Goal: Answer question/provide support: Share knowledge or assist other users

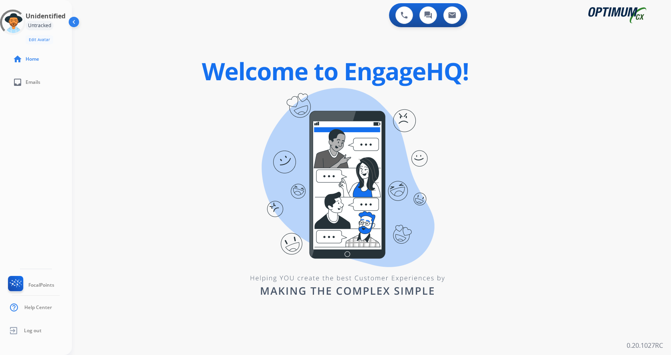
drag, startPoint x: 559, startPoint y: 194, endPoint x: 552, endPoint y: 196, distance: 7.1
click at [559, 194] on div "0 Voice Interactions 0 Chat Interactions 0 Email Interactions swap_horiz Break …" at bounding box center [371, 177] width 599 height 355
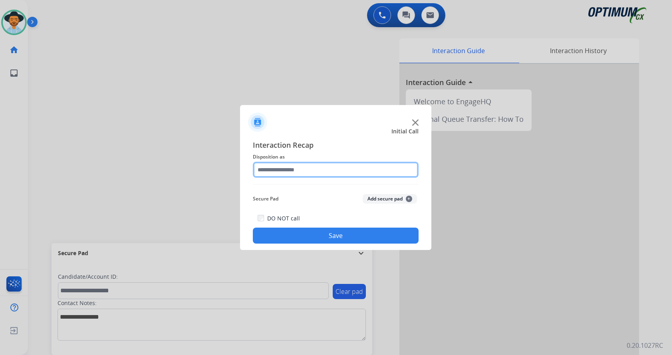
click at [304, 170] on input "text" at bounding box center [336, 170] width 166 height 16
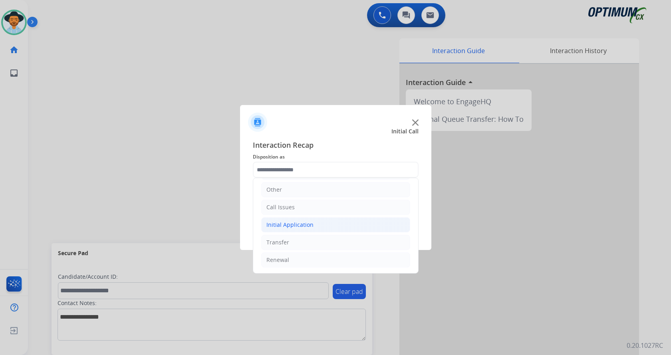
click at [306, 222] on div "Initial Application" at bounding box center [289, 225] width 47 height 8
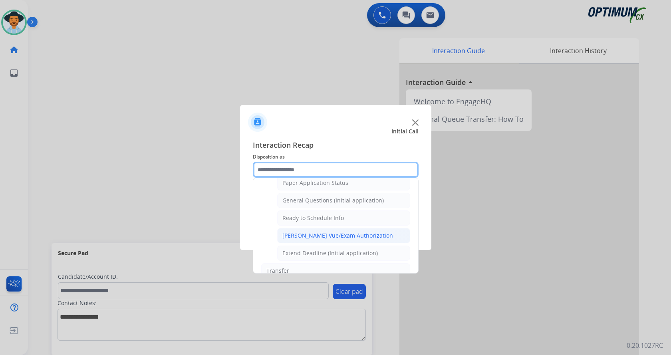
scroll to position [444, 0]
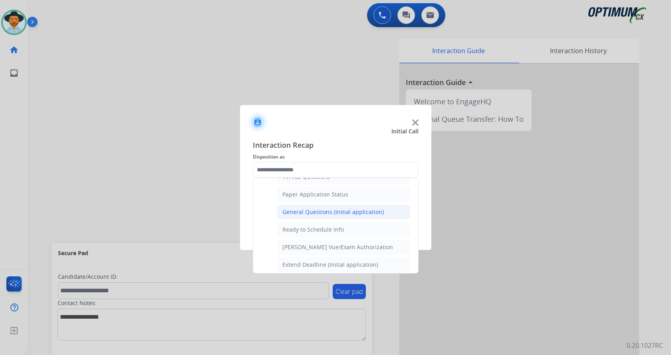
click at [340, 210] on div "General Questions (Initial application)" at bounding box center [332, 212] width 101 height 8
type input "**********"
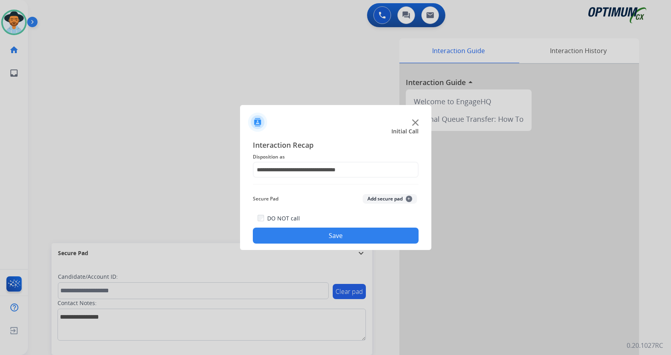
click at [333, 235] on button "Save" at bounding box center [336, 236] width 166 height 16
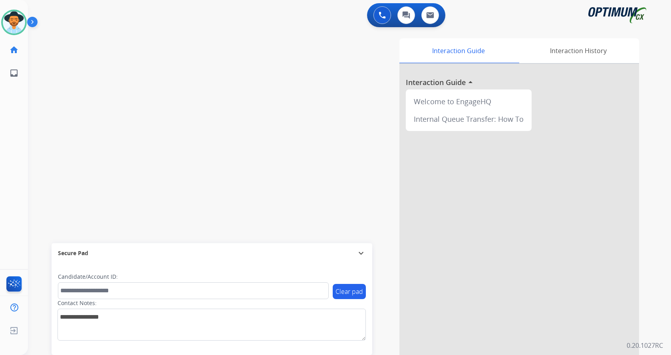
drag, startPoint x: 176, startPoint y: 123, endPoint x: 166, endPoint y: 94, distance: 30.3
click at [175, 121] on div "swap_horiz Break voice bridge close_fullscreen Connect 3-Way Call merge_type Se…" at bounding box center [340, 195] width 624 height 333
click at [36, 24] on img at bounding box center [34, 23] width 14 height 15
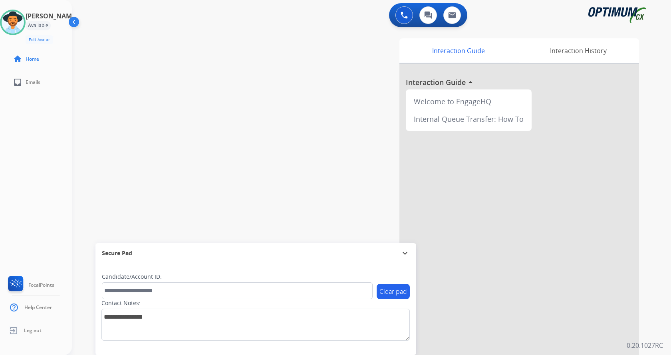
click at [272, 89] on div "swap_horiz Break voice bridge close_fullscreen Connect 3-Way Call merge_type Se…" at bounding box center [362, 195] width 580 height 333
click at [290, 107] on div "swap_horiz Break voice bridge close_fullscreen Connect 3-Way Call merge_type Se…" at bounding box center [362, 195] width 580 height 333
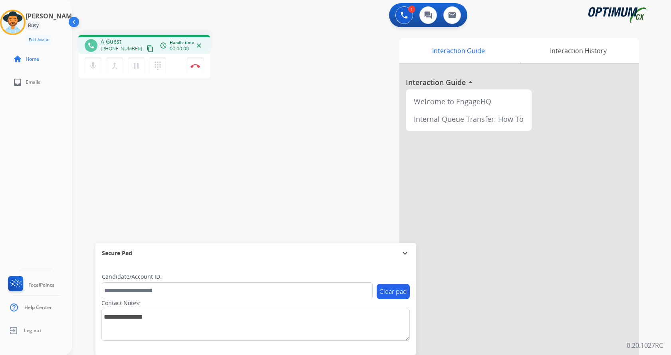
click at [262, 159] on div "phone A Guest [PHONE_NUMBER] content_copy access_time Call metrics Queue 00:30 …" at bounding box center [362, 195] width 580 height 333
click at [242, 107] on div "phone [PHONE_NUMBER] [PHONE_NUMBER] content_copy access_time Call metrics Queue…" at bounding box center [362, 195] width 580 height 333
drag, startPoint x: 108, startPoint y: 40, endPoint x: 139, endPoint y: 38, distance: 30.8
click at [139, 38] on span "[PHONE_NUMBER]" at bounding box center [126, 42] width 50 height 8
copy span "2126710027"
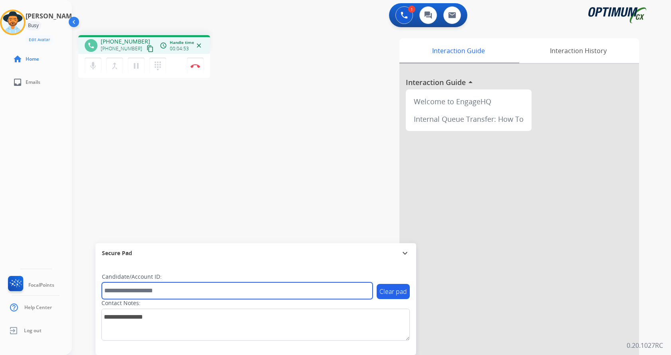
click at [145, 288] on input "text" at bounding box center [237, 290] width 271 height 17
paste input "*******"
type input "*******"
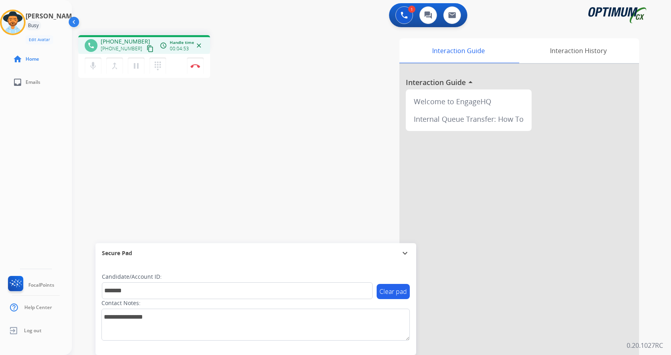
click at [150, 178] on div "phone [PHONE_NUMBER] [PHONE_NUMBER] content_copy access_time Call metrics Queue…" at bounding box center [362, 195] width 580 height 333
click at [159, 174] on div "phone [PHONE_NUMBER] [PHONE_NUMBER] content_copy access_time Call metrics Queue…" at bounding box center [362, 195] width 580 height 333
click at [181, 178] on div "phone [PHONE_NUMBER] [PHONE_NUMBER] content_copy access_time Call metrics Queue…" at bounding box center [362, 195] width 580 height 333
click at [186, 177] on div "phone [PHONE_NUMBER] [PHONE_NUMBER] content_copy access_time Call metrics Queue…" at bounding box center [362, 195] width 580 height 333
click at [195, 62] on button "Disconnect" at bounding box center [195, 65] width 17 height 17
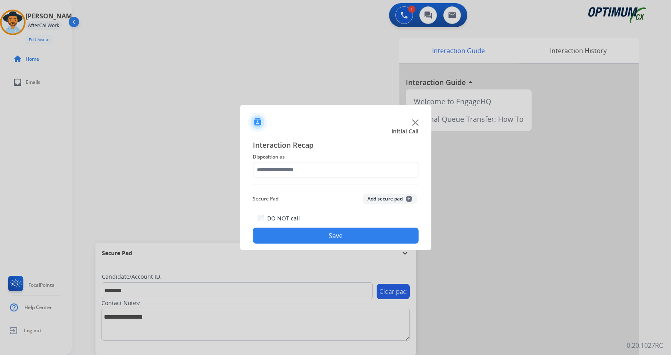
click at [381, 198] on button "Add secure pad +" at bounding box center [390, 199] width 54 height 10
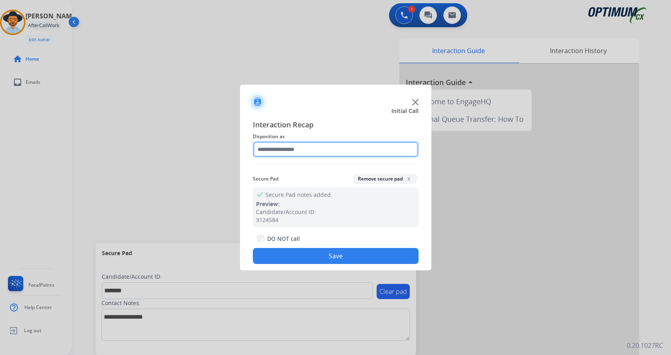
click at [309, 157] on div at bounding box center [336, 149] width 166 height 16
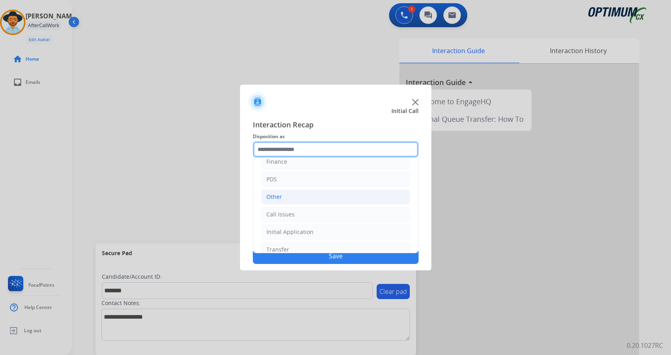
scroll to position [54, 0]
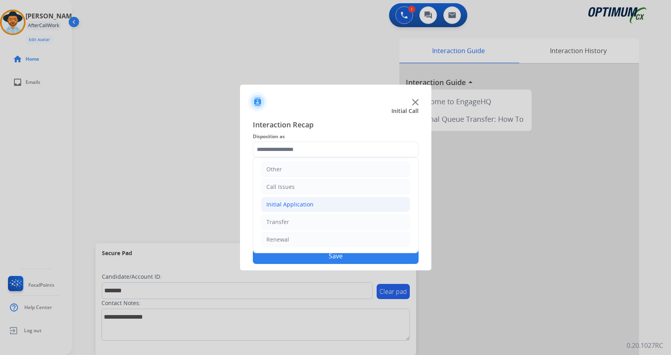
click at [323, 204] on li "Initial Application" at bounding box center [335, 204] width 149 height 15
click at [321, 220] on div "Credential Resend (Initial application)" at bounding box center [332, 222] width 101 height 8
type input "**********"
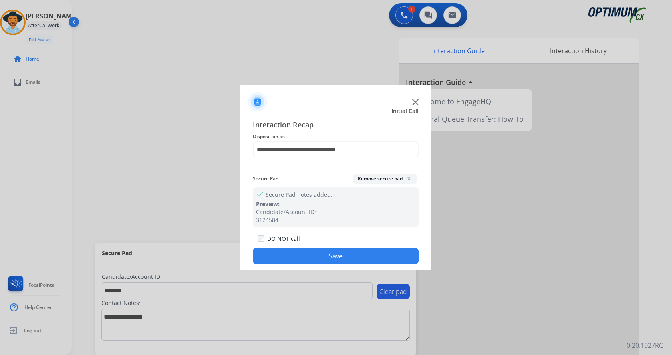
click at [314, 260] on button "Save" at bounding box center [336, 256] width 166 height 16
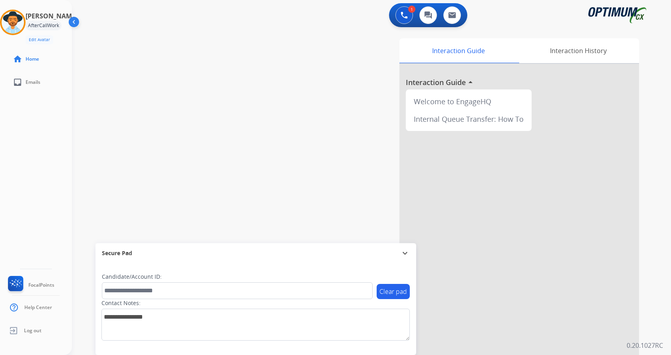
drag, startPoint x: 212, startPoint y: 137, endPoint x: 194, endPoint y: 94, distance: 46.5
click at [211, 135] on div "swap_horiz Break voice bridge close_fullscreen Connect 3-Way Call merge_type Se…" at bounding box center [362, 195] width 580 height 333
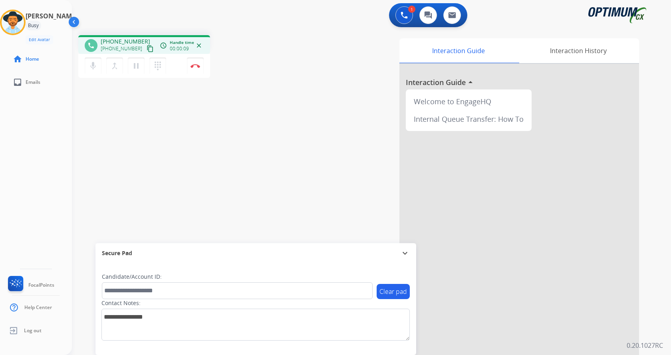
click at [237, 105] on div "phone [PHONE_NUMBER] [PHONE_NUMBER] content_copy access_time Call metrics Queue…" at bounding box center [362, 195] width 580 height 333
click at [264, 51] on div "phone [PHONE_NUMBER] [PHONE_NUMBER] content_copy access_time Call metrics Queue…" at bounding box center [183, 57] width 210 height 45
drag, startPoint x: 107, startPoint y: 40, endPoint x: 138, endPoint y: 37, distance: 31.6
click at [139, 37] on div "phone [PHONE_NUMBER] [PHONE_NUMBER] content_copy access_time Call metrics Queue…" at bounding box center [144, 44] width 132 height 19
copy span "8563454907"
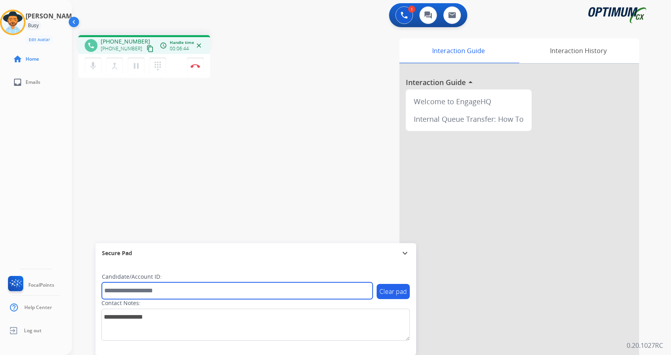
drag, startPoint x: 161, startPoint y: 288, endPoint x: 166, endPoint y: 283, distance: 6.2
click at [161, 288] on input "text" at bounding box center [237, 290] width 271 height 17
paste input "*******"
type input "*******"
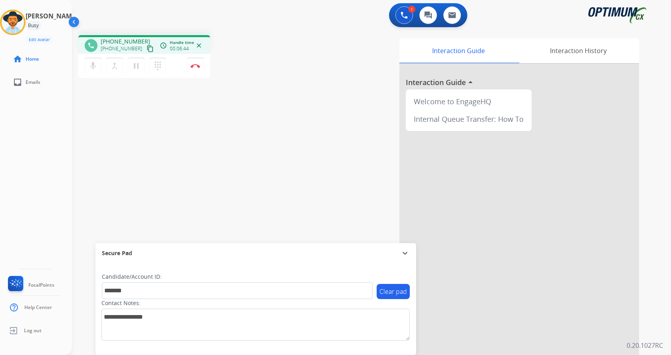
click at [174, 172] on div "phone +18563454907 +18563454907 content_copy access_time Call metrics Queue 00:…" at bounding box center [362, 195] width 580 height 333
click at [178, 161] on div "phone +18563454907 +18563454907 content_copy access_time Call metrics Queue 00:…" at bounding box center [362, 195] width 580 height 333
click at [192, 67] on img at bounding box center [195, 66] width 10 height 4
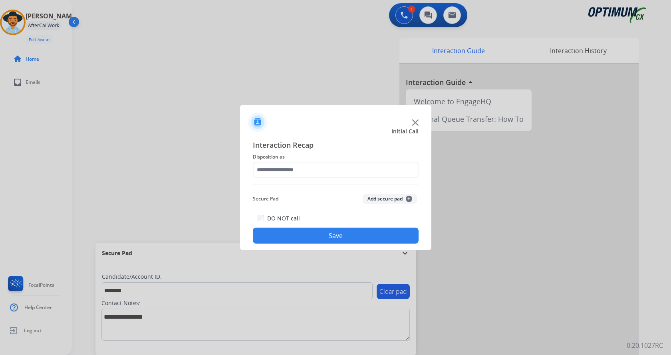
click at [374, 198] on button "Add secure pad +" at bounding box center [390, 199] width 54 height 10
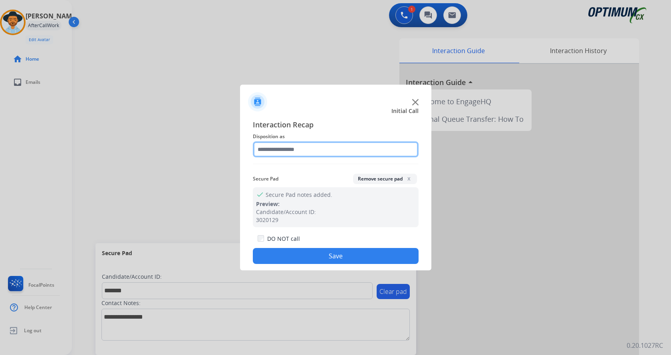
click at [288, 156] on input "text" at bounding box center [336, 149] width 166 height 16
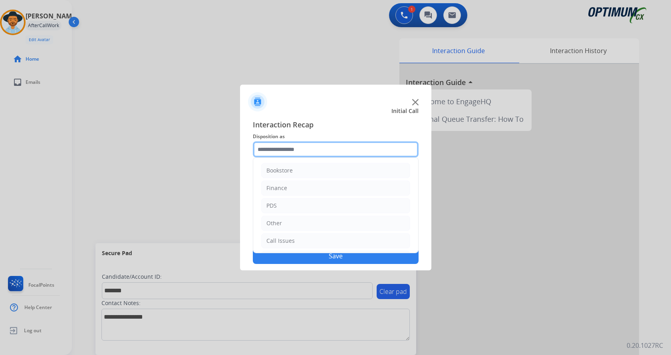
scroll to position [0, 0]
click at [301, 206] on li "PDS" at bounding box center [335, 205] width 149 height 15
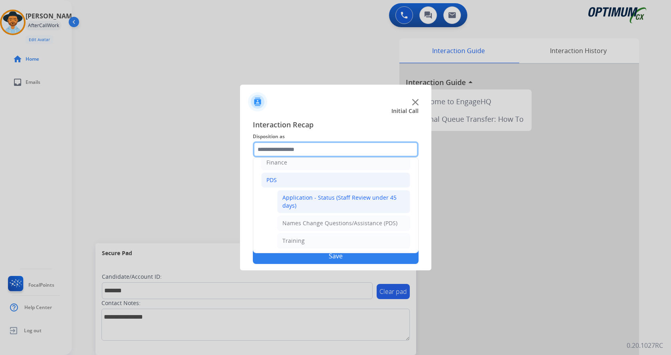
scroll to position [40, 0]
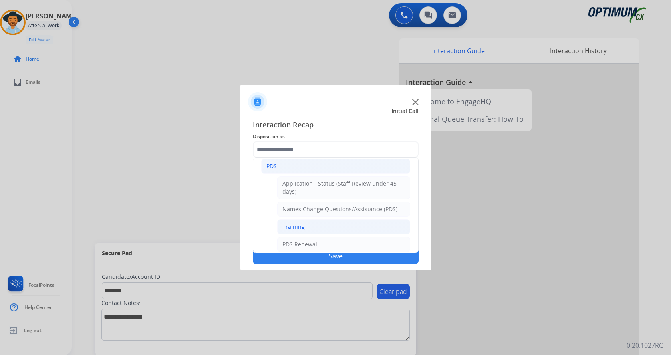
click at [313, 228] on li "Training" at bounding box center [343, 226] width 133 height 15
type input "********"
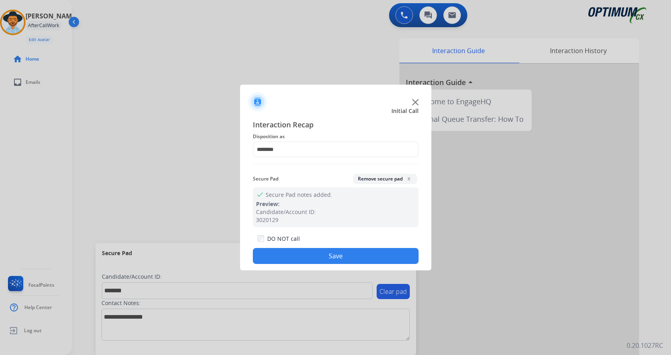
drag, startPoint x: 304, startPoint y: 254, endPoint x: 295, endPoint y: 255, distance: 9.6
click at [303, 255] on button "Save" at bounding box center [336, 256] width 166 height 16
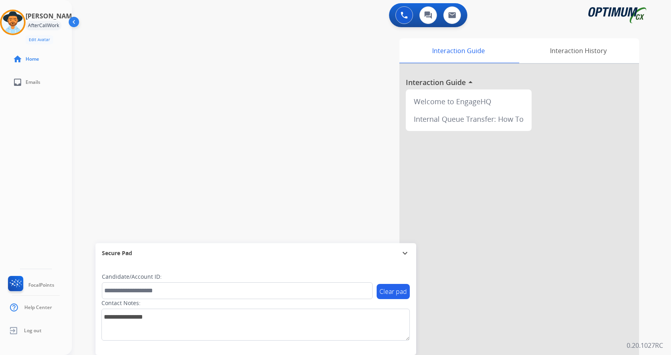
drag, startPoint x: 171, startPoint y: 114, endPoint x: 162, endPoint y: 55, distance: 59.1
click at [171, 106] on div "swap_horiz Break voice bridge close_fullscreen Connect 3-Way Call merge_type Se…" at bounding box center [362, 195] width 580 height 333
click at [23, 23] on img at bounding box center [13, 22] width 22 height 22
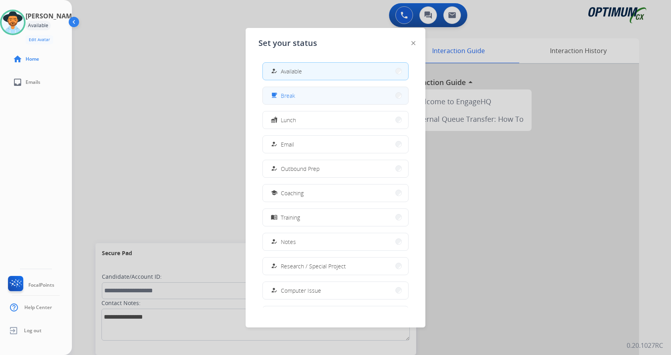
click at [325, 95] on button "free_breakfast Break" at bounding box center [335, 95] width 145 height 17
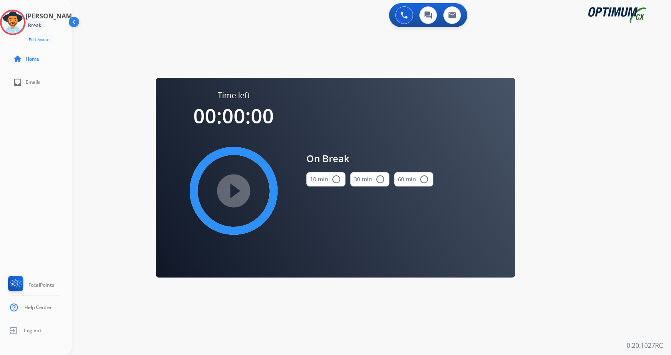
drag, startPoint x: 329, startPoint y: 172, endPoint x: 279, endPoint y: 176, distance: 50.1
click at [328, 172] on div "10 min radio_button_unchecked" at bounding box center [325, 179] width 39 height 27
click at [309, 184] on button "10 min radio_button_unchecked" at bounding box center [325, 179] width 39 height 14
drag, startPoint x: 250, startPoint y: 186, endPoint x: 234, endPoint y: 236, distance: 52.2
click at [238, 186] on mat-icon "play_circle_filled" at bounding box center [234, 191] width 10 height 10
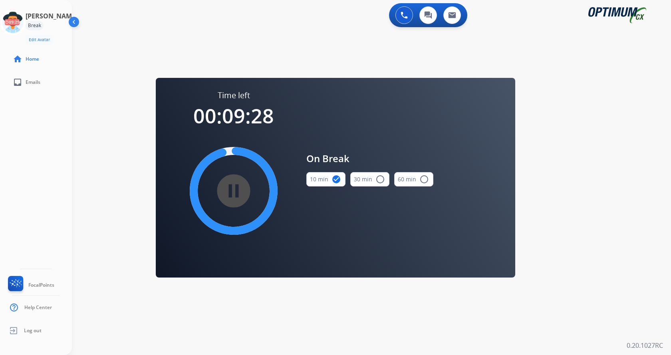
click at [601, 116] on div "0 Voice Interactions 0 Chat Interactions 0 Email Interactions swap_horiz Break …" at bounding box center [371, 177] width 599 height 355
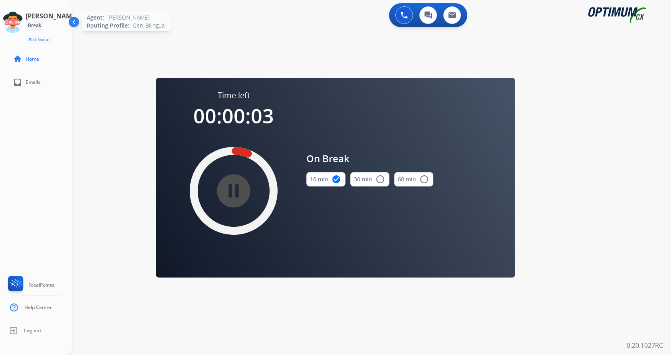
click at [26, 26] on icon at bounding box center [13, 23] width 26 height 26
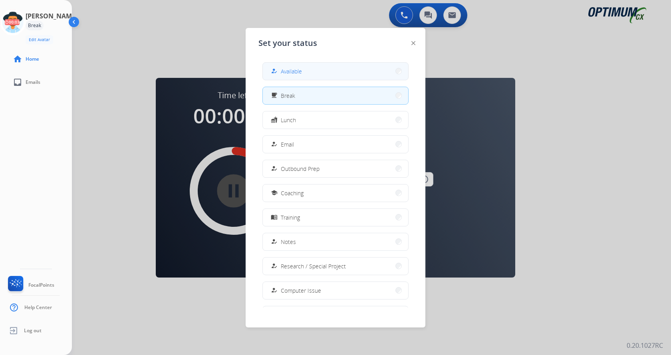
click at [321, 73] on button "how_to_reg Available" at bounding box center [335, 71] width 145 height 17
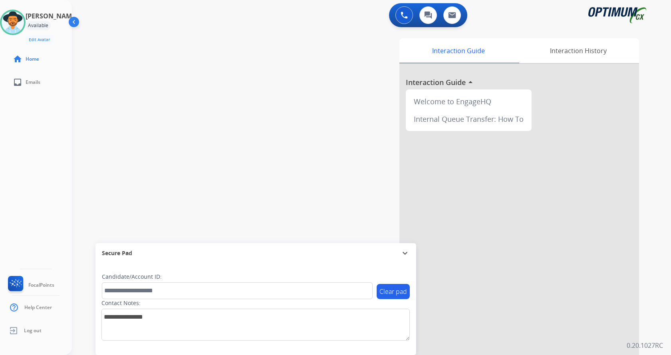
click at [574, 161] on div at bounding box center [519, 213] width 240 height 298
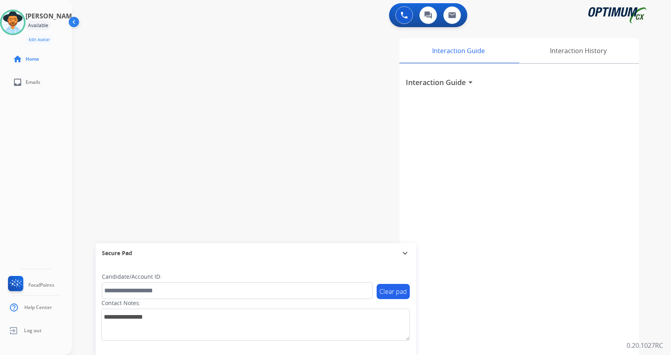
click at [297, 92] on div "Interaction Guide Interaction History Interaction Guide arrow_drop_down" at bounding box center [465, 199] width 348 height 323
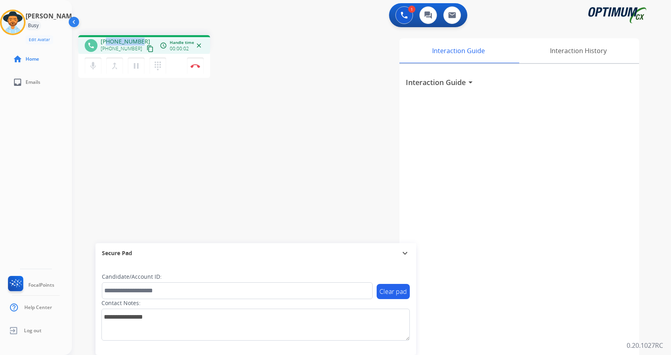
drag, startPoint x: 106, startPoint y: 42, endPoint x: 139, endPoint y: 40, distance: 32.5
click at [139, 40] on span "+12024603661" at bounding box center [126, 42] width 50 height 8
copy span "2024603661"
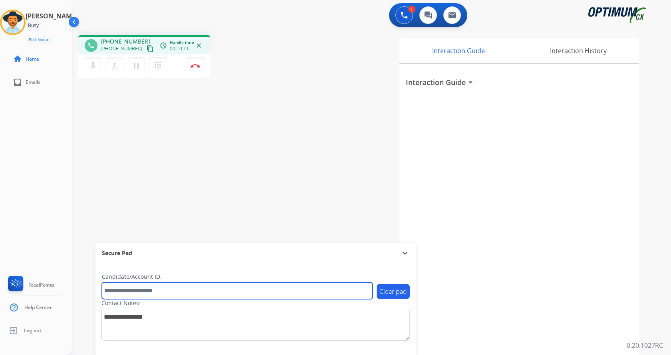
click at [160, 292] on input "text" at bounding box center [237, 290] width 271 height 17
paste input "*******"
type input "*******"
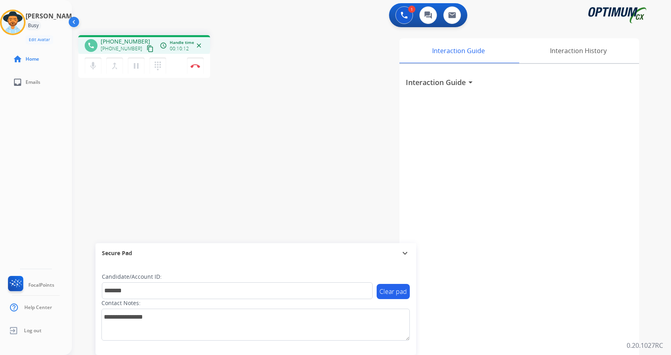
click at [141, 190] on div "phone +12024603661 +12024603661 content_copy access_time Call metrics Queue 00:…" at bounding box center [362, 195] width 580 height 333
drag, startPoint x: 165, startPoint y: 187, endPoint x: 166, endPoint y: 176, distance: 10.8
click at [166, 182] on div "phone +12024603661 +12024603661 content_copy access_time Call metrics Queue 00:…" at bounding box center [362, 195] width 580 height 333
click at [192, 65] on img at bounding box center [195, 66] width 10 height 4
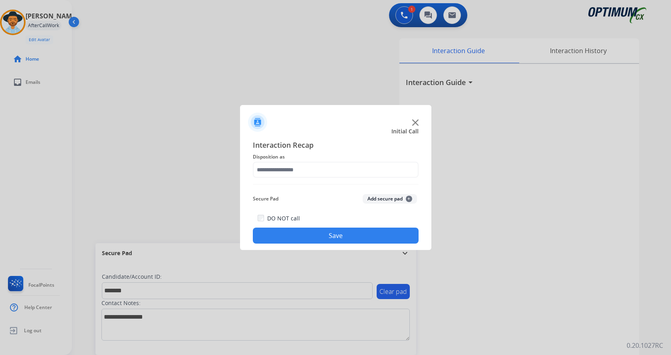
click at [388, 200] on button "Add secure pad +" at bounding box center [390, 199] width 54 height 10
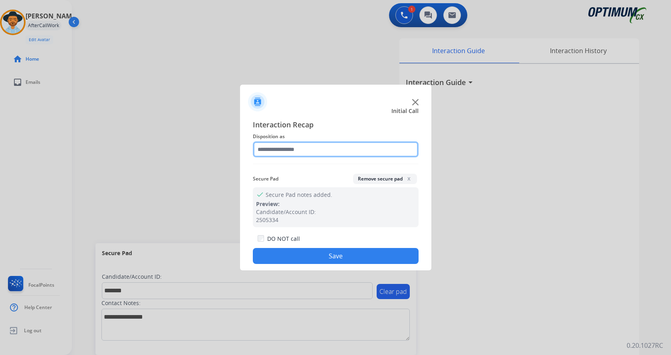
click at [304, 153] on input "text" at bounding box center [336, 149] width 166 height 16
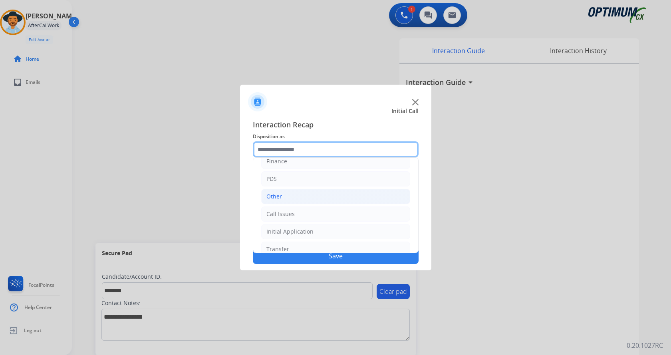
scroll to position [54, 0]
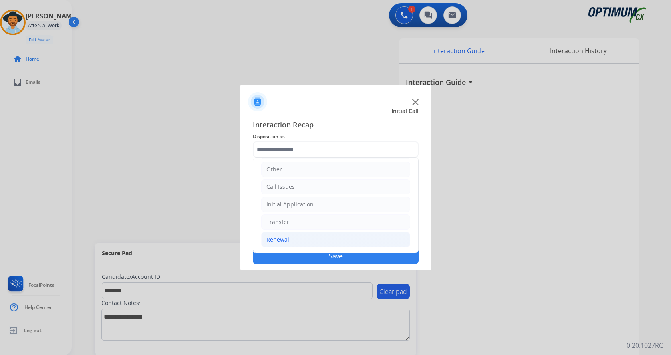
click at [290, 240] on li "Renewal" at bounding box center [335, 239] width 149 height 15
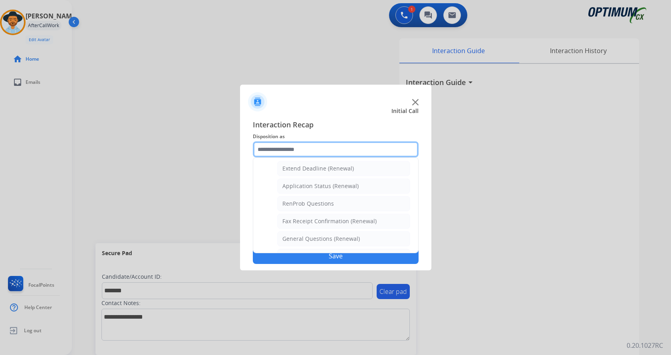
scroll to position [149, 0]
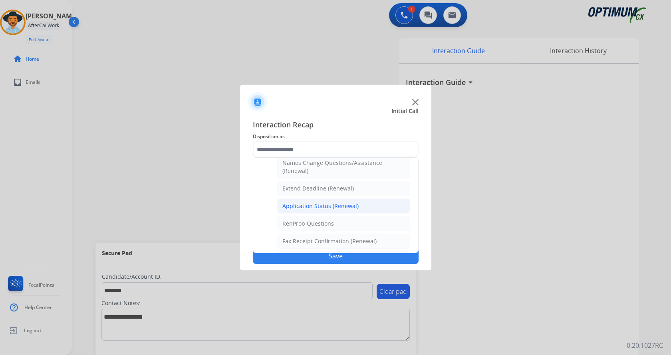
click at [329, 206] on div "Application Status (Renewal)" at bounding box center [320, 206] width 76 height 8
type input "**********"
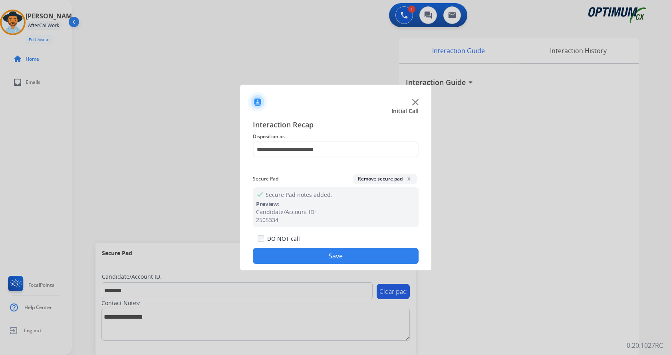
click at [340, 255] on button "Save" at bounding box center [336, 256] width 166 height 16
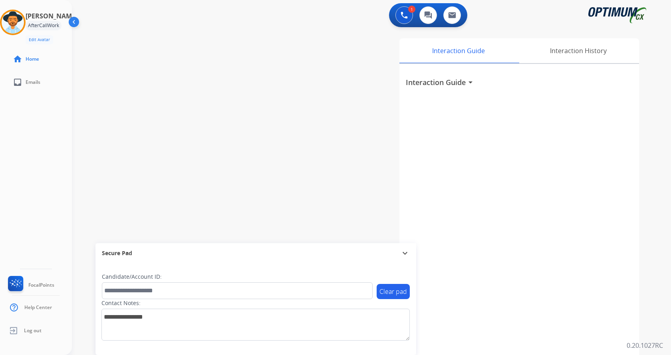
click at [230, 97] on div "swap_horiz Break voice bridge close_fullscreen Connect 3-Way Call merge_type Se…" at bounding box center [362, 195] width 580 height 333
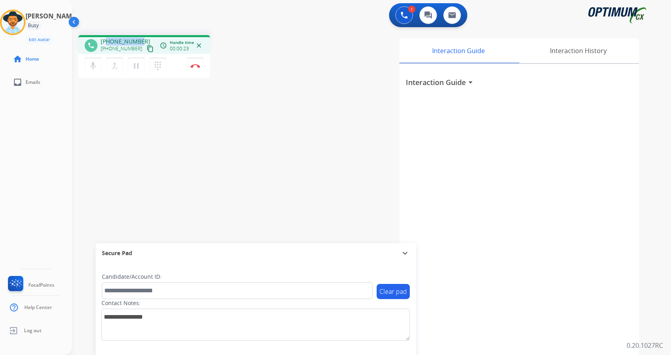
drag, startPoint x: 107, startPoint y: 40, endPoint x: 142, endPoint y: 34, distance: 35.6
click at [140, 40] on div "+12532272446 +12532272446 content_copy" at bounding box center [128, 46] width 54 height 16
copy span "2532272446"
click at [193, 67] on img at bounding box center [195, 66] width 10 height 4
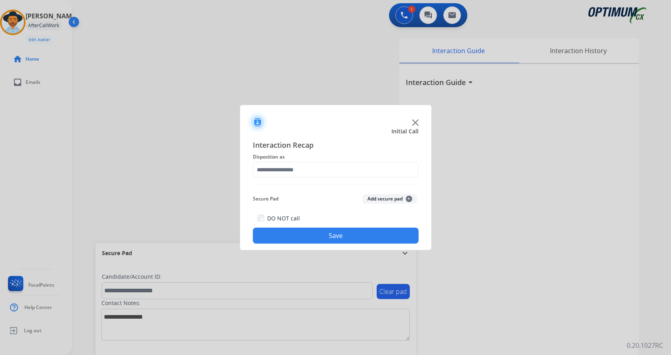
click at [380, 200] on button "Add secure pad +" at bounding box center [390, 199] width 54 height 10
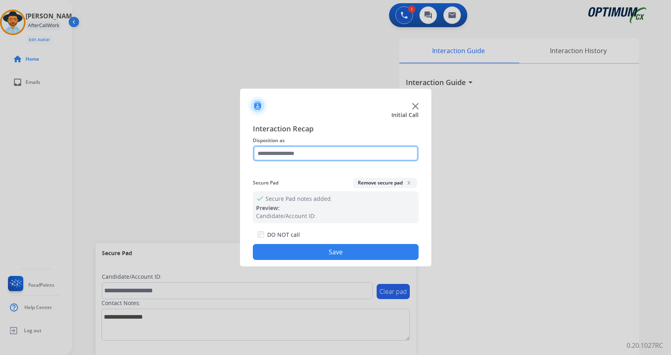
click at [300, 149] on input "text" at bounding box center [336, 153] width 166 height 16
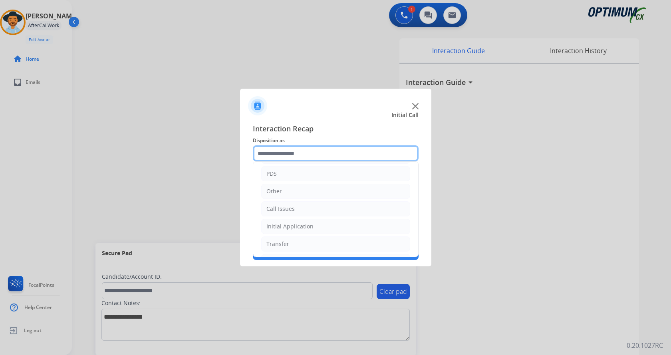
scroll to position [54, 0]
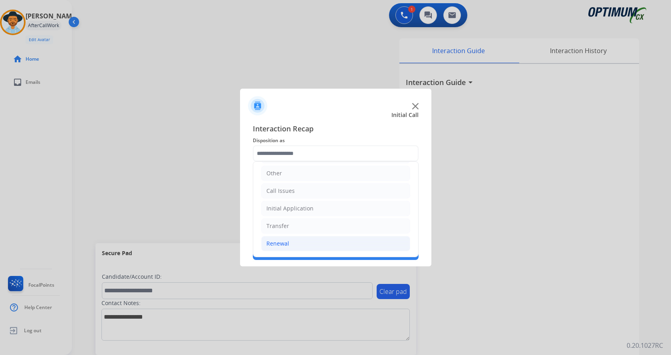
click at [305, 240] on li "Renewal" at bounding box center [335, 243] width 149 height 15
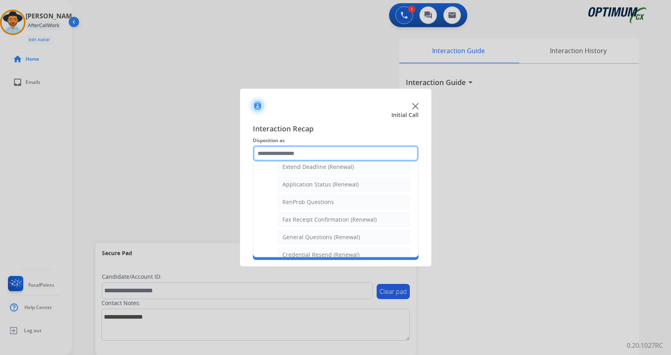
scroll to position [214, 0]
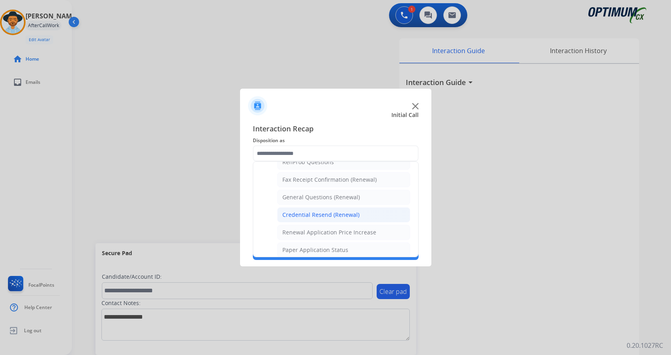
click at [329, 209] on li "Credential Resend (Renewal)" at bounding box center [343, 214] width 133 height 15
type input "**********"
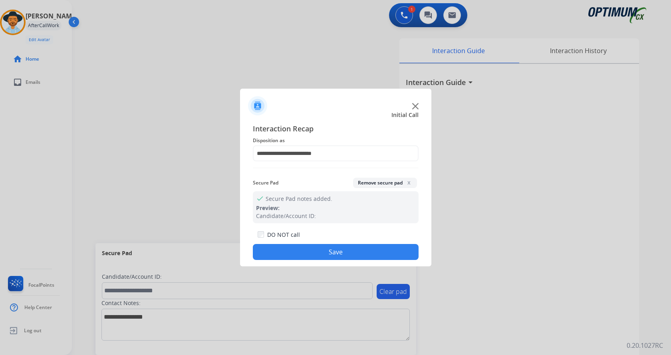
click at [322, 249] on button "Save" at bounding box center [336, 252] width 166 height 16
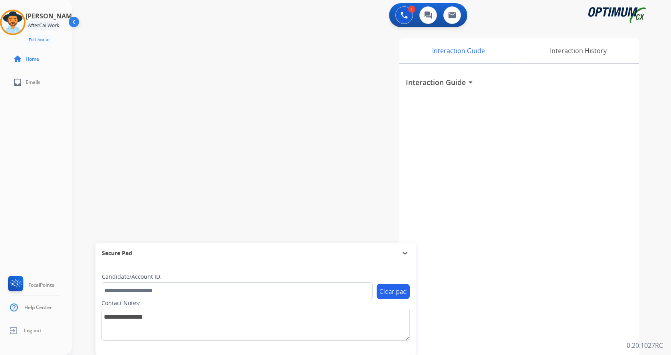
drag, startPoint x: 236, startPoint y: 118, endPoint x: 221, endPoint y: 63, distance: 56.9
click at [236, 116] on div "swap_horiz Break voice bridge close_fullscreen Connect 3-Way Call merge_type Se…" at bounding box center [362, 195] width 580 height 333
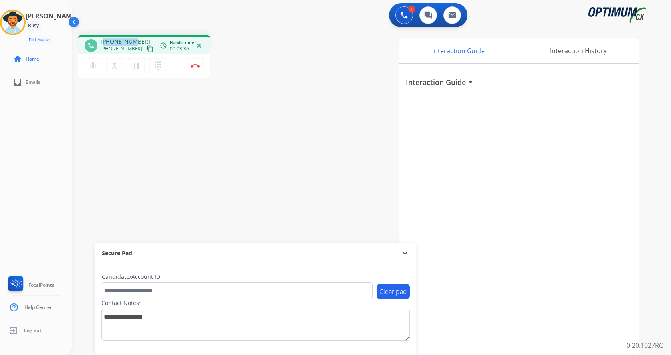
drag, startPoint x: 105, startPoint y: 41, endPoint x: 133, endPoint y: 38, distance: 28.5
click at [133, 38] on span "+18474015246" at bounding box center [126, 42] width 50 height 8
drag, startPoint x: 121, startPoint y: 43, endPoint x: 108, endPoint y: 43, distance: 13.2
click at [108, 43] on div "+18474015246 +18474015246 content_copy" at bounding box center [128, 46] width 54 height 16
copy span "8474015246"
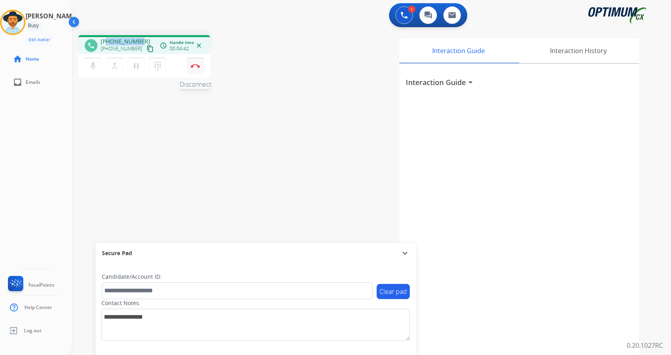
click at [199, 67] on img at bounding box center [195, 66] width 10 height 4
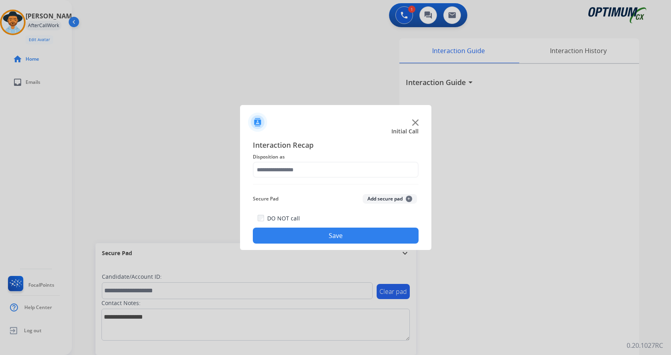
click at [388, 198] on button "Add secure pad +" at bounding box center [390, 199] width 54 height 10
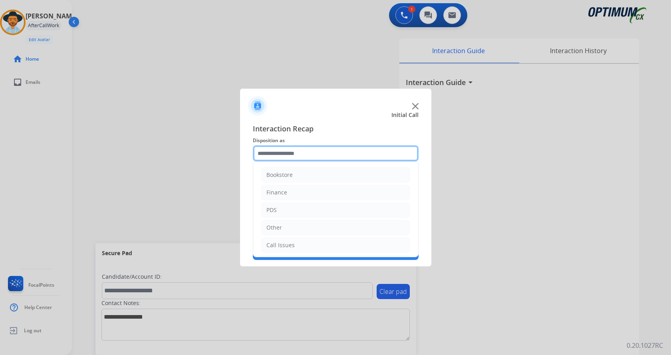
click at [310, 150] on input "text" at bounding box center [336, 153] width 166 height 16
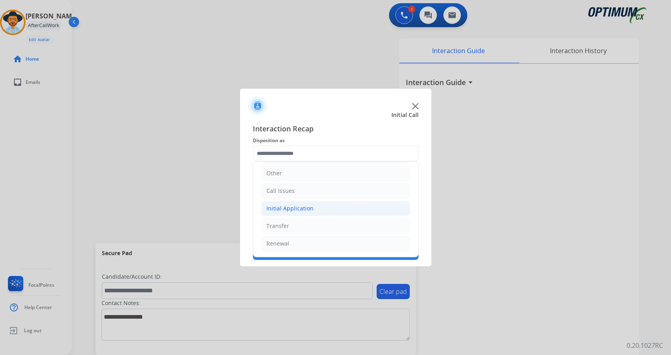
click at [325, 208] on li "Initial Application" at bounding box center [335, 208] width 149 height 15
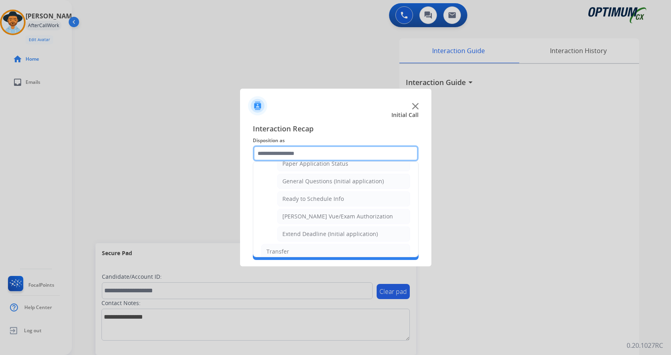
scroll to position [444, 0]
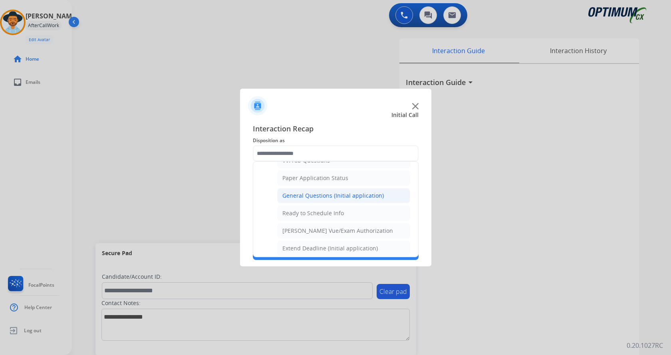
click at [340, 194] on div "General Questions (Initial application)" at bounding box center [332, 196] width 101 height 8
type input "**********"
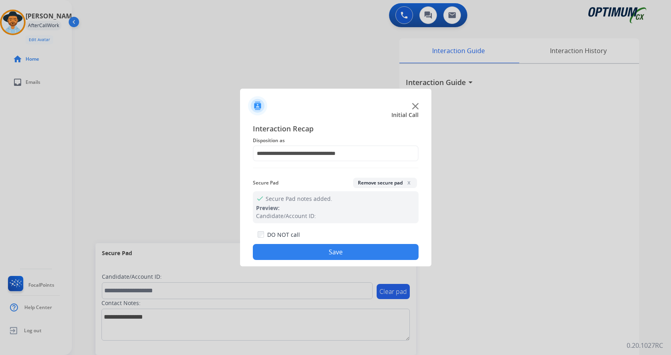
click at [325, 256] on button "Save" at bounding box center [336, 252] width 166 height 16
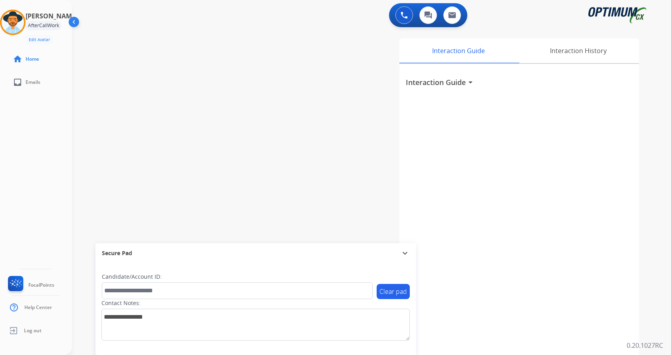
click at [242, 125] on div "swap_horiz Break voice bridge close_fullscreen Connect 3-Way Call merge_type Se…" at bounding box center [362, 195] width 580 height 333
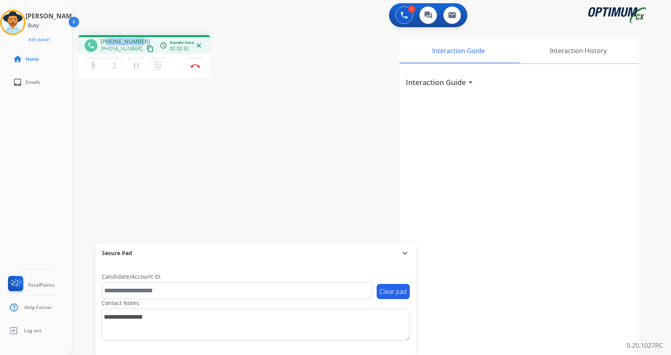
drag, startPoint x: 108, startPoint y: 42, endPoint x: 140, endPoint y: 42, distance: 31.5
click at [140, 42] on div "+17879104319 +17879104319 content_copy" at bounding box center [128, 46] width 54 height 16
copy span "7879104319"
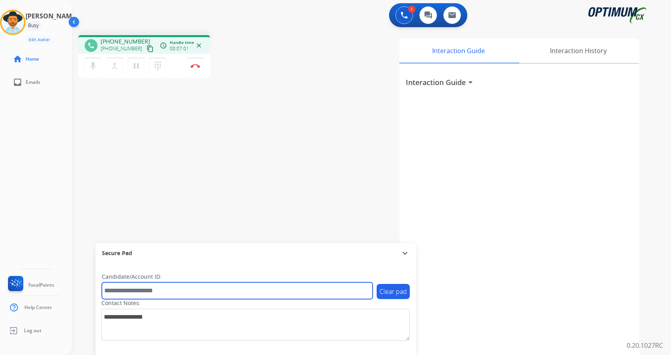
drag, startPoint x: 163, startPoint y: 291, endPoint x: 157, endPoint y: 291, distance: 6.4
click at [163, 291] on input "text" at bounding box center [237, 290] width 271 height 17
paste input "*******"
type input "*******"
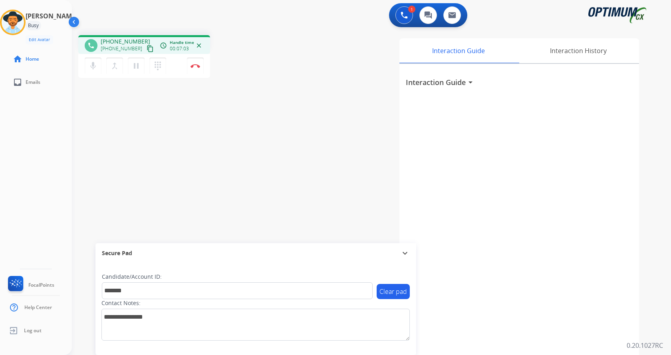
click at [198, 152] on div "phone +17879104319 +17879104319 content_copy access_time Call metrics Queue 00:…" at bounding box center [362, 195] width 580 height 333
click at [207, 157] on div "phone +17879104319 +17879104319 content_copy access_time Call metrics Queue 00:…" at bounding box center [362, 195] width 580 height 333
click at [193, 64] on button "Disconnect" at bounding box center [195, 65] width 17 height 17
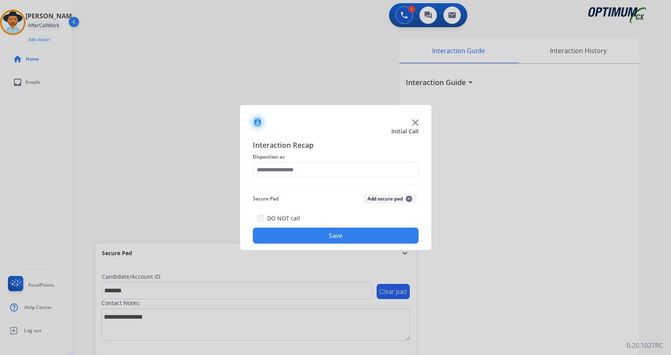
click at [376, 198] on button "Add secure pad +" at bounding box center [390, 199] width 54 height 10
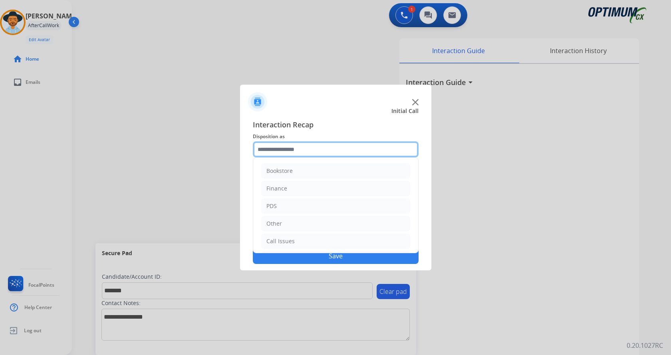
click at [314, 151] on input "text" at bounding box center [336, 149] width 166 height 16
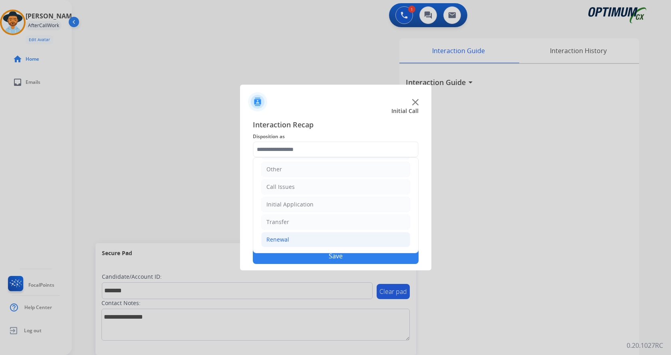
click at [316, 238] on li "Renewal" at bounding box center [335, 239] width 149 height 15
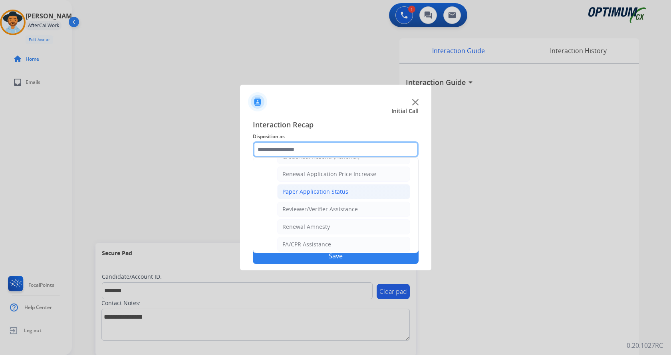
scroll to position [228, 0]
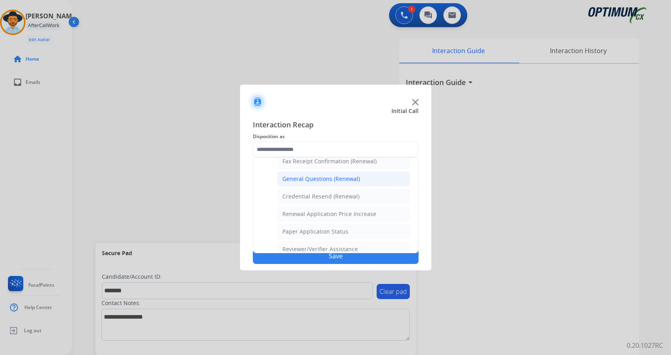
drag, startPoint x: 331, startPoint y: 180, endPoint x: 329, endPoint y: 197, distance: 16.8
click at [331, 180] on div "General Questions (Renewal)" at bounding box center [320, 179] width 77 height 8
type input "**********"
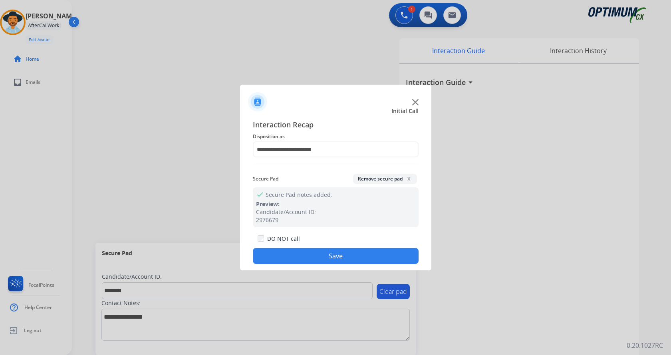
click at [321, 254] on button "Save" at bounding box center [336, 256] width 166 height 16
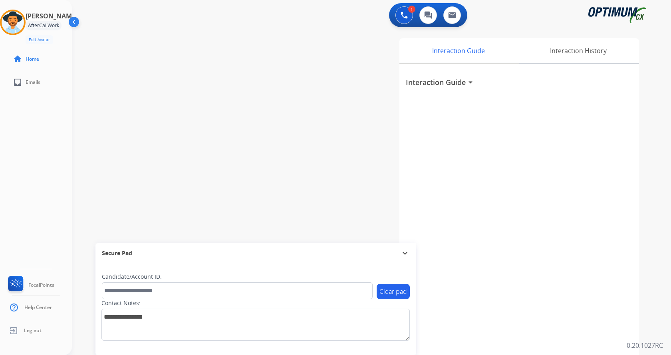
drag, startPoint x: 217, startPoint y: 101, endPoint x: 208, endPoint y: 2, distance: 99.0
click at [217, 98] on div "swap_horiz Break voice bridge close_fullscreen Connect 3-Way Call merge_type Se…" at bounding box center [362, 195] width 580 height 333
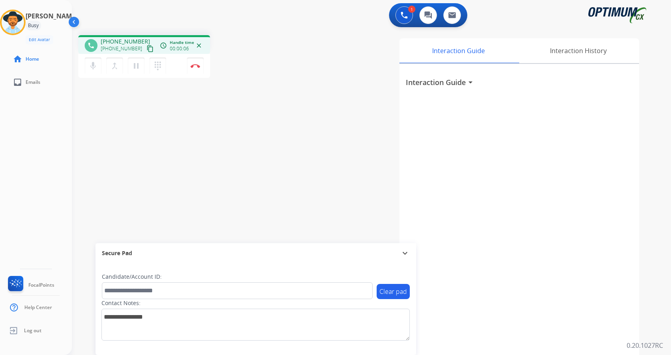
click at [238, 49] on div "phone +12673109277 +12673109277 content_copy access_time Call metrics Queue 00:…" at bounding box center [183, 57] width 210 height 45
drag, startPoint x: 107, startPoint y: 41, endPoint x: 139, endPoint y: 39, distance: 31.2
click at [139, 39] on span "+12673109277" at bounding box center [126, 42] width 50 height 8
copy span "2673109277"
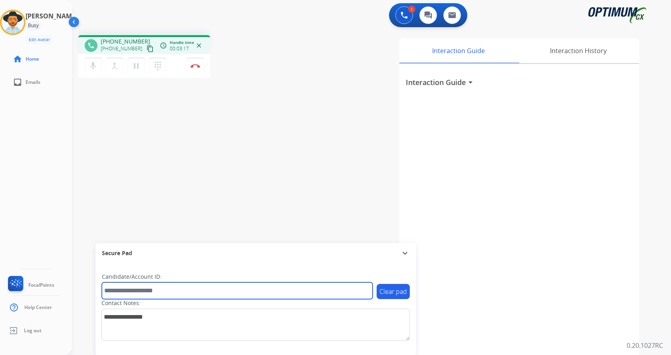
click at [165, 287] on input "text" at bounding box center [237, 290] width 271 height 17
paste input "*******"
type input "*******"
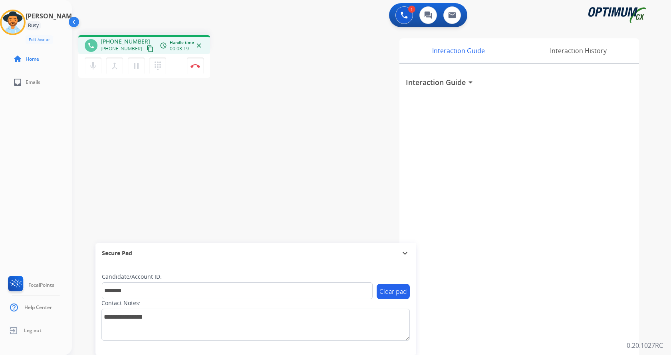
click at [218, 188] on div "phone +12673109277 +12673109277 content_copy access_time Call metrics Queue 00:…" at bounding box center [362, 195] width 580 height 333
click at [195, 64] on img at bounding box center [195, 66] width 10 height 4
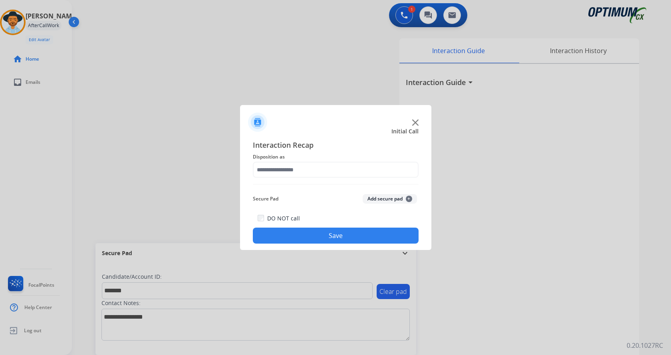
click at [387, 198] on button "Add secure pad +" at bounding box center [390, 199] width 54 height 10
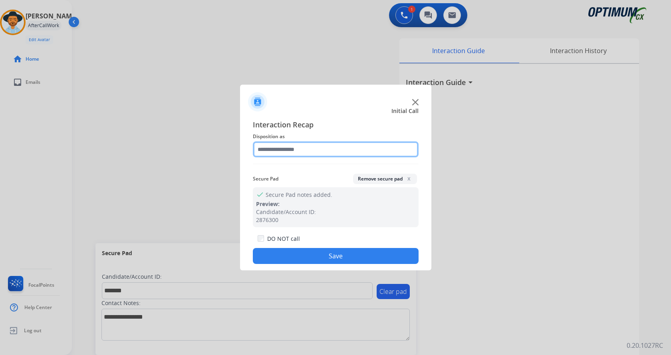
click at [272, 144] on input "text" at bounding box center [336, 149] width 166 height 16
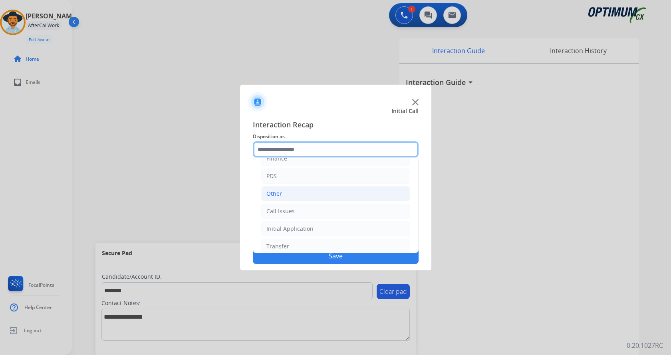
scroll to position [54, 0]
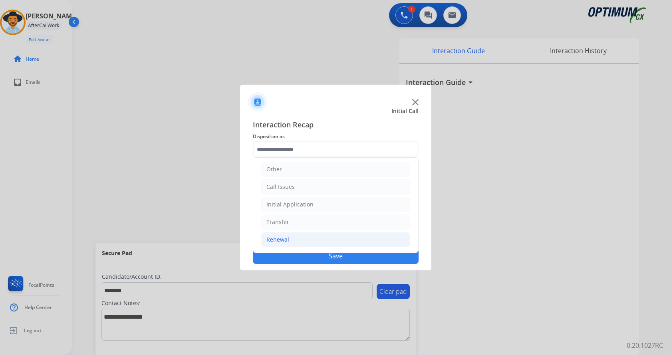
click at [321, 233] on li "Renewal" at bounding box center [335, 239] width 149 height 15
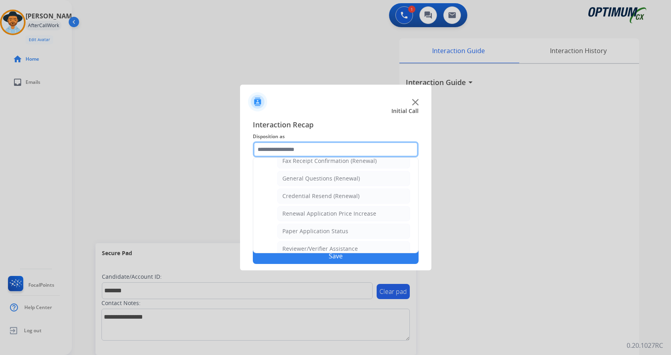
scroll to position [228, 0]
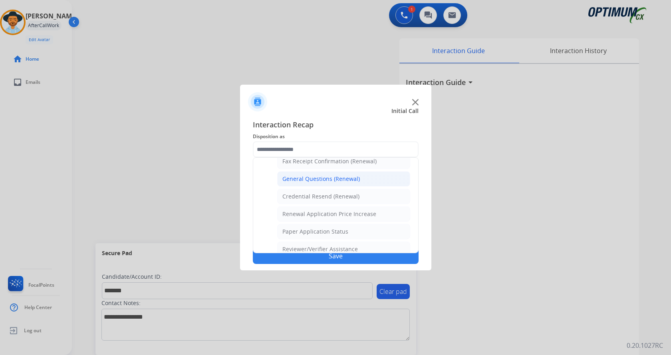
click at [345, 180] on div "General Questions (Renewal)" at bounding box center [320, 179] width 77 height 8
type input "**********"
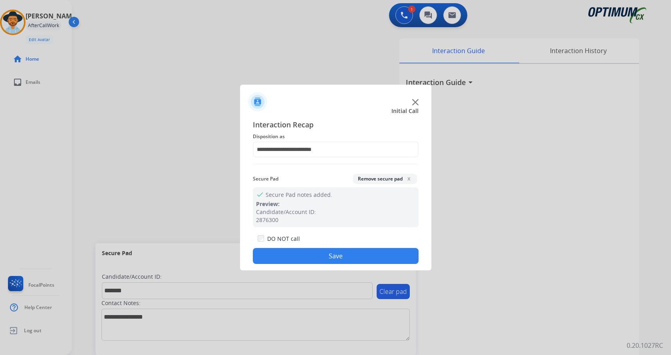
drag, startPoint x: 329, startPoint y: 253, endPoint x: 319, endPoint y: 243, distance: 14.4
click at [329, 250] on button "Save" at bounding box center [336, 256] width 166 height 16
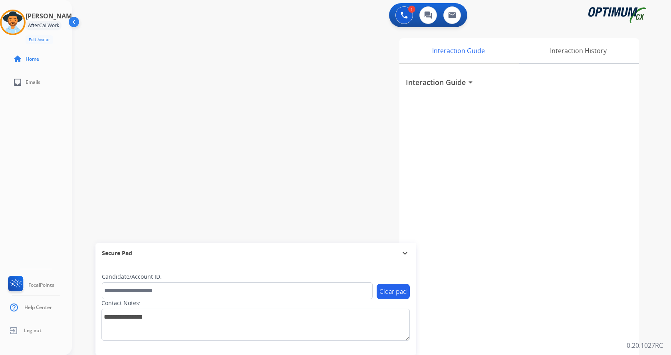
click at [184, 101] on div "swap_horiz Break voice bridge close_fullscreen Connect 3-Way Call merge_type Se…" at bounding box center [362, 195] width 580 height 333
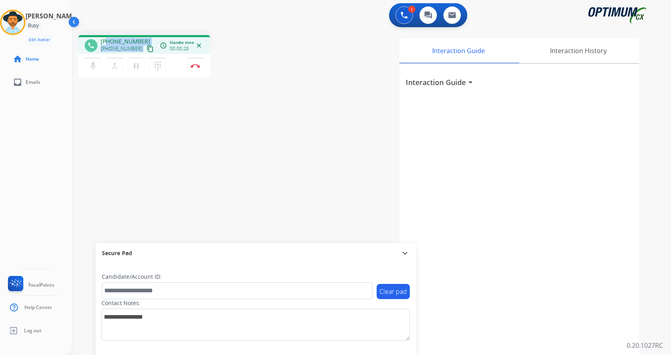
drag, startPoint x: 106, startPoint y: 41, endPoint x: 144, endPoint y: 39, distance: 38.0
click at [144, 39] on div "+15174904378 +15174904378 content_copy" at bounding box center [128, 46] width 54 height 16
drag, startPoint x: 107, startPoint y: 117, endPoint x: 106, endPoint y: 79, distance: 38.3
click at [107, 115] on div "phone +15174904378 +15174904378 content_copy access_time Call metrics Queue 00:…" at bounding box center [362, 195] width 580 height 333
drag, startPoint x: 108, startPoint y: 42, endPoint x: 137, endPoint y: 39, distance: 29.3
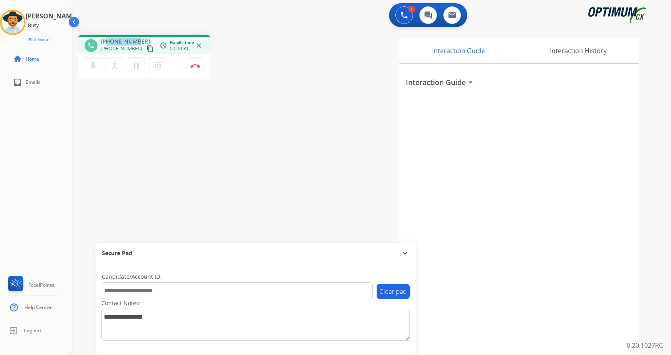
click at [137, 39] on span "+15174904378" at bounding box center [126, 42] width 50 height 8
drag, startPoint x: 138, startPoint y: 39, endPoint x: 107, endPoint y: 40, distance: 30.8
click at [107, 40] on span "+15174904378" at bounding box center [126, 42] width 50 height 8
copy span "5174904378"
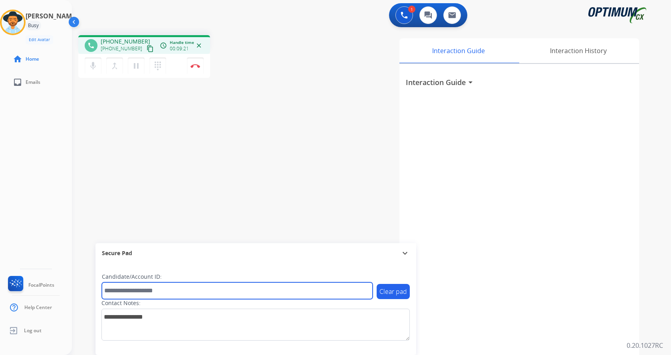
click at [173, 291] on input "text" at bounding box center [237, 290] width 271 height 17
paste input "*******"
type input "*******"
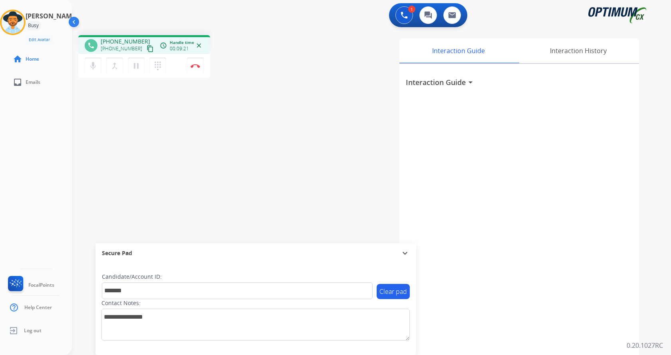
click at [175, 170] on div "phone +15174904378 +15174904378 content_copy access_time Call metrics Queue 00:…" at bounding box center [362, 195] width 580 height 333
click at [208, 164] on div "phone +15174904378 +15174904378 content_copy access_time Call metrics Queue 00:…" at bounding box center [362, 195] width 580 height 333
click at [200, 67] on button "Disconnect" at bounding box center [195, 65] width 17 height 17
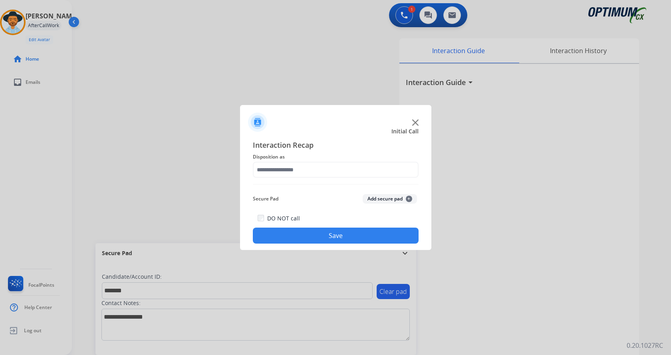
click at [387, 197] on button "Add secure pad +" at bounding box center [390, 199] width 54 height 10
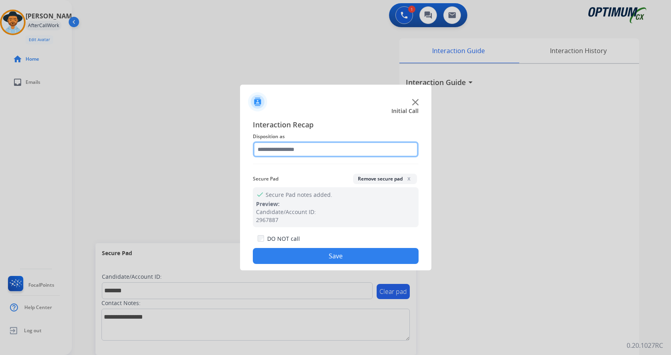
click at [311, 145] on input "text" at bounding box center [336, 149] width 166 height 16
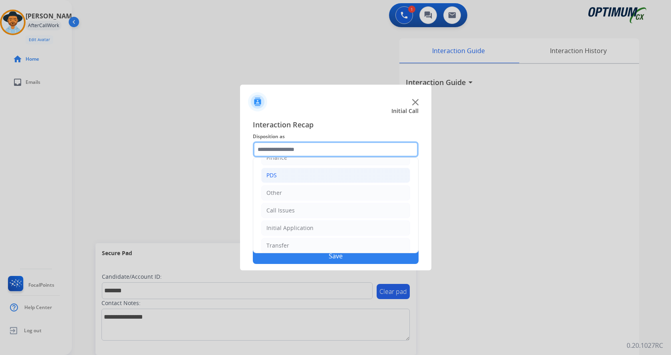
scroll to position [54, 0]
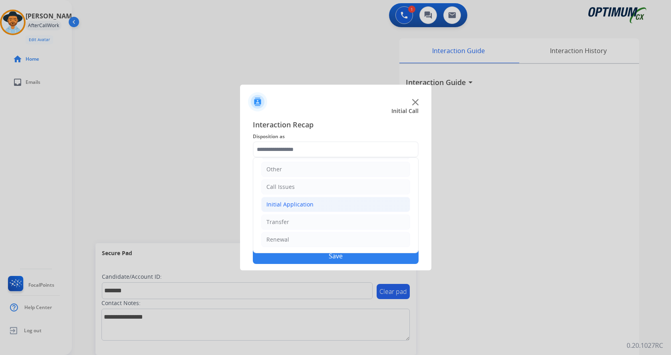
click at [326, 203] on li "Initial Application" at bounding box center [335, 204] width 149 height 15
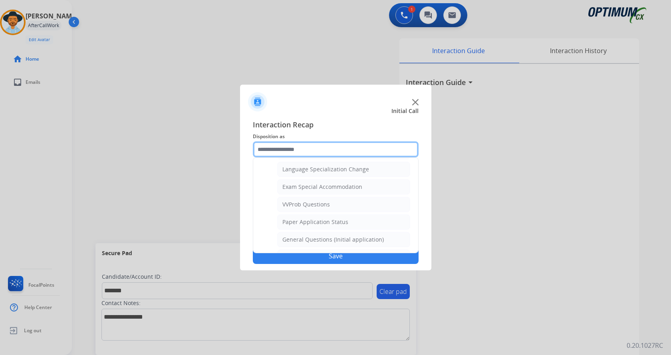
scroll to position [414, 0]
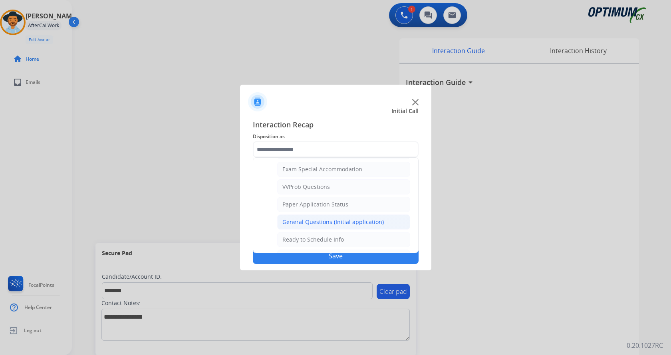
click at [330, 220] on div "General Questions (Initial application)" at bounding box center [332, 222] width 101 height 8
type input "**********"
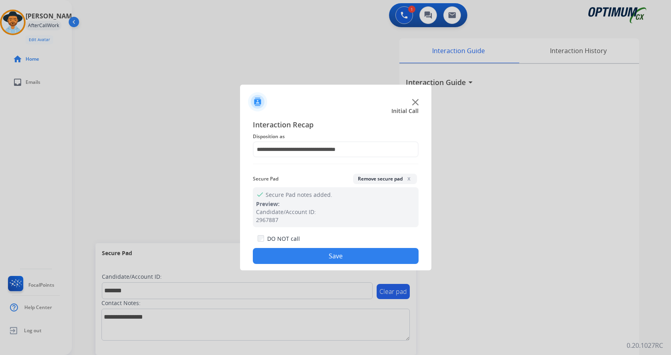
click at [330, 253] on button "Save" at bounding box center [336, 256] width 166 height 16
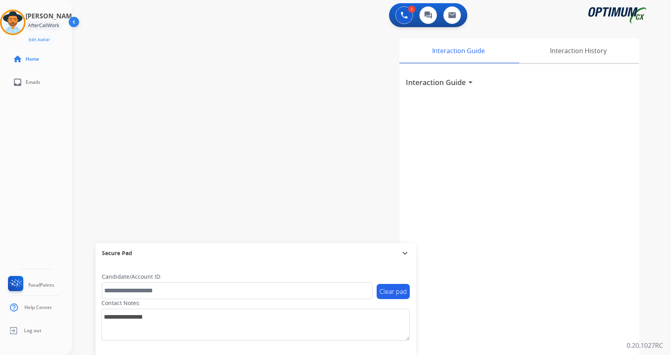
click at [209, 133] on div "swap_horiz Break voice bridge close_fullscreen Connect 3-Way Call merge_type Se…" at bounding box center [362, 195] width 580 height 333
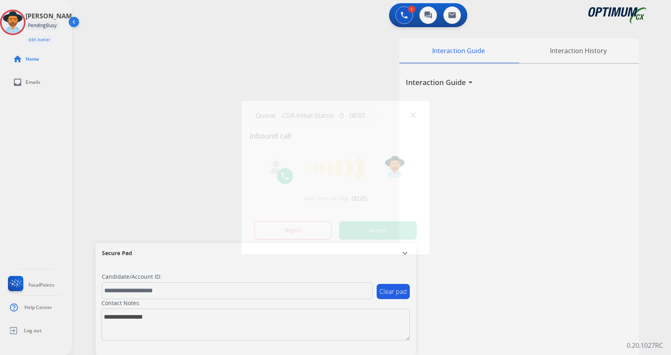
click at [367, 230] on button "Accept" at bounding box center [377, 230] width 77 height 18
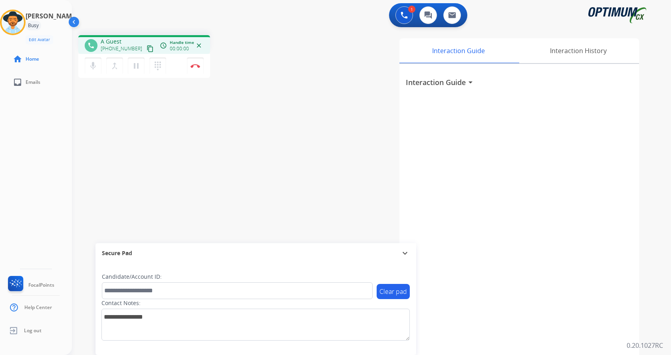
click at [299, 87] on div "Interaction Guide Interaction History Interaction Guide arrow_drop_down" at bounding box center [465, 199] width 348 height 323
click at [107, 44] on div "+16156243457 content_copy" at bounding box center [128, 49] width 54 height 10
click at [107, 44] on span "+16156243457" at bounding box center [126, 42] width 50 height 8
click at [107, 40] on span "+16156243457" at bounding box center [126, 42] width 50 height 8
drag, startPoint x: 107, startPoint y: 40, endPoint x: 134, endPoint y: 36, distance: 27.0
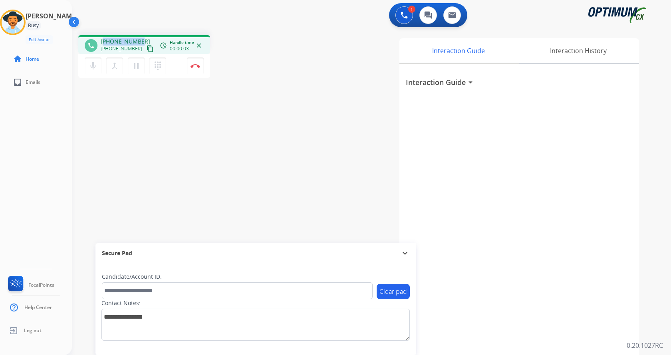
click at [134, 36] on div "phone +16156243457 +16156243457 content_copy access_time Call metrics Queue 00:…" at bounding box center [144, 44] width 132 height 19
drag, startPoint x: 284, startPoint y: 118, endPoint x: 236, endPoint y: 21, distance: 108.6
click at [275, 86] on div "phone +16156243457 +16156243457 content_copy access_time Call metrics Queue 00:…" at bounding box center [362, 195] width 580 height 333
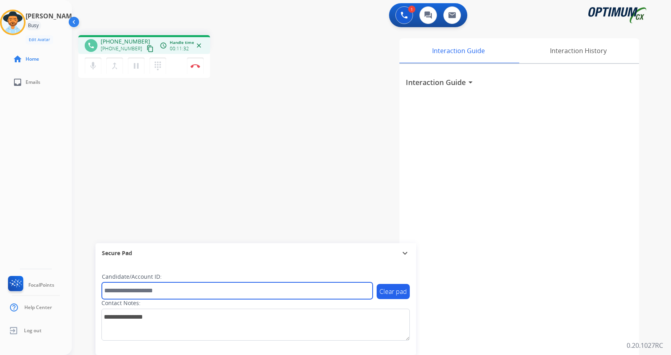
click at [181, 286] on input "text" at bounding box center [237, 290] width 271 height 17
paste input "*******"
type input "*******"
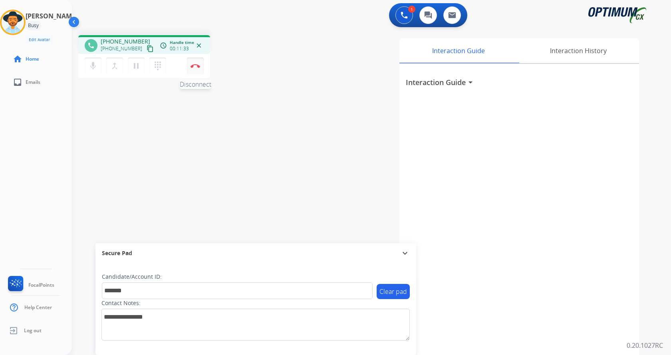
click at [193, 63] on button "Disconnect" at bounding box center [195, 65] width 17 height 17
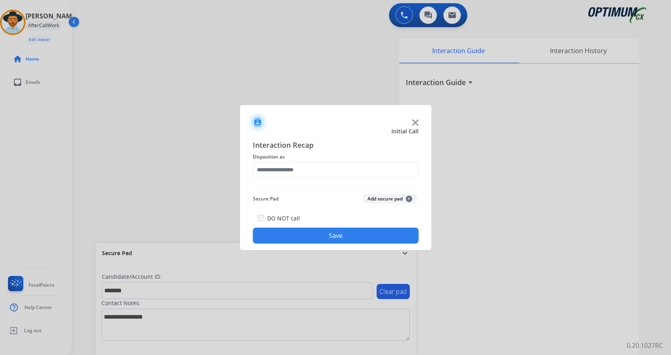
click at [394, 202] on button "Add secure pad +" at bounding box center [390, 199] width 54 height 10
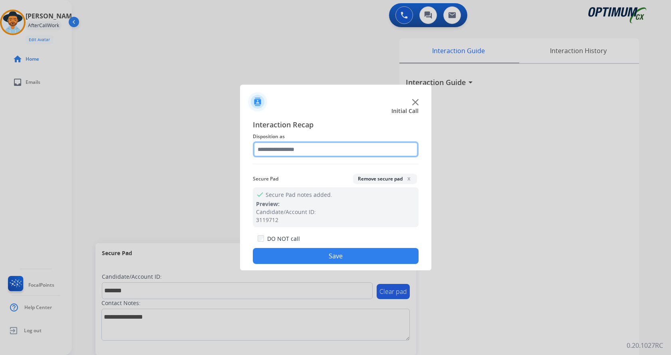
click at [300, 151] on input "text" at bounding box center [336, 149] width 166 height 16
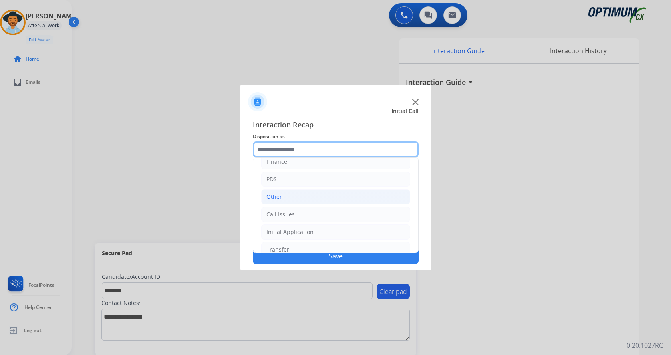
scroll to position [54, 0]
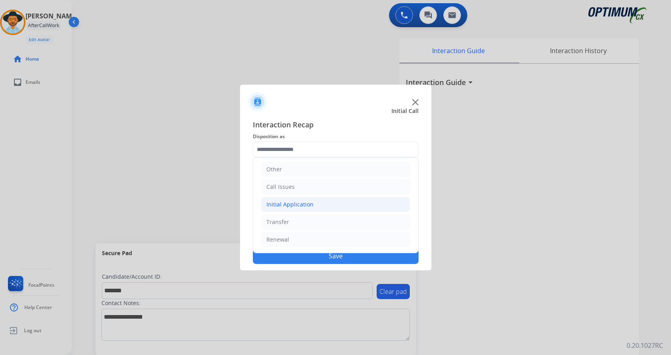
click at [323, 204] on li "Initial Application" at bounding box center [335, 204] width 149 height 15
click at [329, 224] on div "Credential Resend (Initial application)" at bounding box center [332, 222] width 101 height 8
type input "**********"
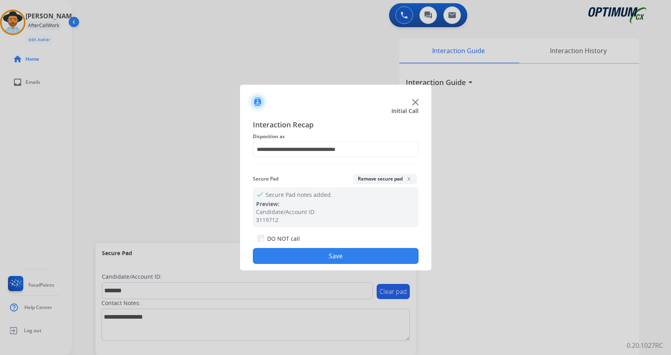
click at [325, 252] on button "Save" at bounding box center [336, 256] width 166 height 16
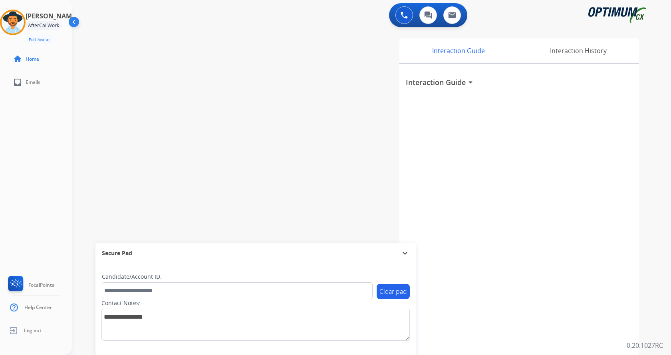
drag, startPoint x: 208, startPoint y: 135, endPoint x: 157, endPoint y: 0, distance: 143.8
click at [208, 134] on div "swap_horiz Break voice bridge close_fullscreen Connect 3-Way Call merge_type Se…" at bounding box center [362, 195] width 580 height 333
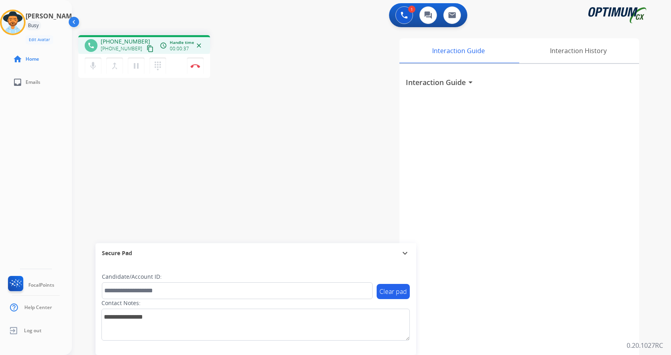
click at [234, 27] on div "1 Voice Interactions 0 Chat Interactions 0 Email Interactions" at bounding box center [366, 16] width 570 height 26
drag, startPoint x: 106, startPoint y: 38, endPoint x: 139, endPoint y: 40, distance: 32.4
click at [139, 40] on span "+12088855621" at bounding box center [126, 42] width 50 height 8
copy span "2088855621"
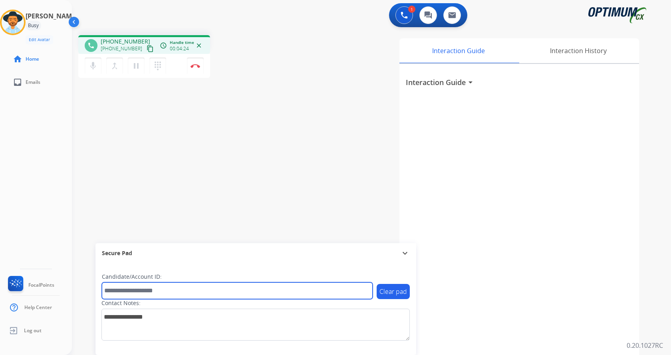
click at [190, 290] on input "text" at bounding box center [237, 290] width 271 height 17
paste input "*********"
type input "*********"
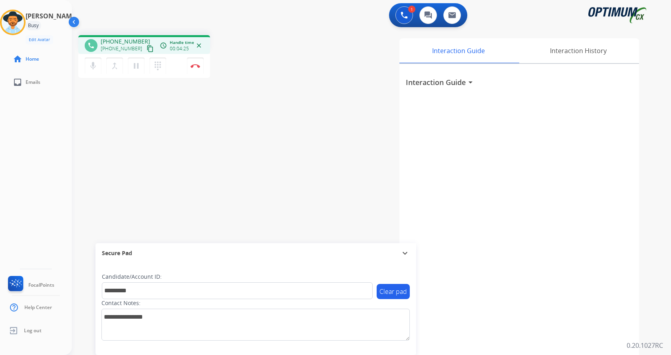
click at [198, 117] on div "phone +12088855621 +12088855621 content_copy access_time Call metrics Queue 00:…" at bounding box center [362, 195] width 580 height 333
click at [250, 117] on div "phone +12088855621 +12088855621 content_copy access_time Call metrics Queue 00:…" at bounding box center [362, 195] width 580 height 333
click at [251, 109] on div "phone +12088855621 +12088855621 content_copy access_time Call metrics Queue 00:…" at bounding box center [362, 195] width 580 height 333
click at [253, 107] on div "phone +12088855621 +12088855621 content_copy access_time Call metrics Queue 00:…" at bounding box center [362, 195] width 580 height 333
click at [195, 67] on img at bounding box center [195, 66] width 10 height 4
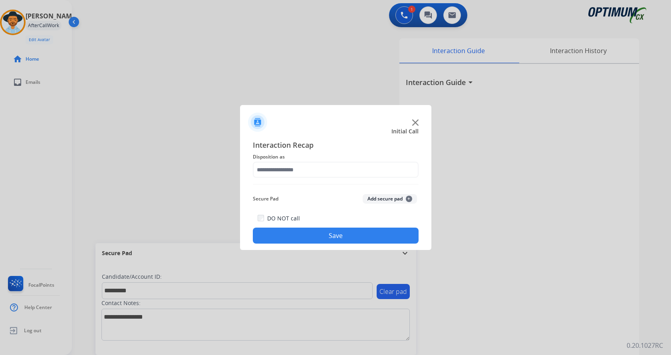
click at [387, 201] on button "Add secure pad +" at bounding box center [390, 199] width 54 height 10
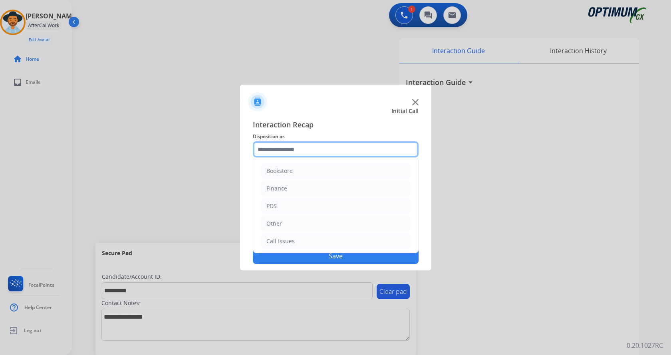
click at [295, 154] on input "text" at bounding box center [336, 149] width 166 height 16
click at [291, 204] on li "PDS" at bounding box center [335, 205] width 149 height 15
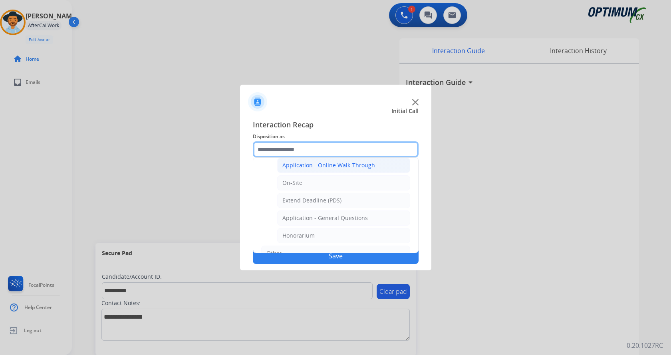
scroll to position [200, 0]
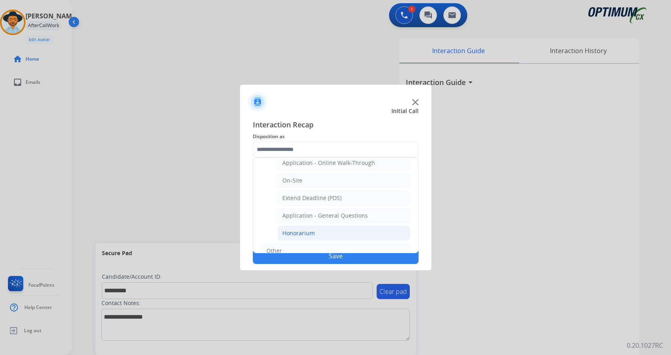
click at [325, 234] on li "Honorarium" at bounding box center [343, 233] width 133 height 15
type input "**********"
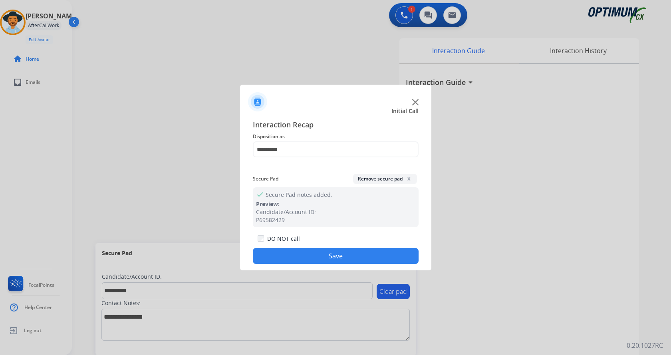
drag, startPoint x: 321, startPoint y: 252, endPoint x: 237, endPoint y: 174, distance: 114.4
click at [321, 252] on button "Save" at bounding box center [336, 256] width 166 height 16
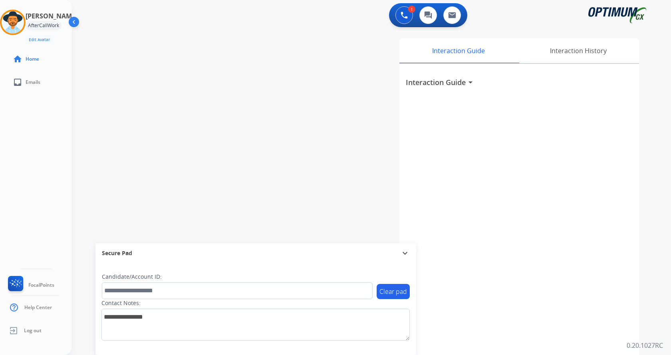
drag, startPoint x: 178, startPoint y: 103, endPoint x: 177, endPoint y: 44, distance: 59.5
click at [179, 101] on div "swap_horiz Break voice bridge close_fullscreen Connect 3-Way Call merge_type Se…" at bounding box center [362, 195] width 580 height 333
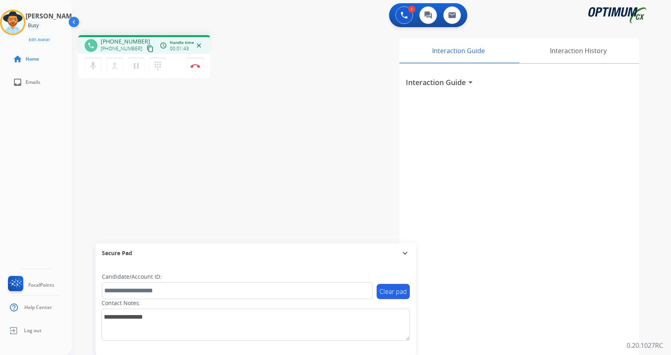
click at [256, 54] on div "phone +12022973513 +12022973513 content_copy access_time Call metrics Queue 00:…" at bounding box center [183, 57] width 210 height 45
click at [274, 42] on div "phone +12022973513 +12022973513 content_copy access_time Call metrics Queue 00:…" at bounding box center [183, 57] width 210 height 45
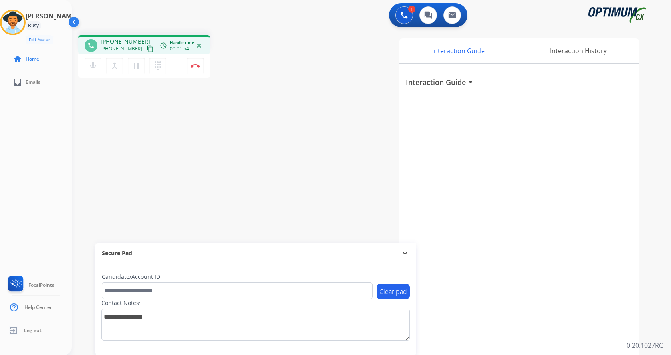
click at [285, 51] on div "phone +12022973513 +12022973513 content_copy access_time Call metrics Queue 00:…" at bounding box center [183, 57] width 210 height 45
click at [322, 142] on div "Interaction Guide Interaction History Interaction Guide arrow_drop_down" at bounding box center [465, 199] width 348 height 323
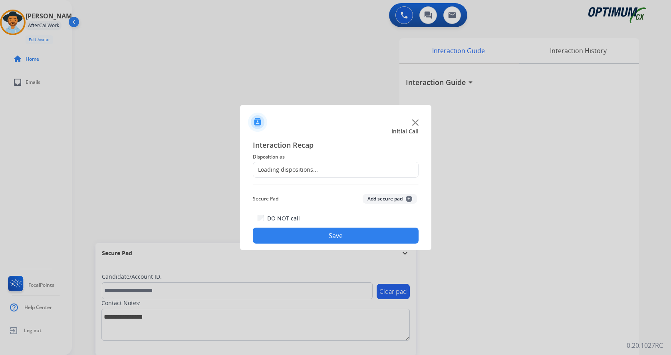
click at [312, 141] on span "Interaction Recap" at bounding box center [336, 145] width 166 height 13
click at [344, 165] on input "text" at bounding box center [336, 170] width 166 height 16
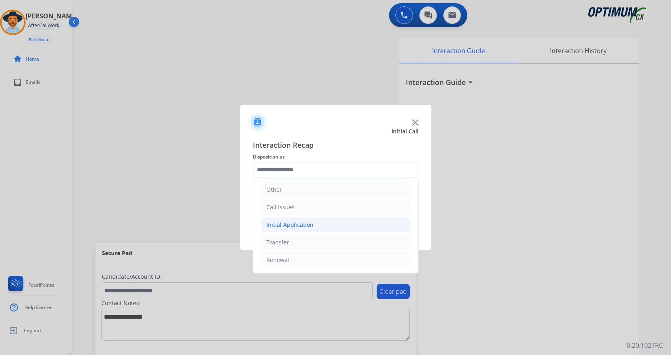
click at [305, 221] on div "Initial Application" at bounding box center [289, 225] width 47 height 8
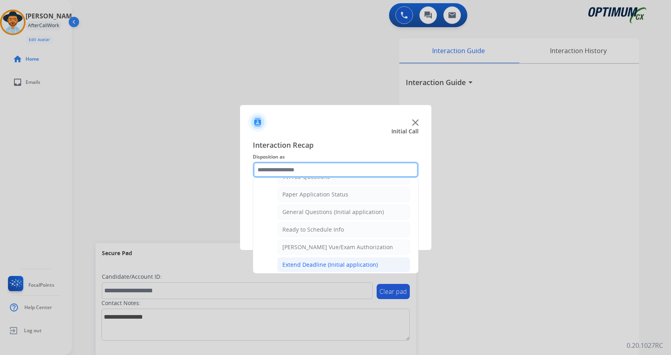
scroll to position [404, 0]
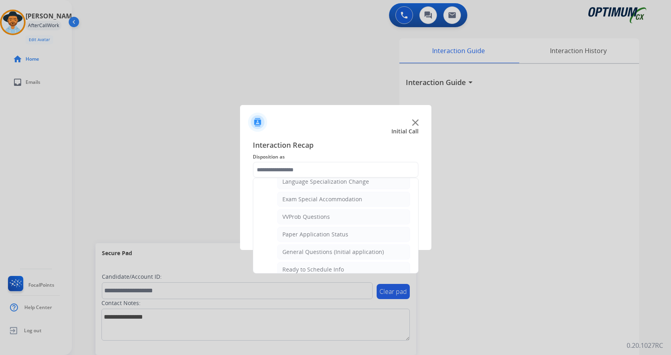
click at [329, 254] on div "General Questions (Initial application)" at bounding box center [332, 252] width 101 height 8
type input "**********"
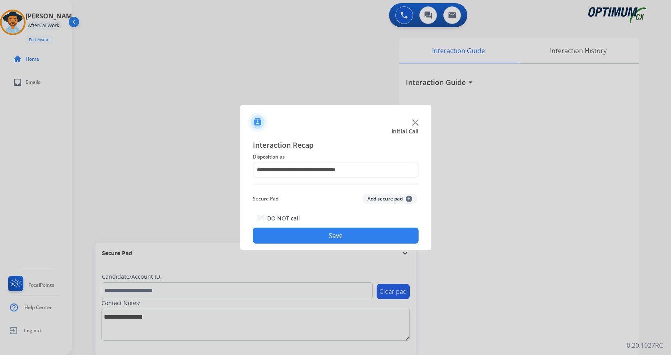
click at [341, 239] on button "Save" at bounding box center [336, 236] width 166 height 16
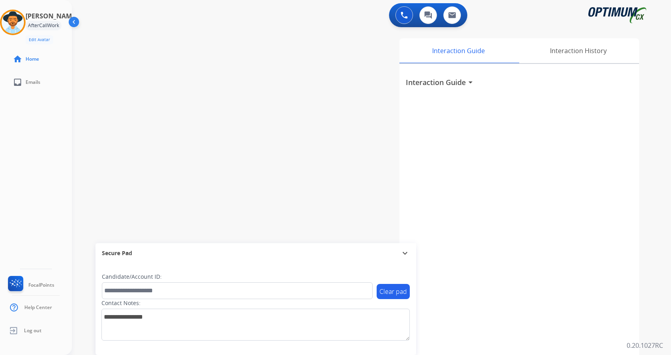
click at [198, 141] on div "swap_horiz Break voice bridge close_fullscreen Connect 3-Way Call merge_type Se…" at bounding box center [362, 195] width 580 height 333
click at [317, 71] on div "Interaction Guide Interaction History Interaction Guide arrow_drop_down" at bounding box center [465, 199] width 348 height 323
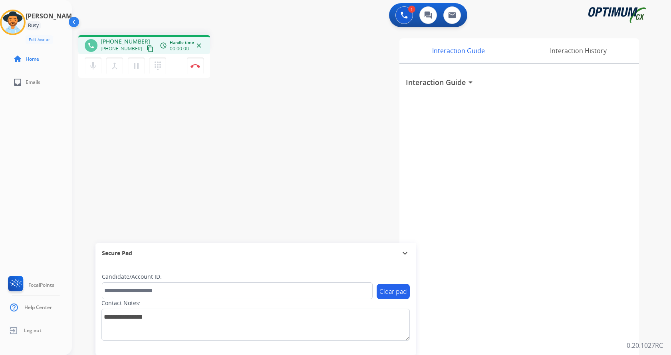
click at [109, 42] on span "+17127390752" at bounding box center [126, 42] width 50 height 8
drag, startPoint x: 107, startPoint y: 42, endPoint x: 138, endPoint y: 40, distance: 31.2
click at [138, 40] on span "+17127390752" at bounding box center [126, 42] width 50 height 8
copy span "7127390752"
click at [280, 97] on div "phone +17127390752 +17127390752 content_copy access_time Call metrics Queue 00:…" at bounding box center [362, 195] width 580 height 333
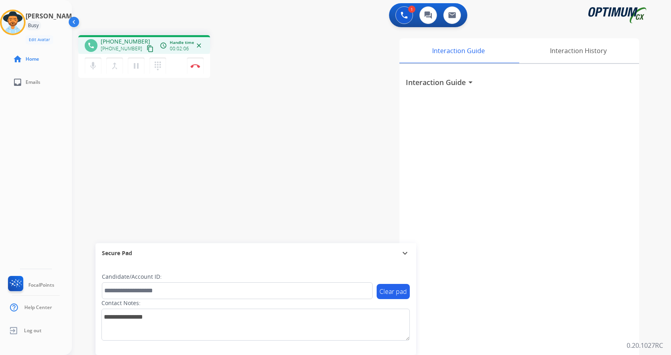
click at [293, 173] on div "Interaction Guide Interaction History Interaction Guide arrow_drop_down" at bounding box center [465, 199] width 348 height 323
click at [275, 220] on div "phone +17127390752 +17127390752 content_copy access_time Call metrics Queue 00:…" at bounding box center [362, 195] width 580 height 333
click at [477, 270] on div "Interaction Guide arrow_drop_down" at bounding box center [519, 213] width 240 height 298
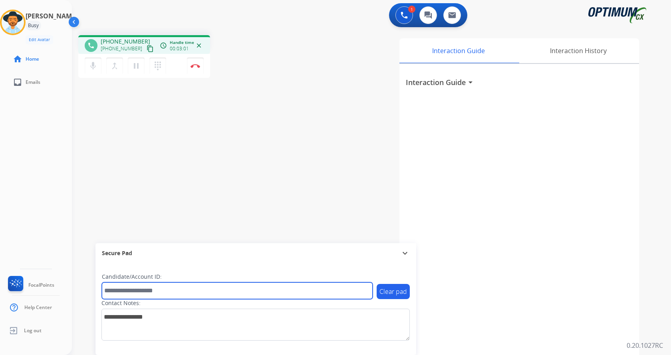
click at [161, 289] on input "text" at bounding box center [237, 290] width 271 height 17
paste input "*******"
type input "*******"
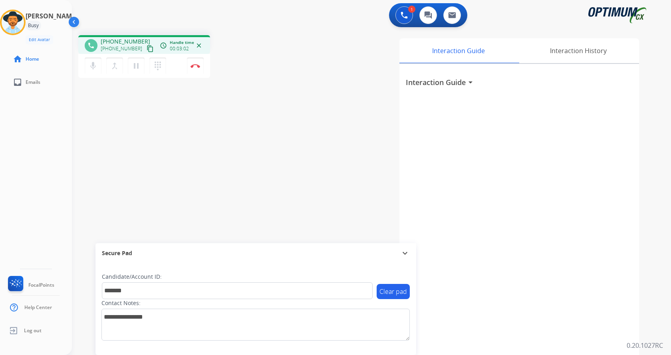
click at [154, 156] on div "phone +17127390752 +17127390752 content_copy access_time Call metrics Queue 00:…" at bounding box center [362, 195] width 580 height 333
click at [199, 72] on button "Disconnect" at bounding box center [195, 65] width 17 height 17
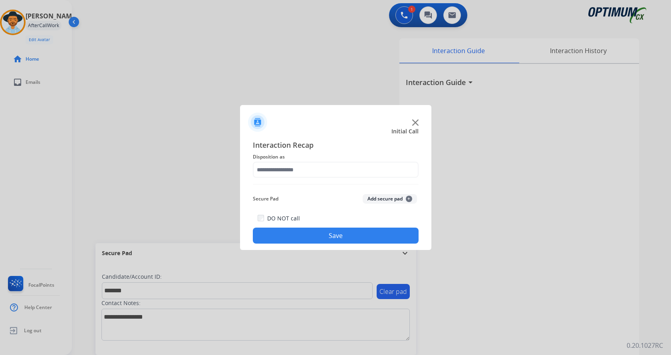
click at [375, 196] on button "Add secure pad +" at bounding box center [390, 199] width 54 height 10
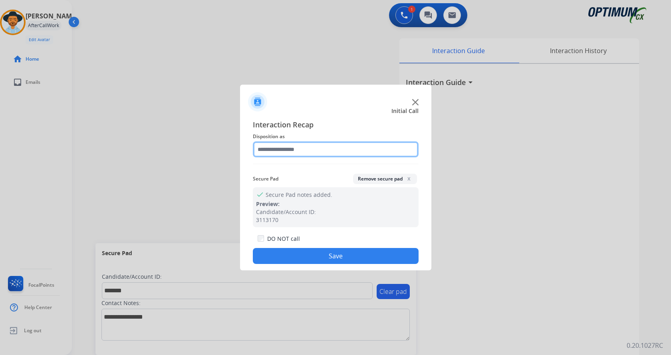
click at [303, 157] on div at bounding box center [336, 149] width 166 height 16
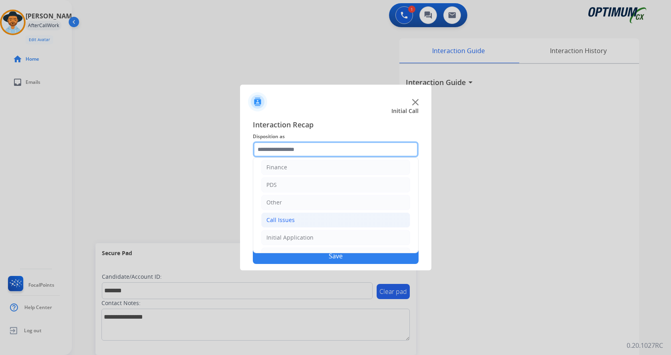
scroll to position [54, 0]
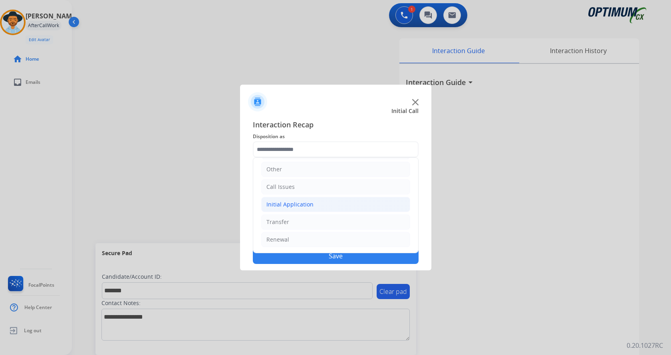
click at [309, 205] on div "Initial Application" at bounding box center [289, 204] width 47 height 8
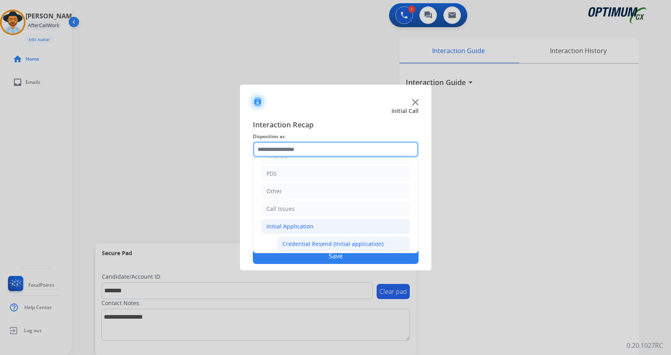
scroll to position [80, 0]
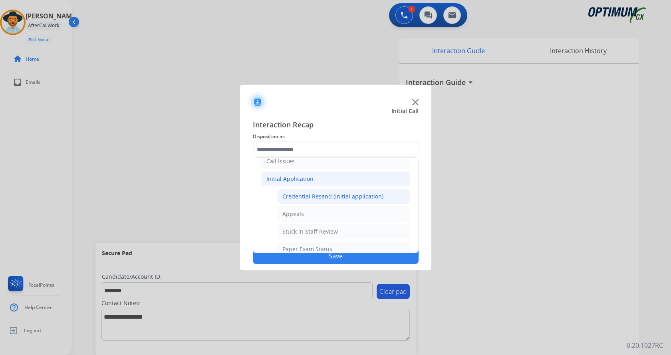
click at [315, 201] on li "Credential Resend (Initial application)" at bounding box center [343, 196] width 133 height 15
type input "**********"
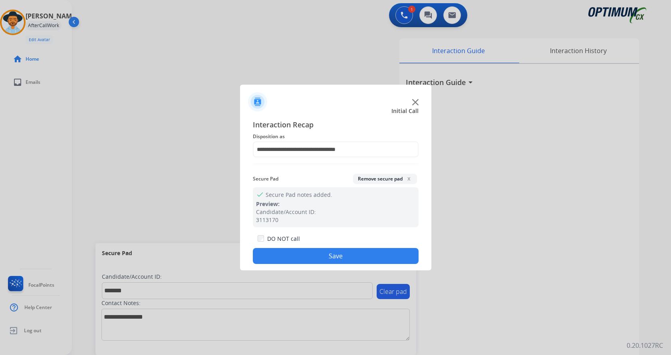
click at [327, 260] on button "Save" at bounding box center [336, 256] width 166 height 16
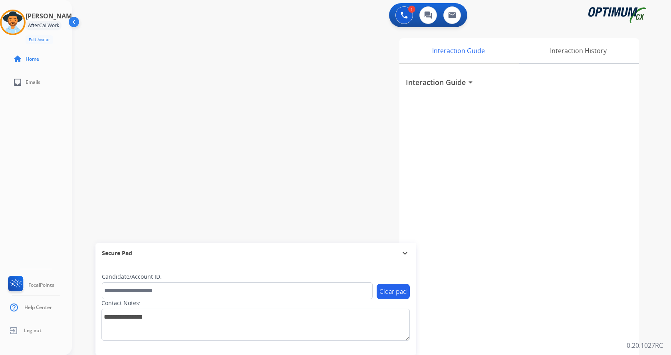
click at [188, 149] on div "swap_horiz Break voice bridge close_fullscreen Connect 3-Way Call merge_type Se…" at bounding box center [362, 195] width 580 height 333
click at [241, 63] on div "swap_horiz Break voice bridge close_fullscreen Connect 3-Way Call merge_type Se…" at bounding box center [362, 195] width 580 height 333
drag, startPoint x: 309, startPoint y: 230, endPoint x: 312, endPoint y: 236, distance: 7.0
click at [309, 230] on div "Interaction Guide Interaction History Interaction Guide arrow_drop_down" at bounding box center [465, 199] width 348 height 323
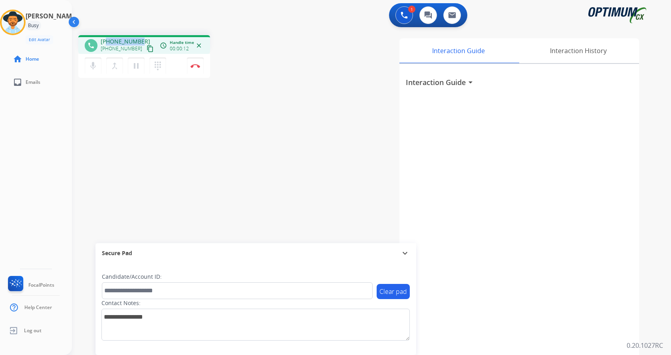
drag, startPoint x: 106, startPoint y: 42, endPoint x: 141, endPoint y: 38, distance: 34.5
click at [141, 38] on div "+17733689174 +17733689174 content_copy" at bounding box center [128, 46] width 54 height 16
click at [238, 25] on div "1 Voice Interactions 0 Chat Interactions 0 Email Interactions" at bounding box center [366, 16] width 570 height 26
click at [240, 31] on div "phone +17733689174 +17733689174 content_copy access_time Call metrics Queue 00:…" at bounding box center [362, 195] width 580 height 333
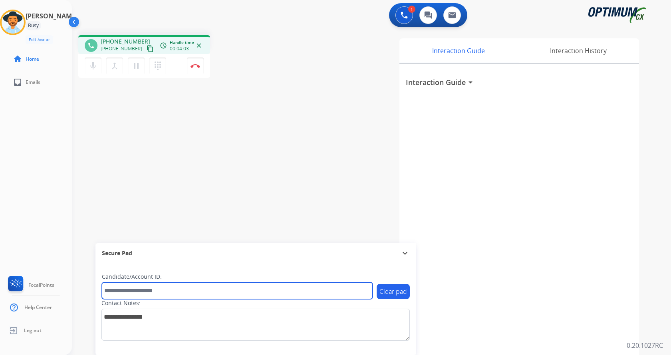
click at [157, 294] on input "text" at bounding box center [237, 290] width 271 height 17
paste input "*******"
type input "*******"
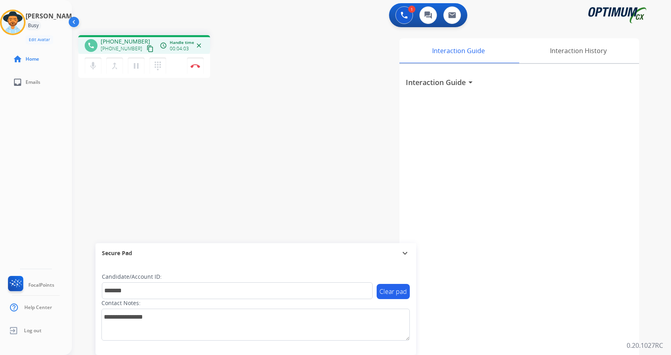
click at [147, 129] on div "phone +17733689174 +17733689174 content_copy access_time Call metrics Queue 00:…" at bounding box center [362, 195] width 580 height 333
click at [190, 120] on div "phone +17733689174 +17733689174 content_copy access_time Call metrics Queue 00:…" at bounding box center [362, 195] width 580 height 333
click at [186, 107] on div "phone +17733689174 +17733689174 content_copy access_time Call metrics Queue 00:…" at bounding box center [362, 195] width 580 height 333
click at [197, 66] on img at bounding box center [195, 66] width 10 height 4
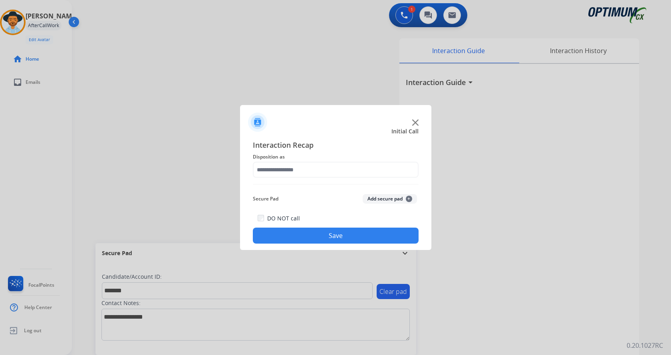
click at [383, 198] on button "Add secure pad +" at bounding box center [390, 199] width 54 height 10
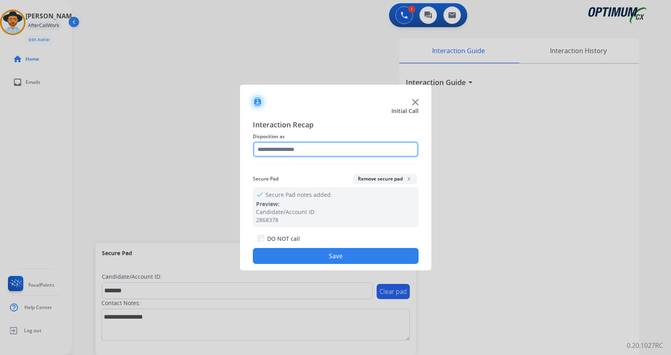
click at [271, 145] on input "text" at bounding box center [336, 149] width 166 height 16
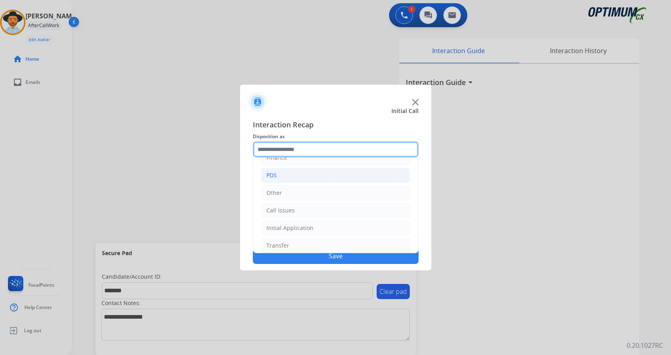
scroll to position [54, 0]
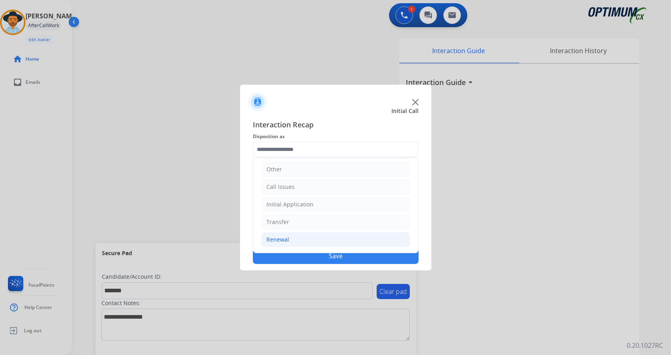
click at [292, 242] on li "Renewal" at bounding box center [335, 239] width 149 height 15
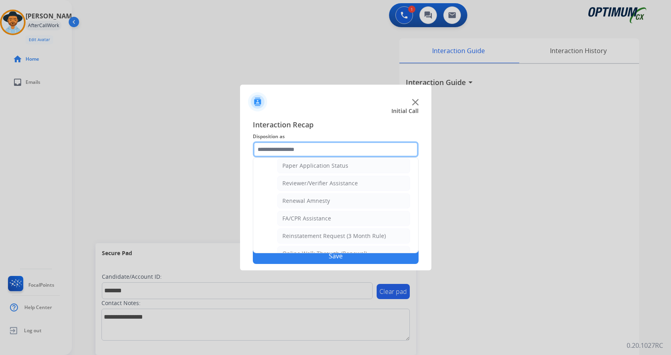
scroll to position [308, 0]
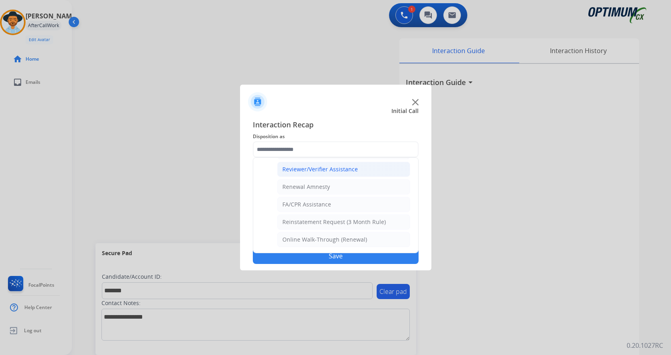
click at [321, 167] on div "Reviewer/Verifier Assistance" at bounding box center [319, 169] width 75 height 8
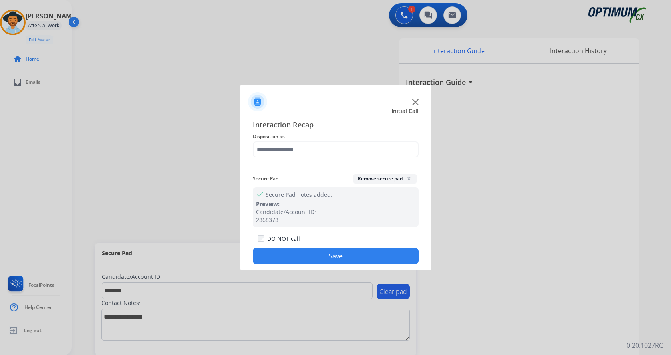
type input "**********"
drag, startPoint x: 314, startPoint y: 263, endPoint x: 303, endPoint y: 244, distance: 21.6
click at [313, 260] on button "Save" at bounding box center [336, 256] width 166 height 16
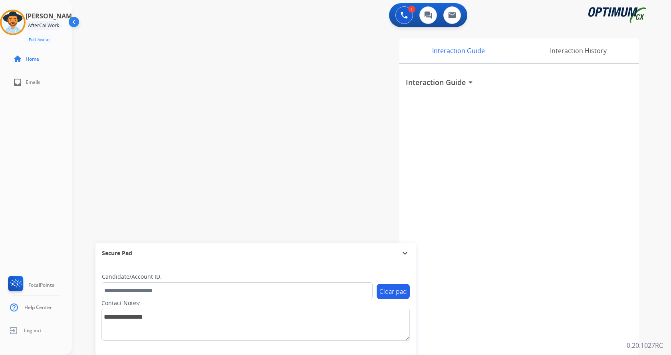
drag, startPoint x: 170, startPoint y: 74, endPoint x: 157, endPoint y: 2, distance: 73.1
click at [170, 63] on div "swap_horiz Break voice bridge close_fullscreen Connect 3-Way Call merge_type Se…" at bounding box center [362, 195] width 580 height 333
click at [18, 34] on div at bounding box center [13, 23] width 26 height 26
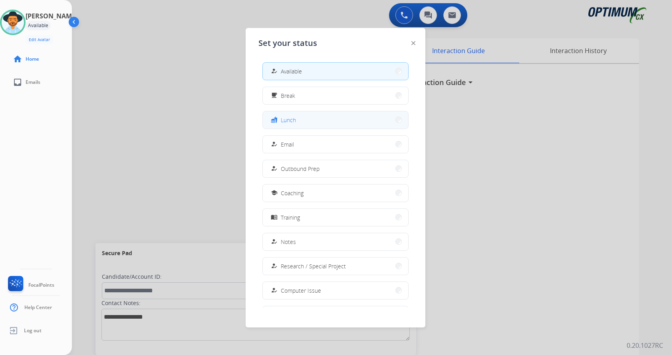
click at [287, 120] on span "Lunch" at bounding box center [288, 120] width 15 height 8
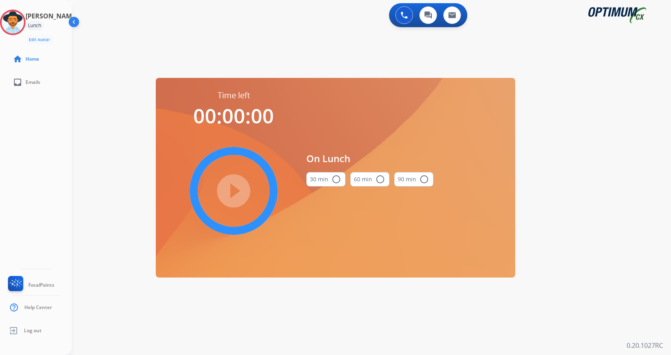
drag, startPoint x: 337, startPoint y: 182, endPoint x: 299, endPoint y: 173, distance: 39.3
click at [336, 182] on mat-icon "radio_button_unchecked" at bounding box center [336, 179] width 10 height 10
click at [238, 196] on mat-icon "play_circle_filled" at bounding box center [234, 191] width 10 height 10
click at [593, 143] on div "0 Voice Interactions 0 Chat Interactions 0 Email Interactions swap_horiz Break …" at bounding box center [371, 177] width 599 height 355
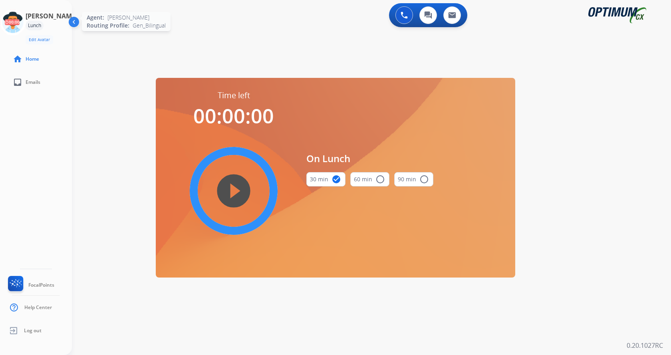
click at [9, 19] on icon at bounding box center [13, 23] width 26 height 26
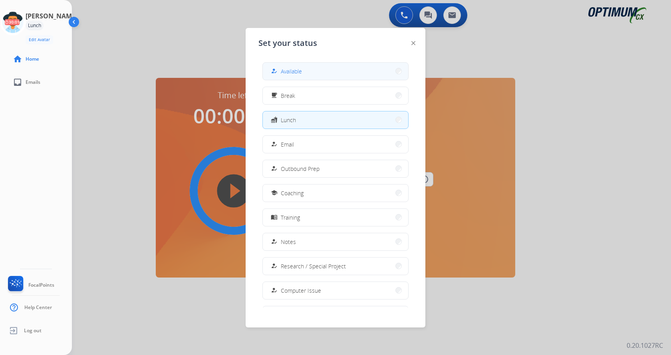
click at [330, 76] on button "how_to_reg Available" at bounding box center [335, 71] width 145 height 17
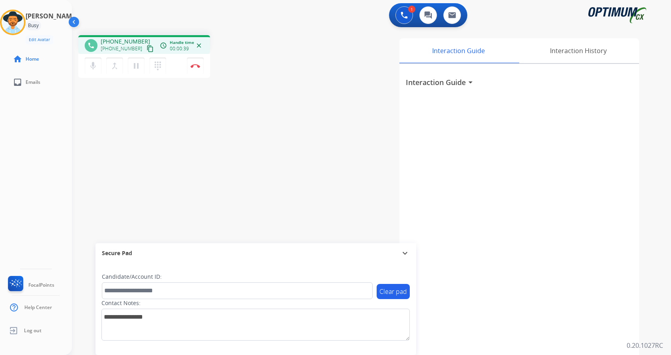
click at [217, 146] on div "phone +18137788876 +18137788876 content_copy access_time Call metrics Queue 00:…" at bounding box center [362, 195] width 580 height 333
drag, startPoint x: 106, startPoint y: 40, endPoint x: 139, endPoint y: 39, distance: 33.1
click at [139, 39] on div "+18137788876 +18137788876 content_copy" at bounding box center [128, 46] width 54 height 16
click at [301, 97] on div "Interaction Guide Interaction History Interaction Guide arrow_drop_down" at bounding box center [465, 199] width 348 height 323
drag, startPoint x: 335, startPoint y: 181, endPoint x: 337, endPoint y: 174, distance: 7.0
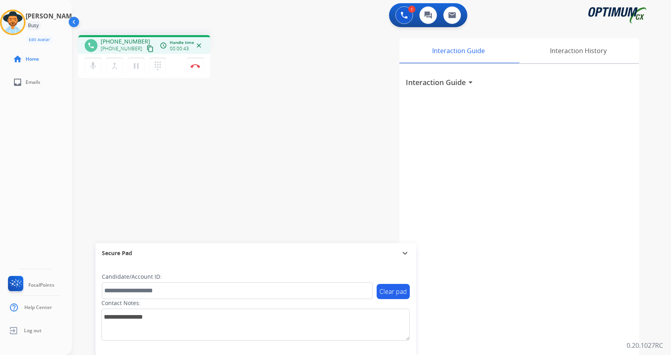
click at [336, 179] on div "Interaction Guide Interaction History Interaction Guide arrow_drop_down" at bounding box center [465, 199] width 348 height 323
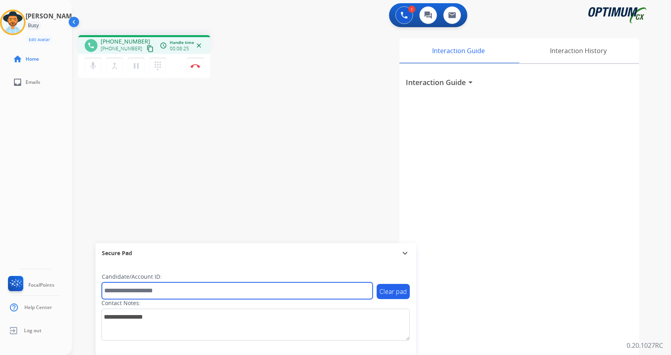
click at [135, 288] on input "text" at bounding box center [237, 290] width 271 height 17
paste input "*******"
type input "*******"
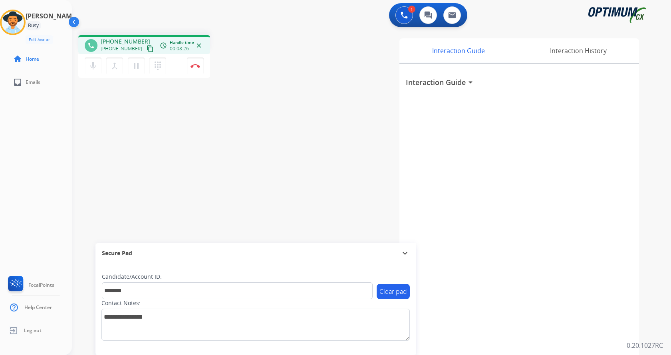
click at [174, 166] on div "phone +18137788876 +18137788876 content_copy access_time Call metrics Queue 00:…" at bounding box center [362, 195] width 580 height 333
click at [198, 174] on div "phone +18137788876 +18137788876 content_copy access_time Call metrics Queue 00:…" at bounding box center [362, 195] width 580 height 333
click at [238, 69] on div "phone +18137788876 +18137788876 content_copy access_time Call metrics Queue 00:…" at bounding box center [183, 57] width 210 height 45
click at [194, 68] on button "Disconnect" at bounding box center [195, 65] width 17 height 17
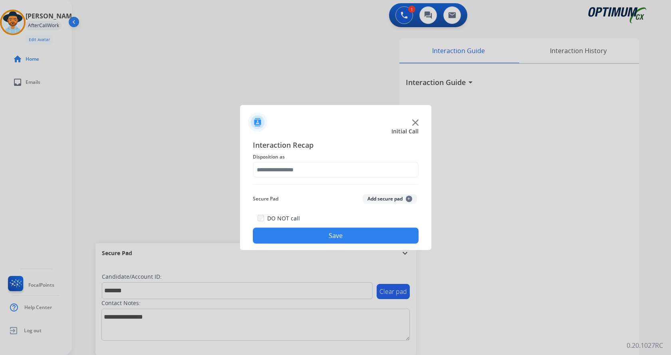
click at [368, 197] on button "Add secure pad +" at bounding box center [390, 199] width 54 height 10
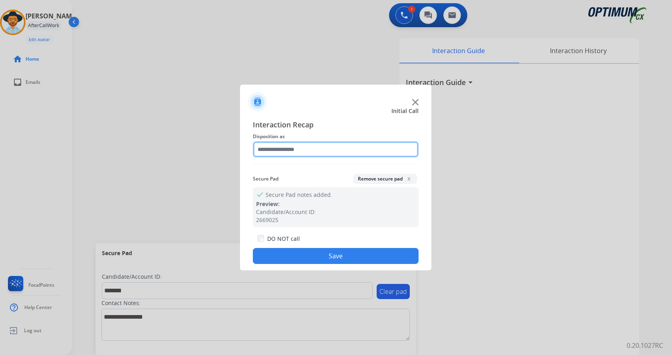
click at [289, 154] on input "text" at bounding box center [336, 149] width 166 height 16
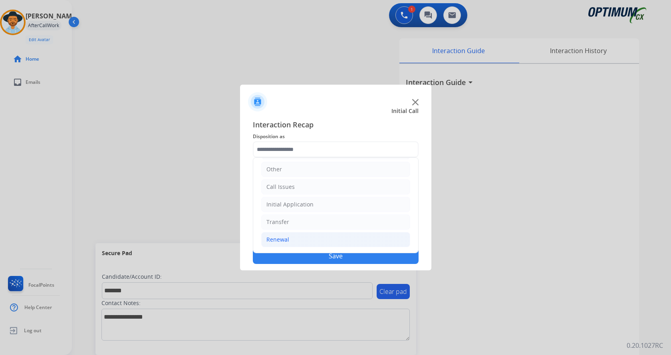
click at [290, 241] on li "Renewal" at bounding box center [335, 239] width 149 height 15
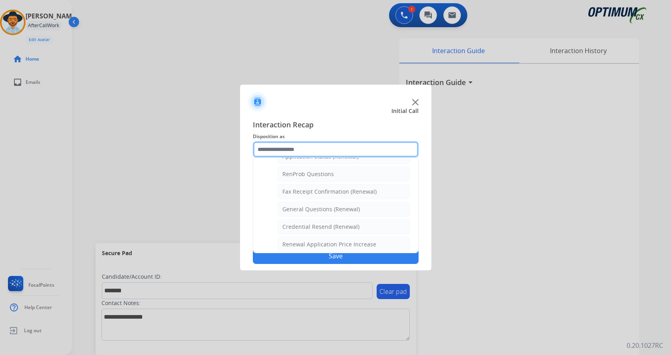
scroll to position [188, 0]
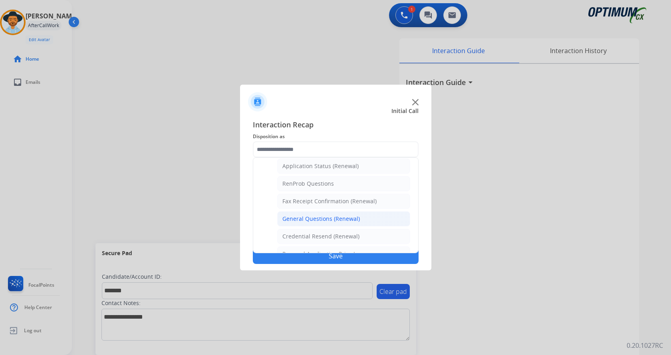
click at [321, 219] on div "General Questions (Renewal)" at bounding box center [320, 219] width 77 height 8
type input "**********"
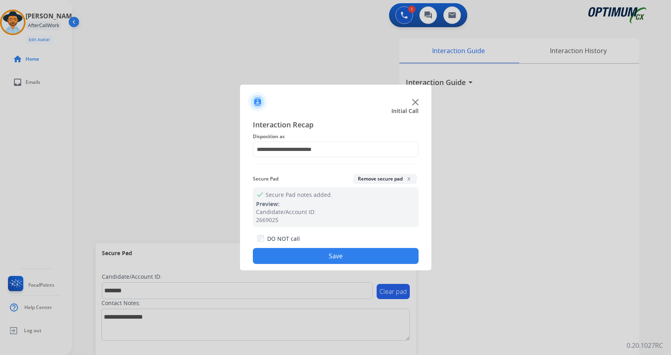
click at [314, 253] on button "Save" at bounding box center [336, 256] width 166 height 16
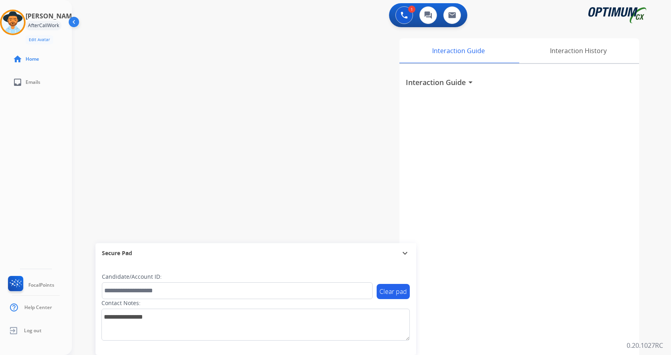
drag, startPoint x: 188, startPoint y: 96, endPoint x: 188, endPoint y: 82, distance: 14.4
click at [188, 82] on div "swap_horiz Break voice bridge close_fullscreen Connect 3-Way Call merge_type Se…" at bounding box center [362, 195] width 580 height 333
click at [204, 95] on div "swap_horiz Break voice bridge close_fullscreen Connect 3-Way Call merge_type Se…" at bounding box center [362, 195] width 580 height 333
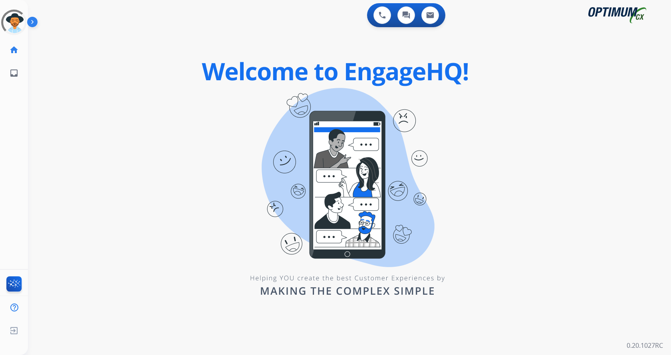
click at [31, 24] on img at bounding box center [34, 23] width 14 height 15
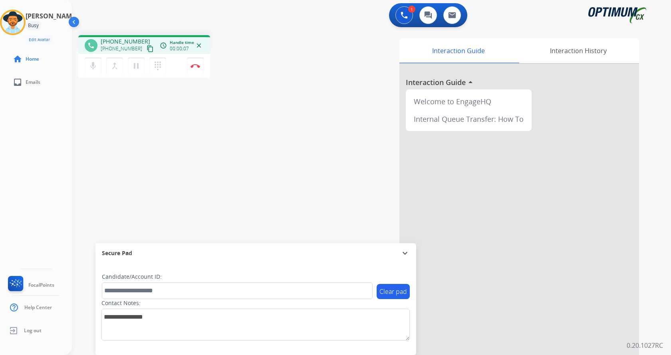
click at [288, 91] on div "phone [PHONE_NUMBER] [PHONE_NUMBER] content_copy access_time Call metrics Queue…" at bounding box center [362, 195] width 580 height 333
drag, startPoint x: 107, startPoint y: 40, endPoint x: 139, endPoint y: 38, distance: 32.8
click at [139, 38] on div "[PHONE_NUMBER] [PHONE_NUMBER] content_copy" at bounding box center [128, 46] width 54 height 16
copy span "6787046684"
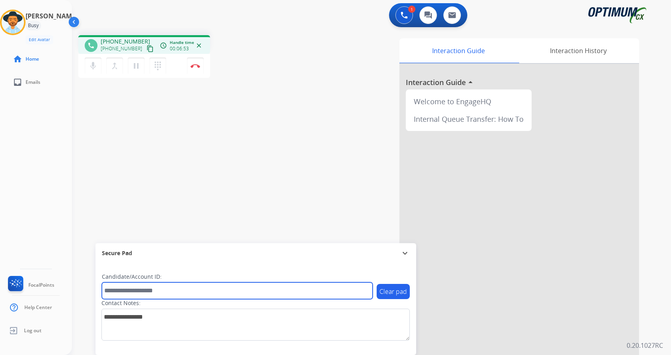
click at [156, 295] on input "text" at bounding box center [237, 290] width 271 height 17
paste input "*******"
type input "*******"
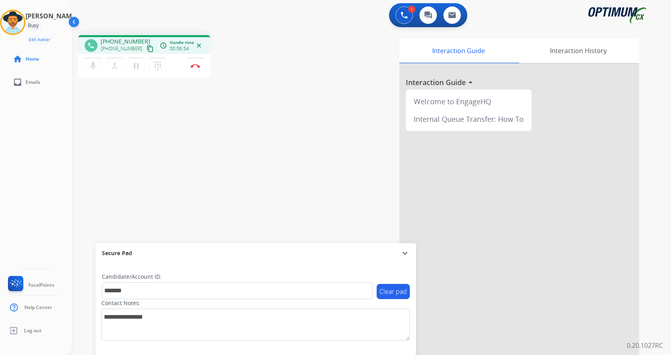
click at [139, 136] on div "phone [PHONE_NUMBER] [PHONE_NUMBER] content_copy access_time Call metrics Queue…" at bounding box center [362, 195] width 580 height 333
click at [162, 136] on div "phone [PHONE_NUMBER] [PHONE_NUMBER] content_copy access_time Call metrics Queue…" at bounding box center [362, 195] width 580 height 333
drag, startPoint x: 195, startPoint y: 57, endPoint x: 190, endPoint y: 63, distance: 7.6
click at [192, 62] on div "mic Mute merge_type Bridge pause Hold dialpad Dialpad Disconnect" at bounding box center [144, 66] width 132 height 24
click at [189, 64] on button "Disconnect" at bounding box center [195, 65] width 17 height 17
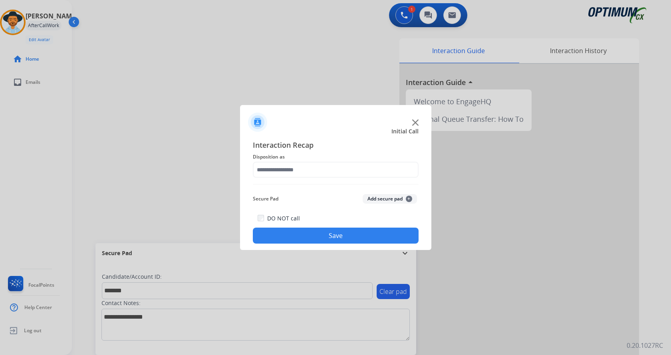
click at [377, 197] on button "Add secure pad +" at bounding box center [390, 199] width 54 height 10
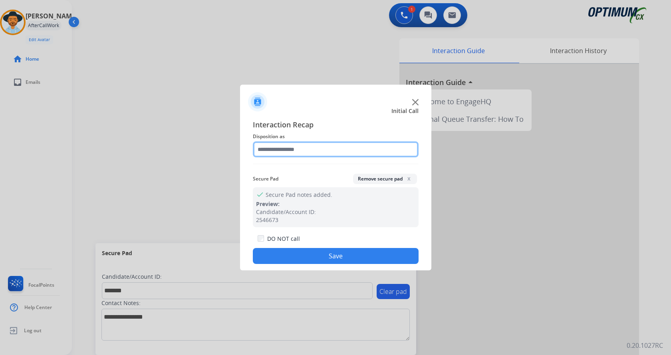
click at [299, 150] on input "text" at bounding box center [336, 149] width 166 height 16
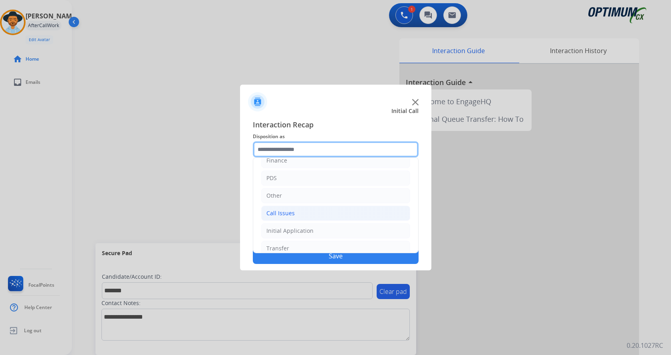
scroll to position [54, 0]
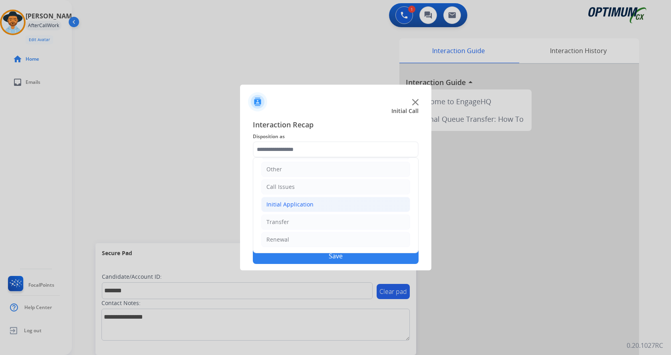
click at [317, 206] on li "Initial Application" at bounding box center [335, 204] width 149 height 15
click at [319, 202] on li "Initial Application" at bounding box center [335, 204] width 149 height 15
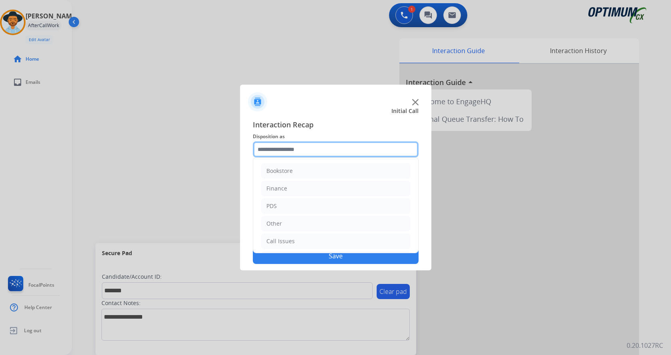
click at [289, 151] on input "text" at bounding box center [336, 149] width 166 height 16
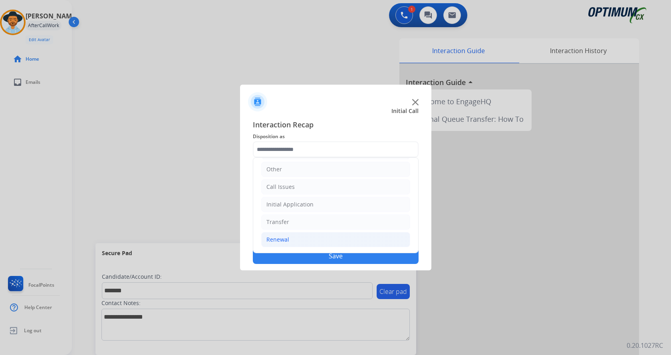
click at [304, 238] on li "Renewal" at bounding box center [335, 239] width 149 height 15
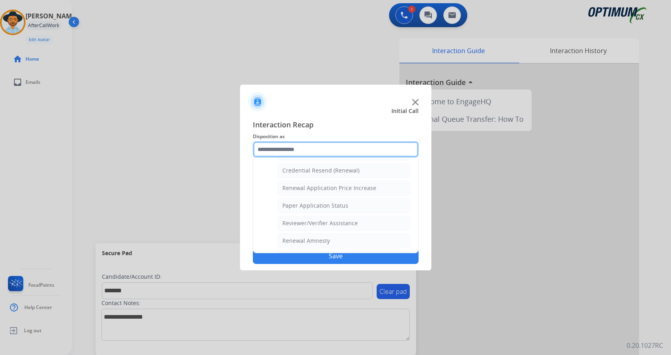
scroll to position [308, 0]
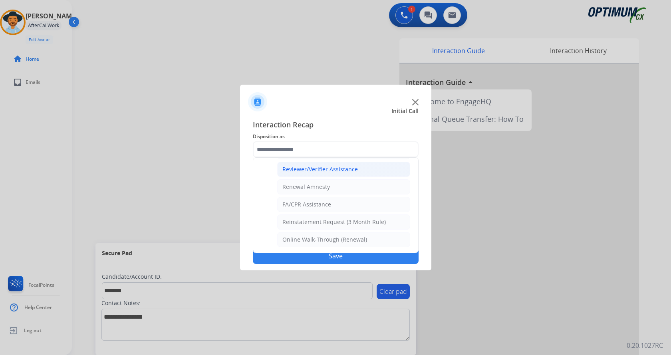
click at [321, 168] on div "Reviewer/Verifier Assistance" at bounding box center [319, 169] width 75 height 8
type input "**********"
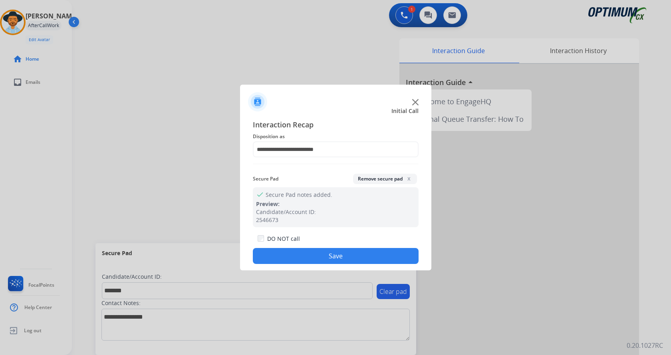
click at [307, 255] on button "Save" at bounding box center [336, 256] width 166 height 16
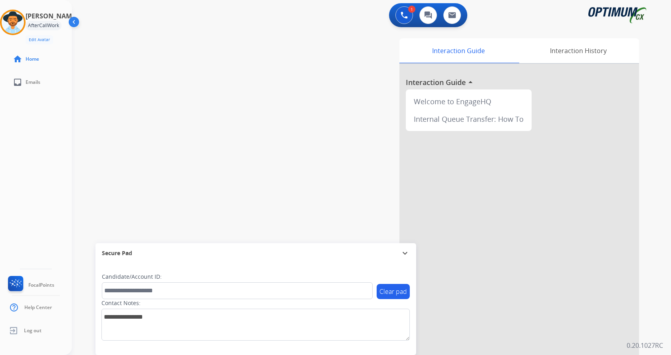
click at [168, 135] on div "swap_horiz Break voice bridge close_fullscreen Connect 3-Way Call merge_type Se…" at bounding box center [362, 195] width 580 height 333
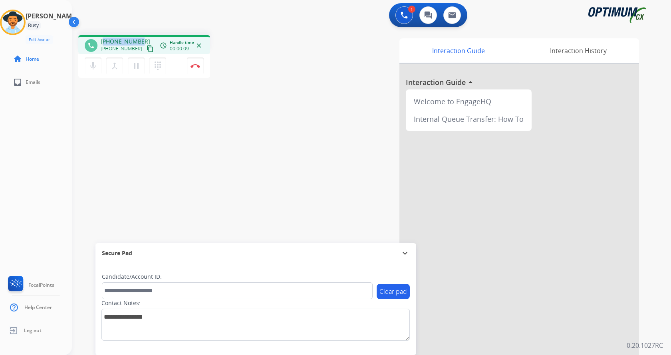
drag, startPoint x: 105, startPoint y: 41, endPoint x: 139, endPoint y: 38, distance: 33.3
click at [139, 38] on span "[PHONE_NUMBER]" at bounding box center [126, 42] width 50 height 8
copy span "12105109289"
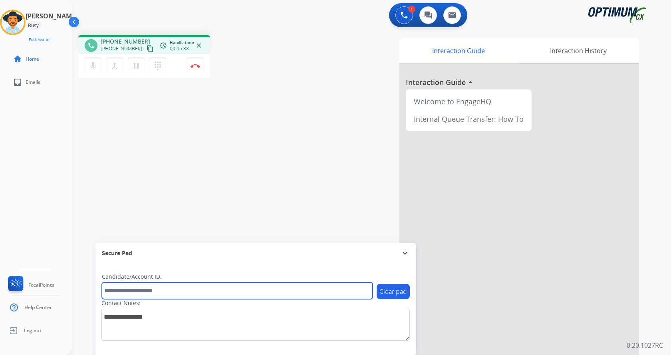
click at [162, 288] on input "text" at bounding box center [237, 290] width 271 height 17
paste input "*******"
type input "*******"
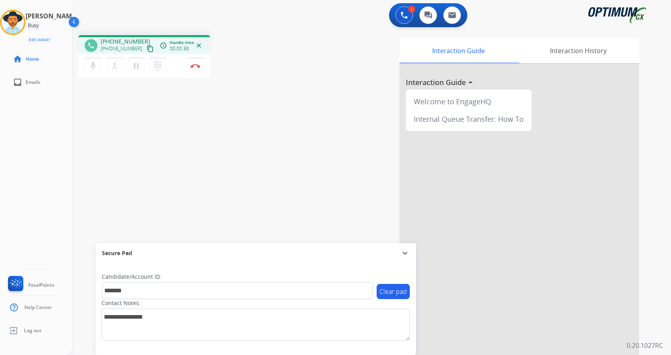
click at [166, 160] on div "phone [PHONE_NUMBER] [PHONE_NUMBER] content_copy access_time Call metrics Queue…" at bounding box center [362, 195] width 580 height 333
click at [175, 127] on div "phone [PHONE_NUMBER] [PHONE_NUMBER] content_copy access_time Call metrics Queue…" at bounding box center [362, 195] width 580 height 333
click at [264, 112] on div "phone [PHONE_NUMBER] [PHONE_NUMBER] content_copy access_time Call metrics Queue…" at bounding box center [362, 195] width 580 height 333
click at [273, 113] on div "phone [PHONE_NUMBER] [PHONE_NUMBER] content_copy access_time Call metrics Queue…" at bounding box center [362, 195] width 580 height 333
click at [192, 65] on button "Disconnect" at bounding box center [195, 65] width 17 height 17
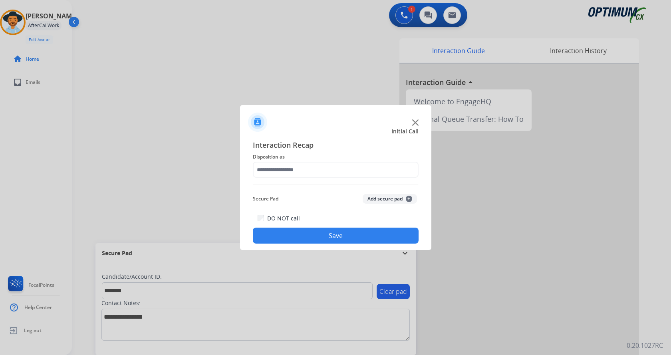
click at [376, 199] on button "Add secure pad +" at bounding box center [390, 199] width 54 height 10
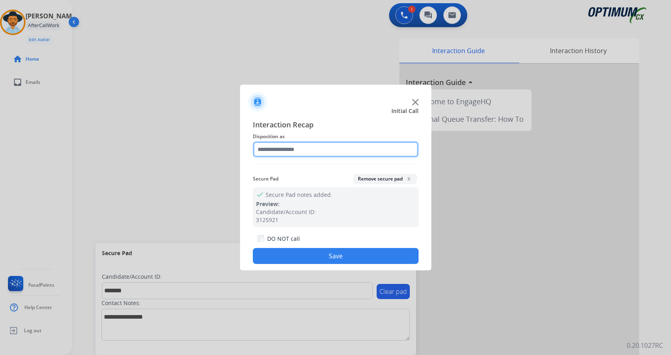
click at [285, 157] on input "text" at bounding box center [336, 149] width 166 height 16
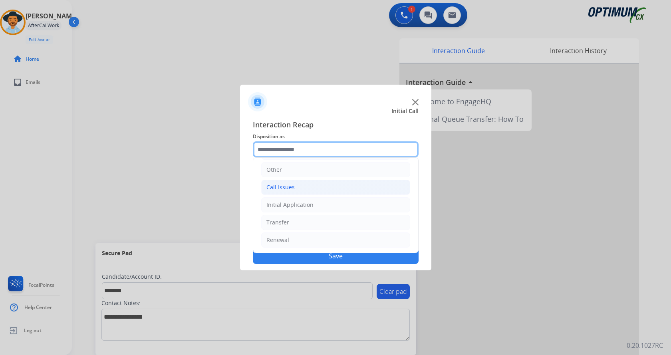
scroll to position [54, 0]
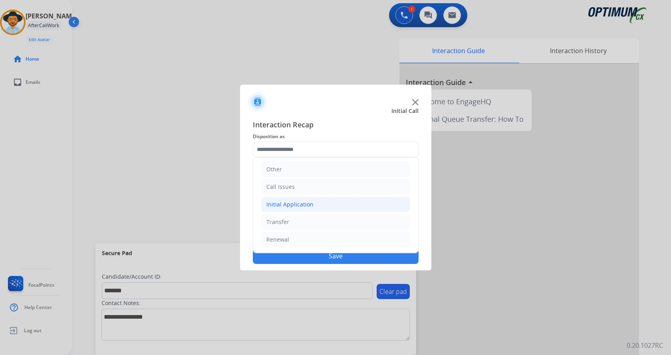
click at [307, 204] on div "Initial Application" at bounding box center [289, 204] width 47 height 8
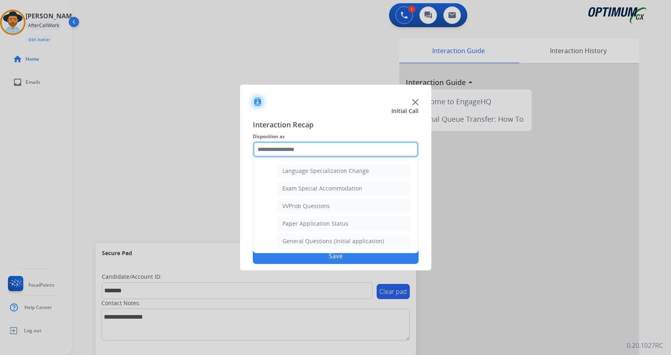
scroll to position [414, 0]
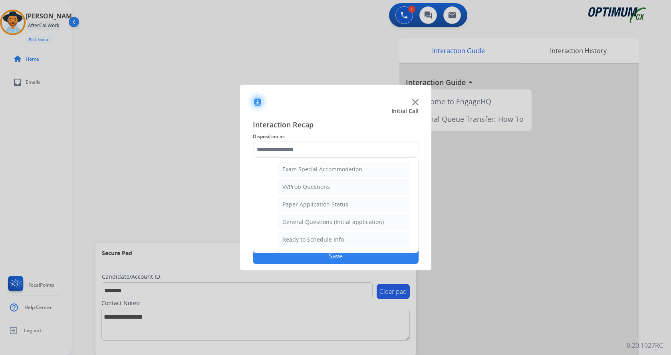
click at [316, 220] on div "General Questions (Initial application)" at bounding box center [332, 222] width 101 height 8
type input "**********"
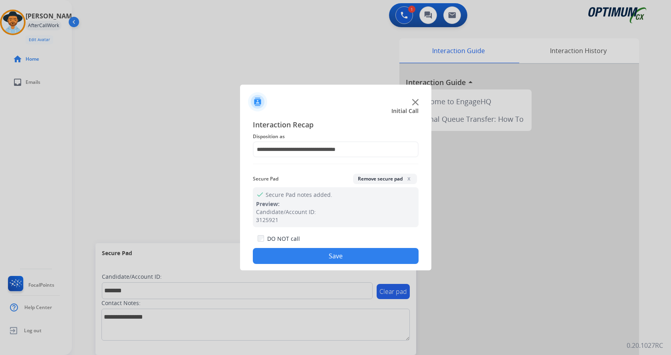
click at [303, 259] on button "Save" at bounding box center [336, 256] width 166 height 16
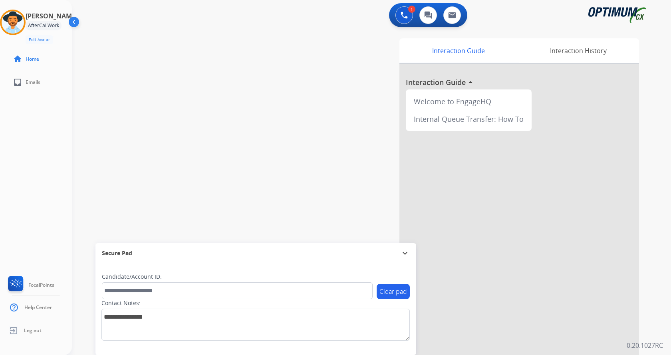
drag, startPoint x: 155, startPoint y: 121, endPoint x: 129, endPoint y: 36, distance: 88.5
click at [154, 112] on div "swap_horiz Break voice bridge close_fullscreen Connect 3-Way Call merge_type Se…" at bounding box center [362, 195] width 580 height 333
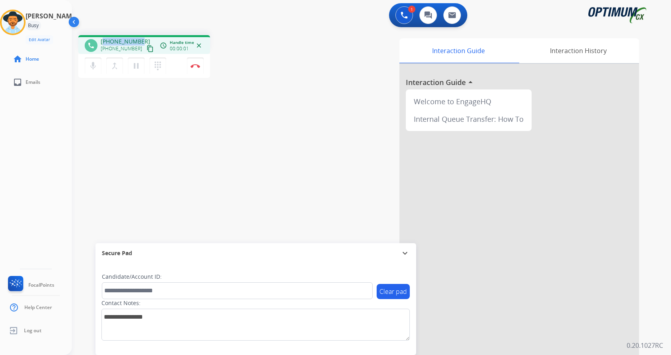
drag, startPoint x: 105, startPoint y: 41, endPoint x: 138, endPoint y: 37, distance: 33.0
click at [138, 37] on div "phone [PHONE_NUMBER] [PHONE_NUMBER] content_copy access_time Call metrics Queue…" at bounding box center [144, 44] width 132 height 19
click at [141, 38] on div "[PHONE_NUMBER] [PHONE_NUMBER] content_copy" at bounding box center [128, 46] width 54 height 16
drag, startPoint x: 143, startPoint y: 41, endPoint x: 105, endPoint y: 38, distance: 38.4
click at [105, 38] on div "[PHONE_NUMBER] [PHONE_NUMBER] content_copy" at bounding box center [128, 46] width 54 height 16
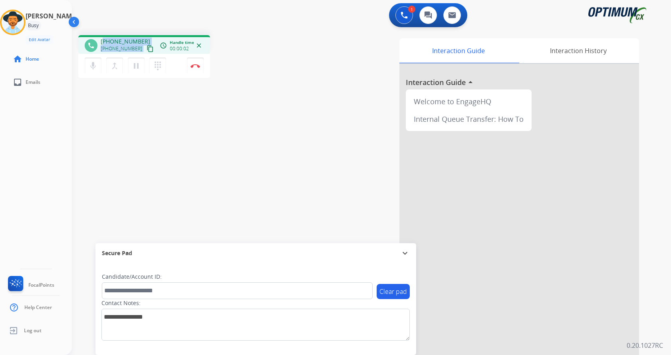
click at [109, 36] on div "phone [PHONE_NUMBER] [PHONE_NUMBER] content_copy access_time Call metrics Queue…" at bounding box center [144, 44] width 132 height 19
drag, startPoint x: 107, startPoint y: 42, endPoint x: 141, endPoint y: 38, distance: 34.2
click at [141, 38] on div "[PHONE_NUMBER] [PHONE_NUMBER] content_copy" at bounding box center [128, 46] width 54 height 16
copy span "3058019926"
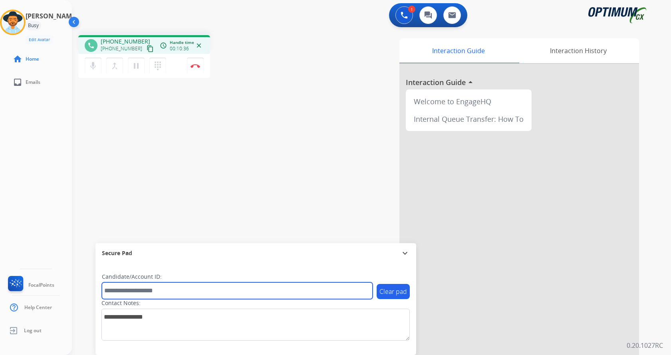
click at [162, 293] on input "text" at bounding box center [237, 290] width 271 height 17
paste input "*******"
type input "*******"
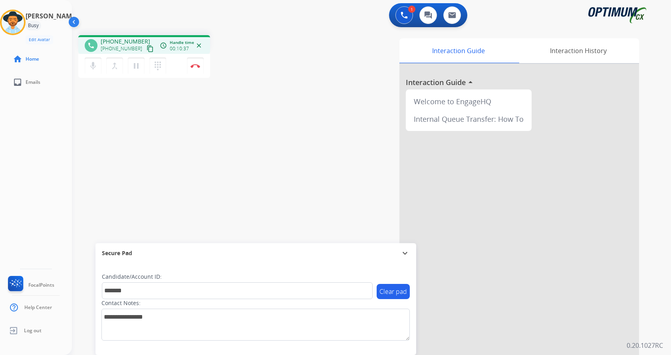
click at [149, 204] on div "phone [PHONE_NUMBER] [PHONE_NUMBER] content_copy access_time Call metrics Queue…" at bounding box center [362, 195] width 580 height 333
click at [168, 168] on div "phone [PHONE_NUMBER] [PHONE_NUMBER] content_copy access_time Call metrics Queue…" at bounding box center [362, 195] width 580 height 333
drag, startPoint x: 203, startPoint y: 170, endPoint x: 195, endPoint y: 159, distance: 13.2
click at [203, 168] on div "phone [PHONE_NUMBER] [PHONE_NUMBER] content_copy access_time Call metrics Queue…" at bounding box center [362, 195] width 580 height 333
click at [229, 109] on div "phone [PHONE_NUMBER] [PHONE_NUMBER] content_copy access_time Call metrics Queue…" at bounding box center [362, 195] width 580 height 333
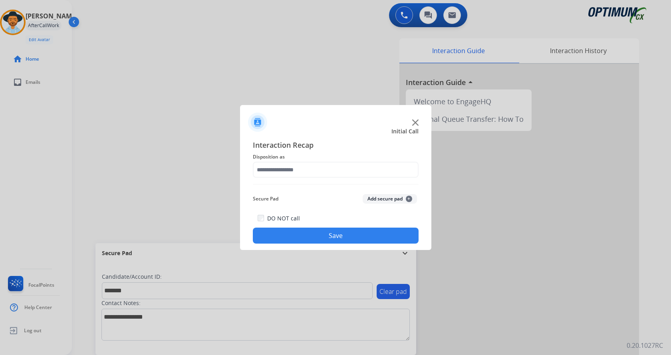
click at [374, 197] on button "Add secure pad +" at bounding box center [390, 199] width 54 height 10
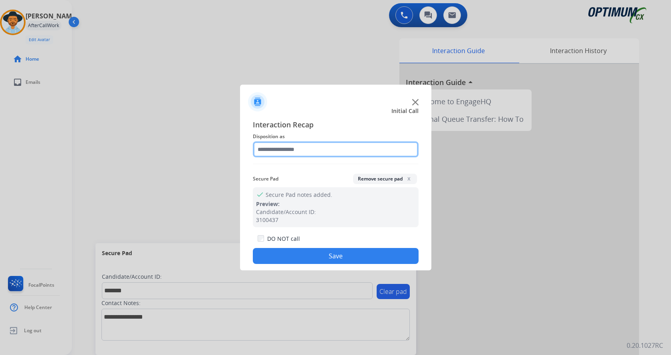
click at [283, 145] on input "text" at bounding box center [336, 149] width 166 height 16
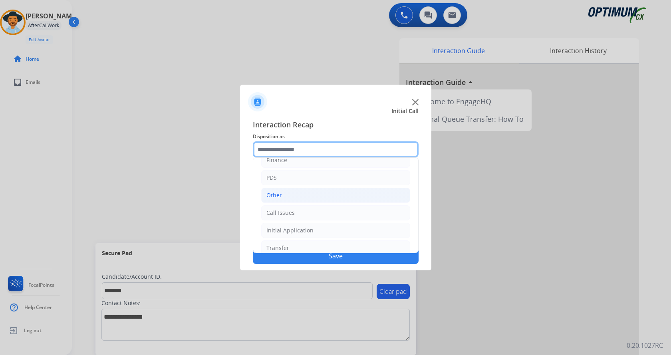
scroll to position [54, 0]
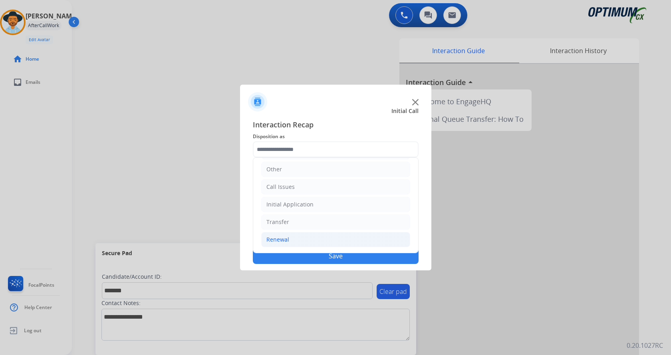
click at [323, 238] on li "Renewal" at bounding box center [335, 239] width 149 height 15
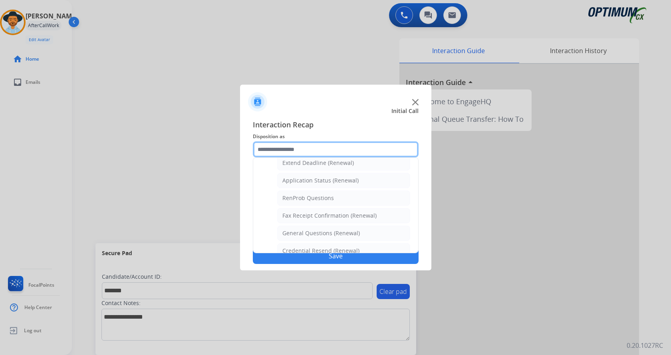
scroll to position [0, 0]
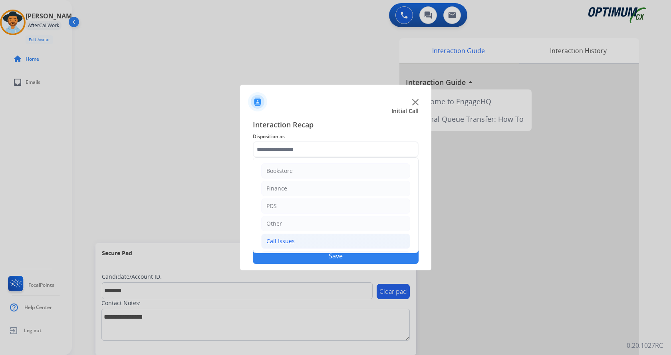
click at [305, 242] on li "Call Issues" at bounding box center [335, 241] width 149 height 15
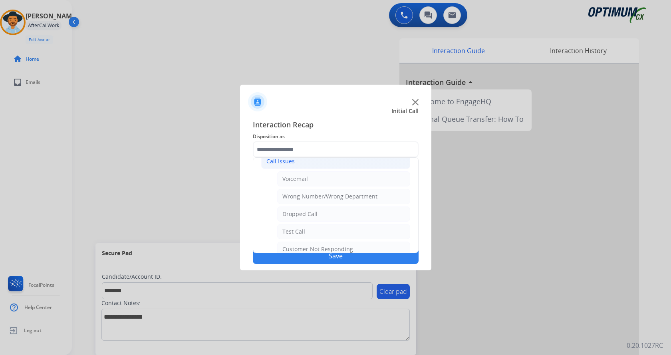
click at [300, 164] on li "Call Issues" at bounding box center [335, 161] width 149 height 15
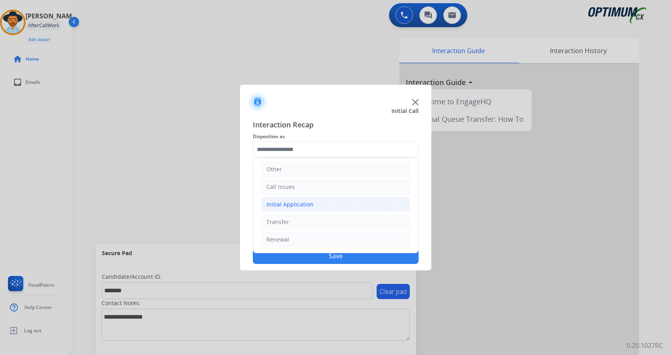
click at [301, 205] on div "Initial Application" at bounding box center [289, 204] width 47 height 8
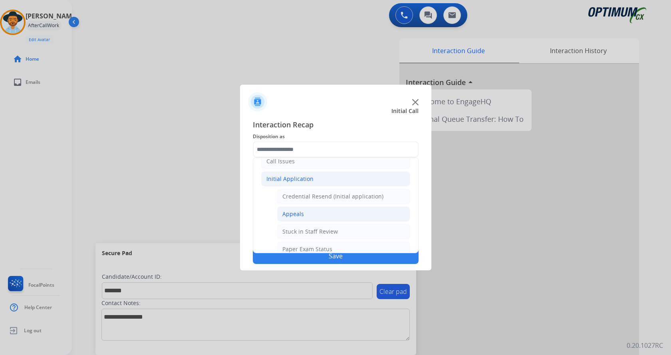
click at [302, 213] on div "Appeals" at bounding box center [293, 214] width 22 height 8
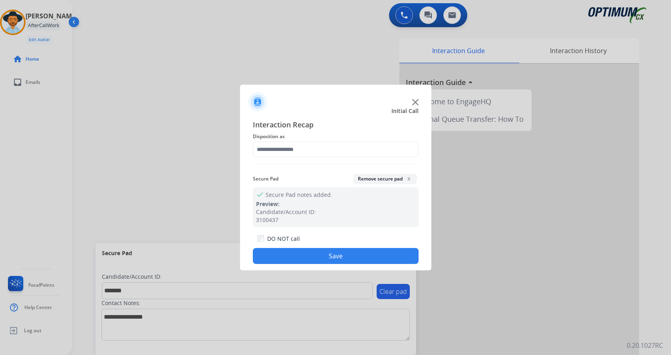
type input "*******"
click at [311, 258] on button "Save" at bounding box center [336, 256] width 166 height 16
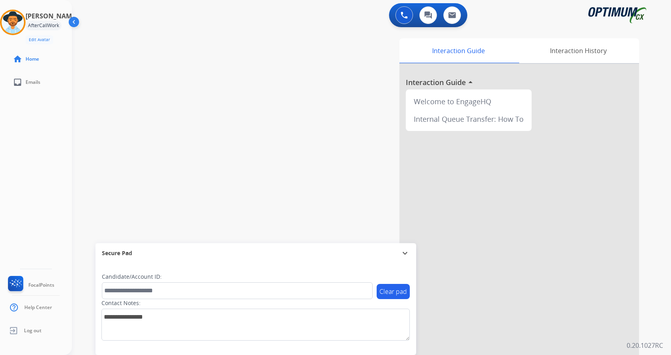
drag, startPoint x: 182, startPoint y: 161, endPoint x: 174, endPoint y: 3, distance: 157.9
click at [181, 157] on div "swap_horiz Break voice bridge close_fullscreen Connect 3-Way Call merge_type Se…" at bounding box center [362, 195] width 580 height 333
click at [361, 53] on div "Interaction Guide Interaction History Interaction Guide arrow_drop_up Welcome t…" at bounding box center [465, 199] width 348 height 323
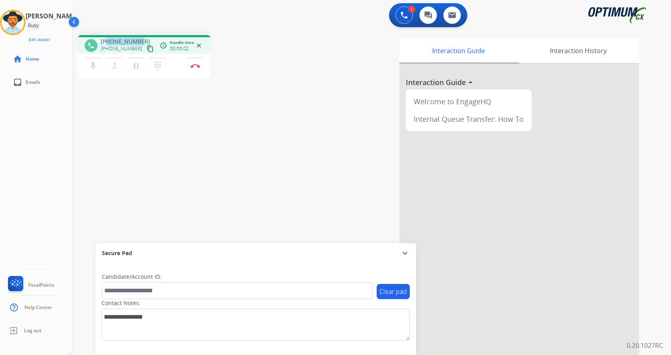
drag, startPoint x: 108, startPoint y: 41, endPoint x: 139, endPoint y: 41, distance: 31.1
click at [139, 41] on div "[PHONE_NUMBER] [PHONE_NUMBER] content_copy" at bounding box center [128, 46] width 54 height 16
copy span "5154220112"
click at [94, 72] on button "mic Mute" at bounding box center [93, 65] width 17 height 17
click at [94, 72] on button "mic_off Mute" at bounding box center [93, 65] width 17 height 17
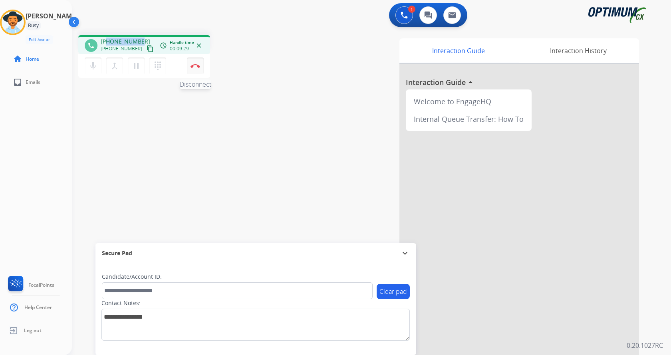
click at [194, 65] on img at bounding box center [195, 66] width 10 height 4
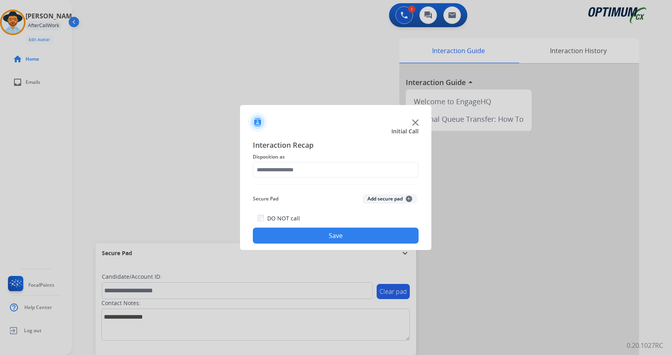
click at [396, 201] on button "Add secure pad +" at bounding box center [390, 199] width 54 height 10
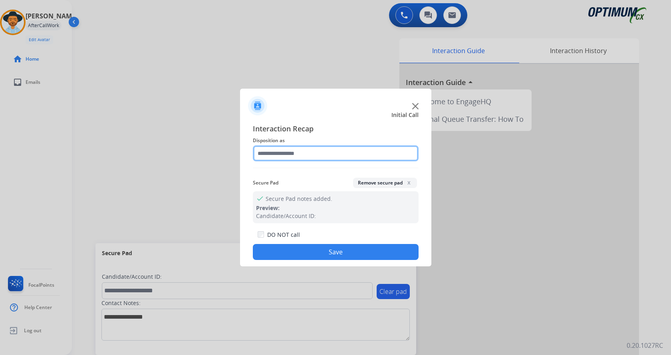
click at [314, 155] on input "text" at bounding box center [336, 153] width 166 height 16
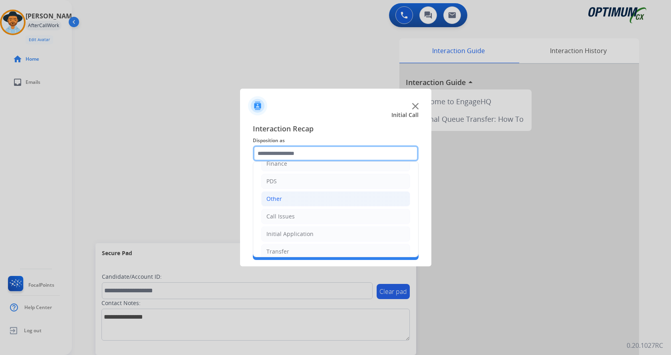
scroll to position [54, 0]
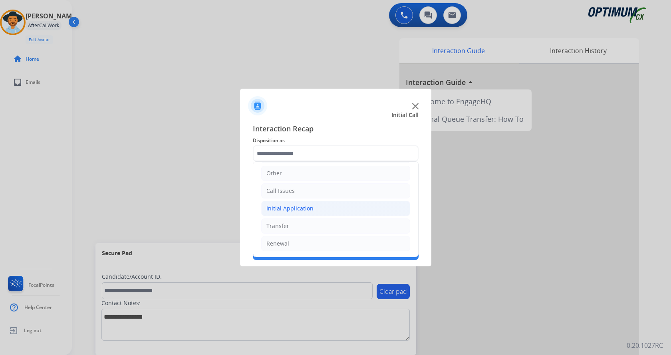
click at [333, 210] on li "Initial Application" at bounding box center [335, 208] width 149 height 15
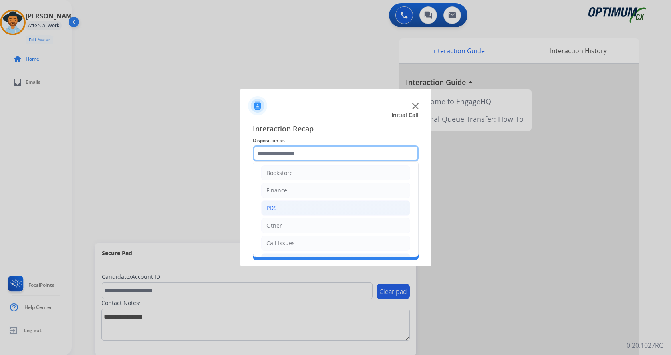
scroll to position [0, 0]
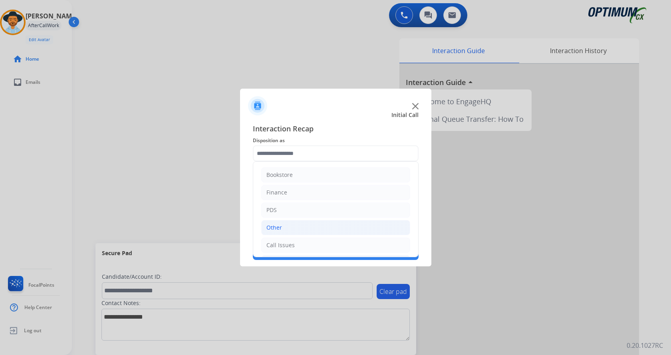
click at [299, 234] on li "Other" at bounding box center [335, 227] width 149 height 15
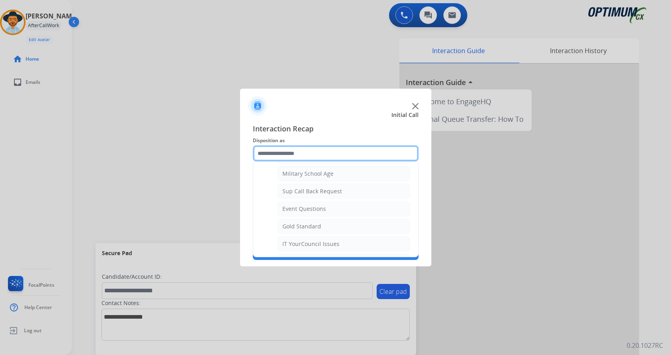
scroll to position [120, 0]
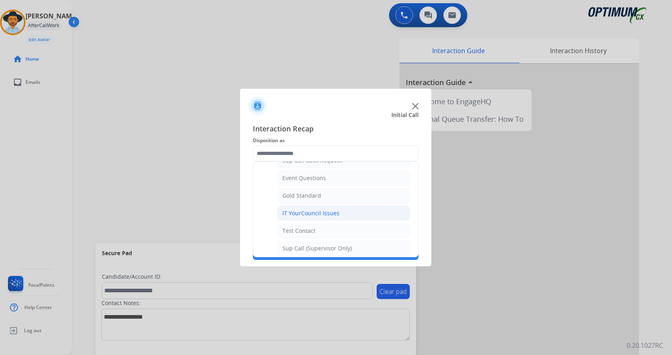
click at [325, 213] on div "IT YourCouncil Issues" at bounding box center [310, 213] width 57 height 8
type input "**********"
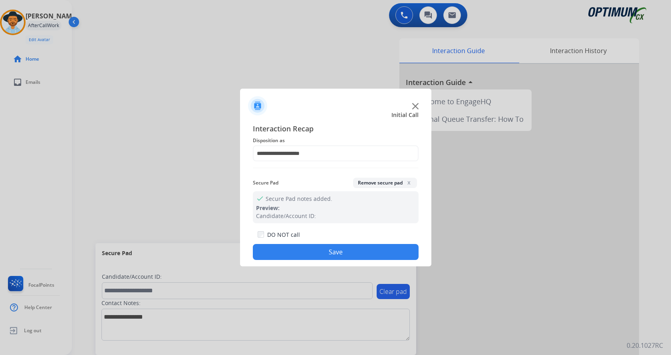
click at [322, 249] on button "Save" at bounding box center [336, 252] width 166 height 16
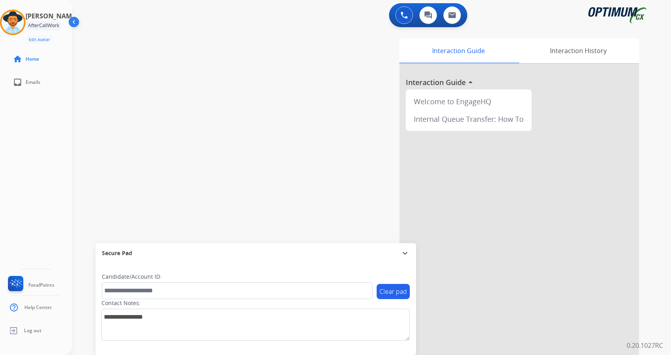
click at [189, 166] on div "swap_horiz Break voice bridge close_fullscreen Connect 3-Way Call merge_type Se…" at bounding box center [362, 195] width 580 height 333
click at [24, 131] on div "[PERSON_NAME] AfterCallWork Edit Avatar Agent: [PERSON_NAME] Profile: Gen_Bilin…" at bounding box center [36, 177] width 72 height 355
drag, startPoint x: 306, startPoint y: 65, endPoint x: 307, endPoint y: 61, distance: 4.1
click at [306, 65] on div "Interaction Guide Interaction History Interaction Guide arrow_drop_up Welcome t…" at bounding box center [465, 199] width 348 height 323
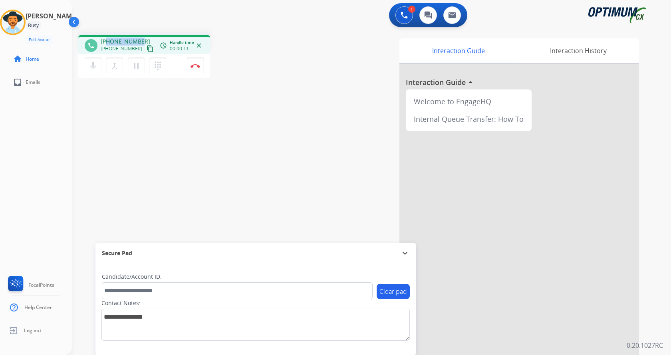
drag, startPoint x: 107, startPoint y: 40, endPoint x: 139, endPoint y: 40, distance: 31.5
click at [139, 40] on span "[PHONE_NUMBER]" at bounding box center [126, 42] width 50 height 8
copy span "6162932494"
click at [203, 184] on div "phone [PHONE_NUMBER] [PHONE_NUMBER] content_copy access_time Call metrics Queue…" at bounding box center [362, 195] width 580 height 333
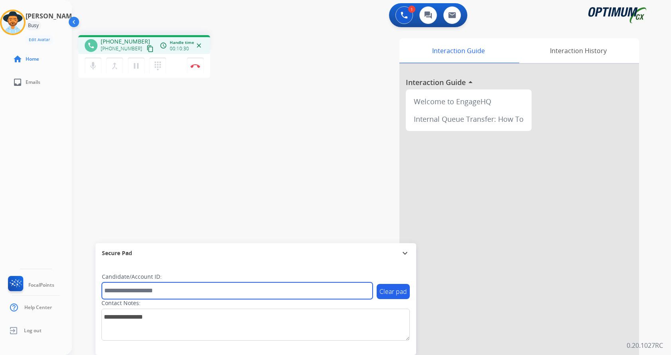
click at [173, 285] on input "text" at bounding box center [237, 290] width 271 height 17
paste input "*******"
type input "*******"
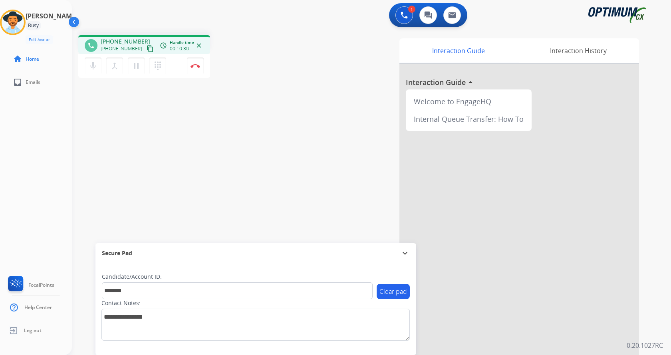
click at [173, 206] on div "phone [PHONE_NUMBER] [PHONE_NUMBER] content_copy access_time Call metrics Queue…" at bounding box center [362, 195] width 580 height 333
click at [194, 66] on img at bounding box center [195, 66] width 10 height 4
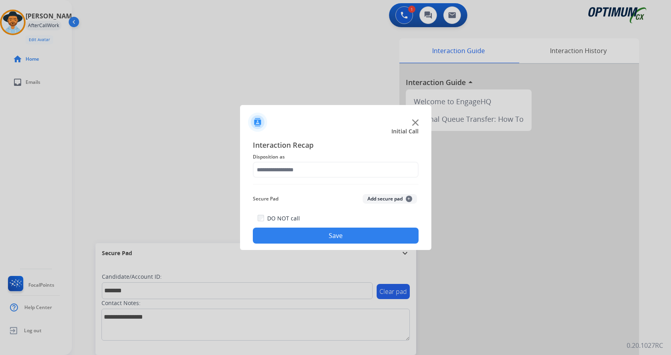
click at [395, 200] on button "Add secure pad +" at bounding box center [390, 199] width 54 height 10
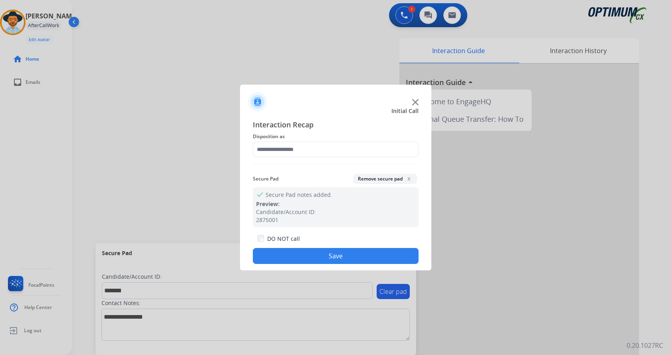
click at [290, 141] on span "Disposition as" at bounding box center [336, 137] width 166 height 10
click at [293, 148] on input "text" at bounding box center [336, 149] width 166 height 16
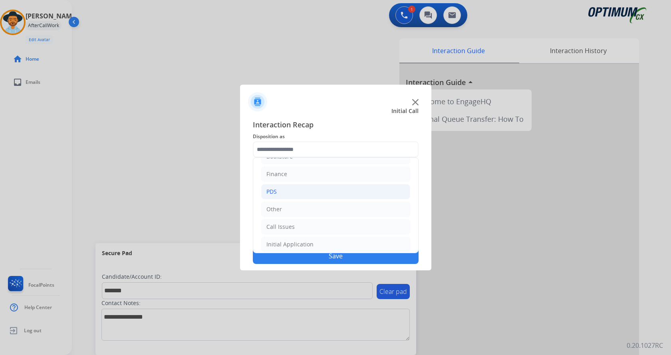
click at [303, 188] on li "PDS" at bounding box center [335, 191] width 149 height 15
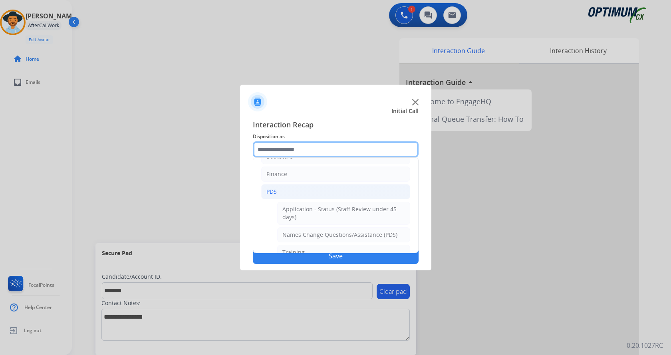
scroll to position [254, 0]
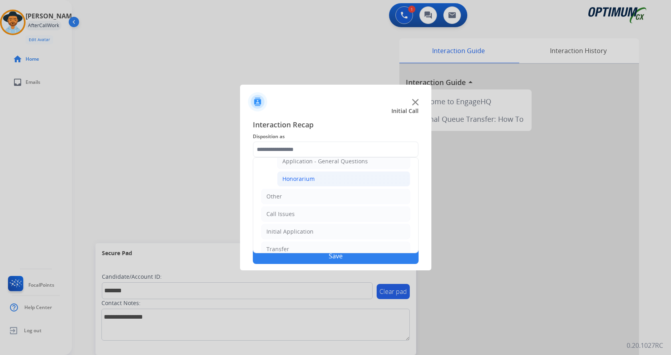
click at [316, 180] on li "Honorarium" at bounding box center [343, 178] width 133 height 15
type input "**********"
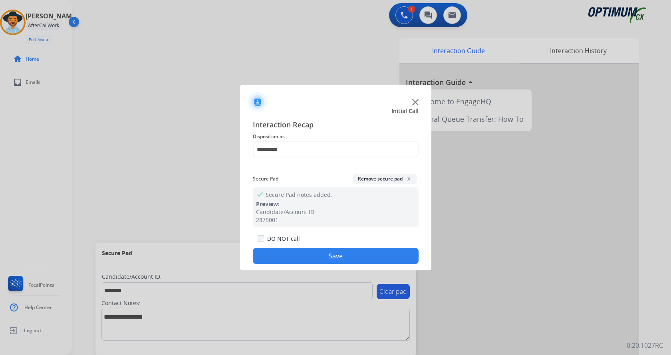
click at [307, 254] on button "Save" at bounding box center [336, 256] width 166 height 16
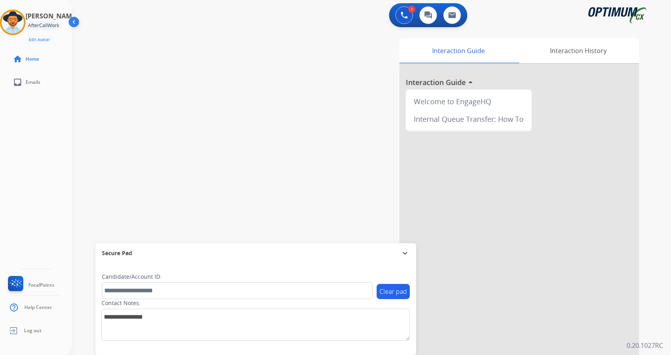
click at [192, 145] on div "swap_horiz Break voice bridge close_fullscreen Connect 3-Way Call merge_type Se…" at bounding box center [362, 195] width 580 height 333
drag, startPoint x: 153, startPoint y: 229, endPoint x: 184, endPoint y: 188, distance: 51.3
click at [153, 229] on div "swap_horiz Break voice bridge close_fullscreen Connect 3-Way Call merge_type Se…" at bounding box center [362, 195] width 580 height 333
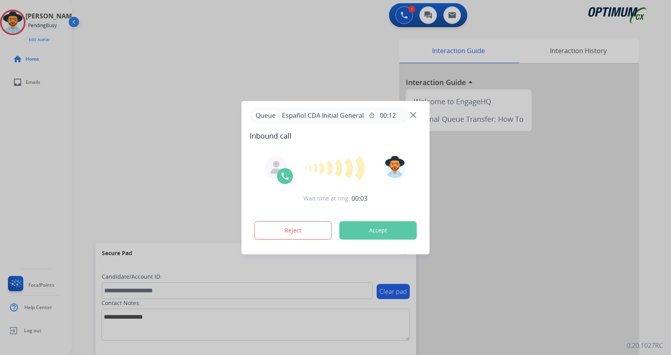
click at [218, 94] on div at bounding box center [335, 177] width 671 height 355
click at [377, 230] on button "Accept" at bounding box center [377, 230] width 77 height 18
click at [198, 68] on div at bounding box center [335, 177] width 671 height 355
click at [369, 230] on button "Accept" at bounding box center [377, 230] width 77 height 18
click at [275, 71] on div at bounding box center [335, 177] width 671 height 355
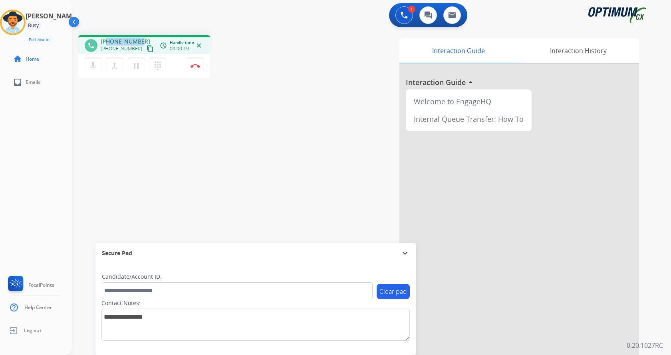
drag, startPoint x: 107, startPoint y: 42, endPoint x: 138, endPoint y: 38, distance: 31.1
click at [138, 38] on span "[PHONE_NUMBER]" at bounding box center [126, 42] width 50 height 8
copy span "3083252396"
click at [347, 226] on div "Interaction Guide Interaction History Interaction Guide arrow_drop_up Welcome t…" at bounding box center [465, 199] width 348 height 323
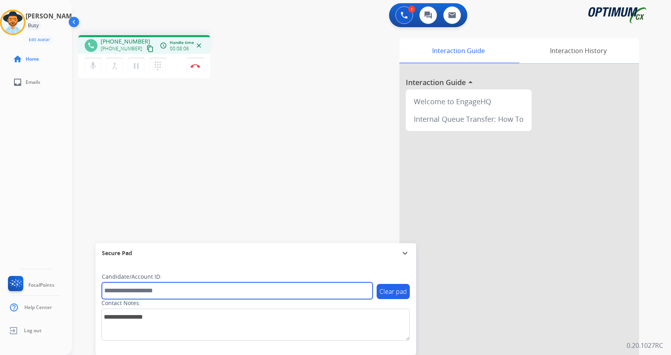
click at [181, 285] on input "text" at bounding box center [237, 290] width 271 height 17
paste input "*******"
type input "*******"
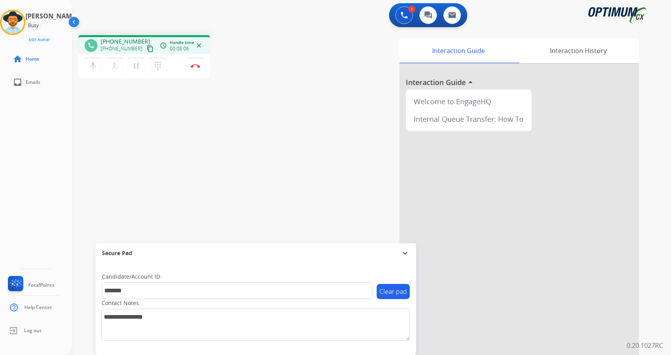
click at [181, 142] on div "phone [PHONE_NUMBER] [PHONE_NUMBER] content_copy access_time Call metrics Queue…" at bounding box center [362, 195] width 580 height 333
click at [182, 135] on div "phone [PHONE_NUMBER] [PHONE_NUMBER] content_copy access_time Call metrics Queue…" at bounding box center [362, 195] width 580 height 333
click at [189, 139] on div "phone [PHONE_NUMBER] [PHONE_NUMBER] content_copy access_time Call metrics Queue…" at bounding box center [362, 195] width 580 height 333
click at [198, 73] on button "Disconnect" at bounding box center [195, 65] width 17 height 17
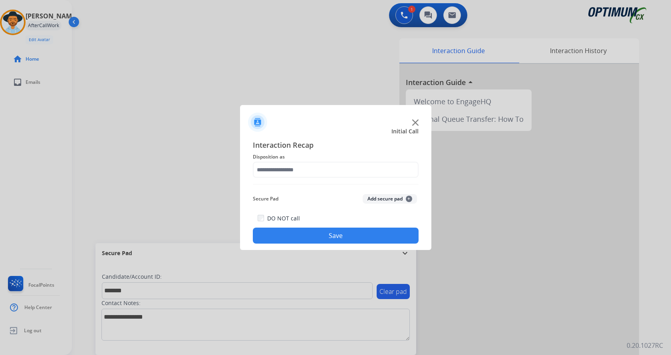
click at [384, 196] on button "Add secure pad +" at bounding box center [390, 199] width 54 height 10
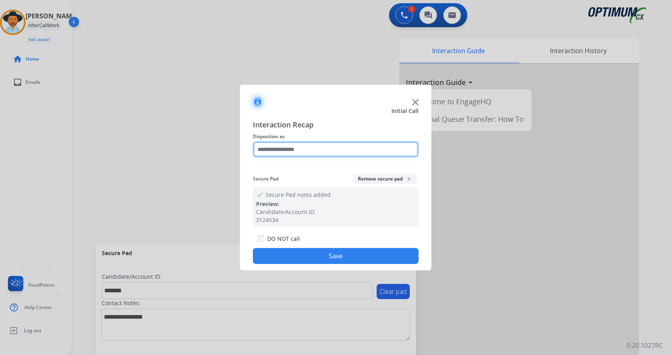
click at [322, 154] on input "text" at bounding box center [336, 149] width 166 height 16
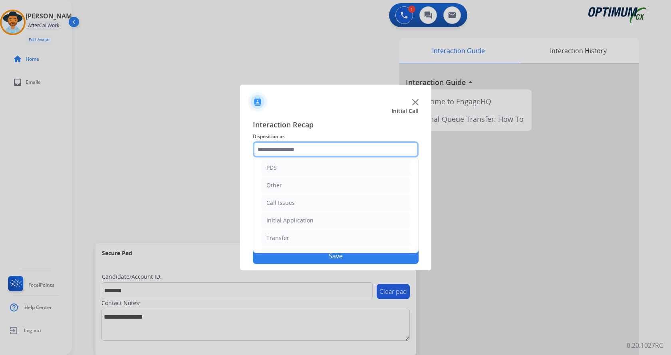
scroll to position [54, 0]
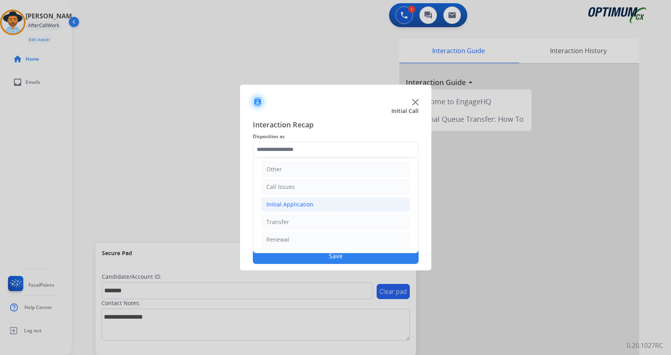
drag, startPoint x: 307, startPoint y: 198, endPoint x: 317, endPoint y: 200, distance: 9.8
click at [309, 198] on li "Initial Application" at bounding box center [335, 204] width 149 height 15
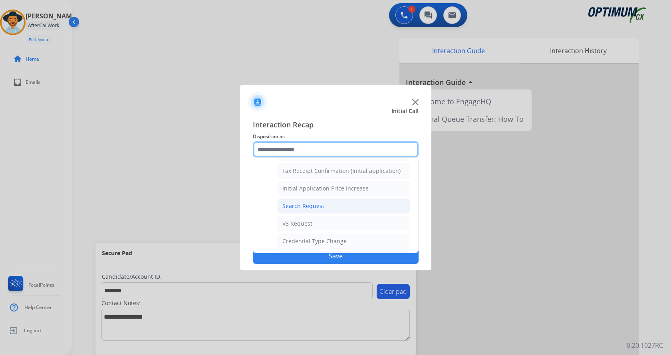
scroll to position [294, 0]
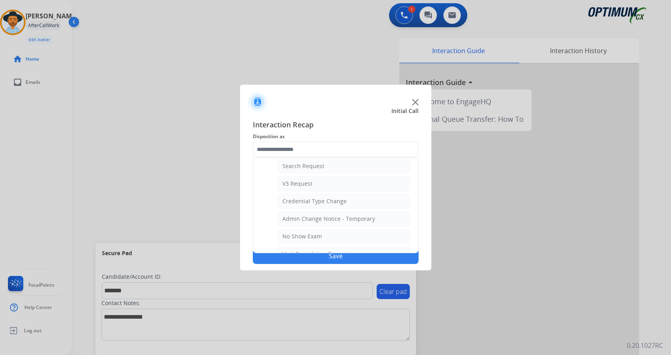
drag, startPoint x: 323, startPoint y: 183, endPoint x: 321, endPoint y: 187, distance: 4.6
click at [323, 183] on li "V3 Request" at bounding box center [343, 183] width 133 height 15
type input "**********"
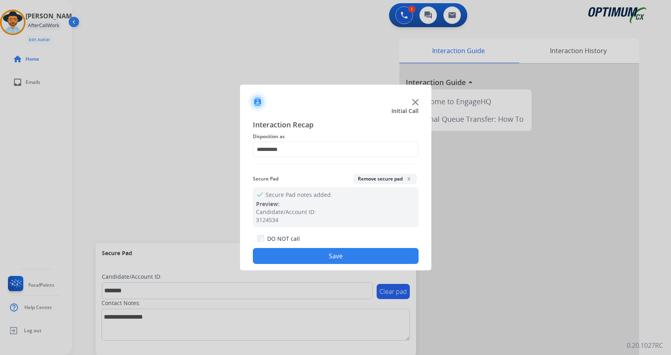
click at [297, 250] on button "Save" at bounding box center [336, 256] width 166 height 16
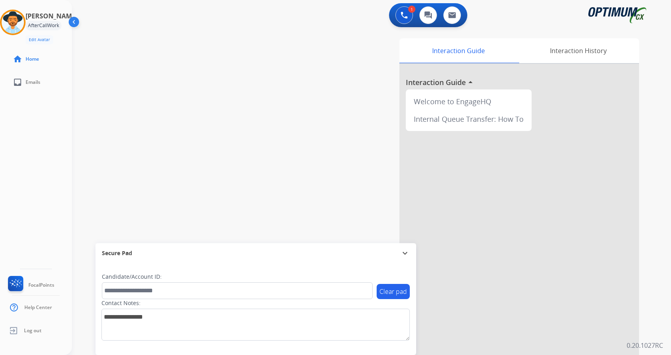
drag, startPoint x: 164, startPoint y: 71, endPoint x: 151, endPoint y: 36, distance: 37.2
click at [164, 69] on div "swap_horiz Break voice bridge close_fullscreen Connect 3-Way Call merge_type Se…" at bounding box center [362, 195] width 580 height 333
click at [152, 117] on div "swap_horiz Break voice bridge close_fullscreen Connect 3-Way Call merge_type Se…" at bounding box center [362, 195] width 580 height 333
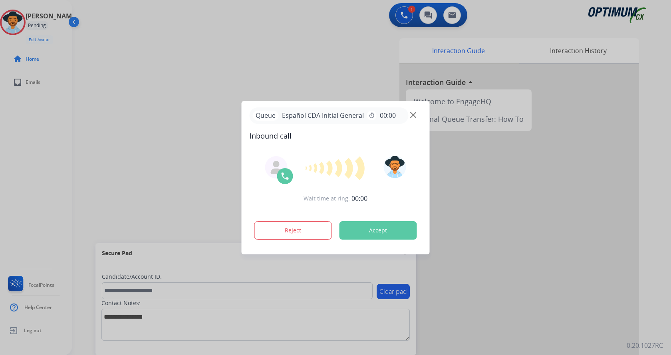
click at [389, 229] on button "Accept" at bounding box center [377, 230] width 77 height 18
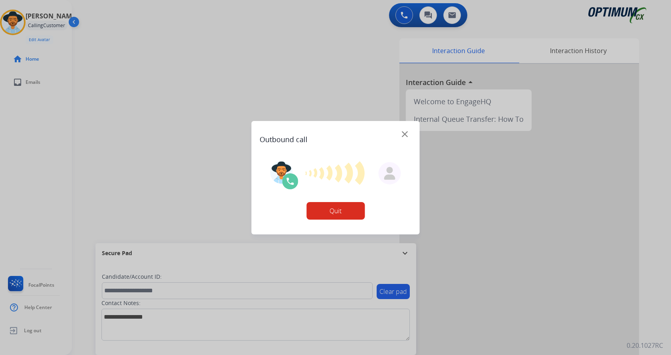
click at [272, 90] on div at bounding box center [335, 177] width 671 height 355
click at [249, 80] on div at bounding box center [335, 177] width 671 height 355
click at [255, 60] on div at bounding box center [335, 177] width 671 height 355
click at [173, 72] on div at bounding box center [335, 177] width 671 height 355
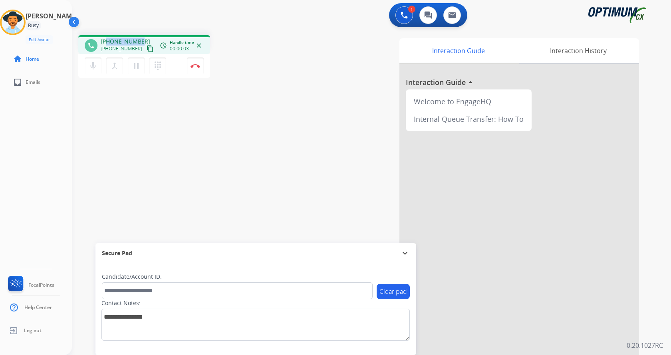
drag, startPoint x: 107, startPoint y: 40, endPoint x: 139, endPoint y: 39, distance: 32.0
click at [139, 39] on span "[PHONE_NUMBER]" at bounding box center [126, 42] width 50 height 8
copy span "6613147061"
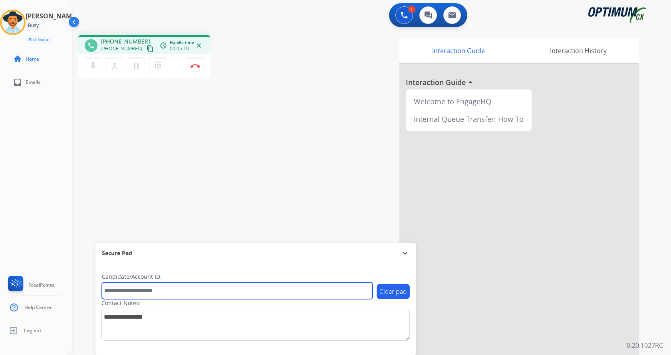
click at [179, 299] on input "text" at bounding box center [237, 290] width 271 height 17
paste input "*******"
type input "*******"
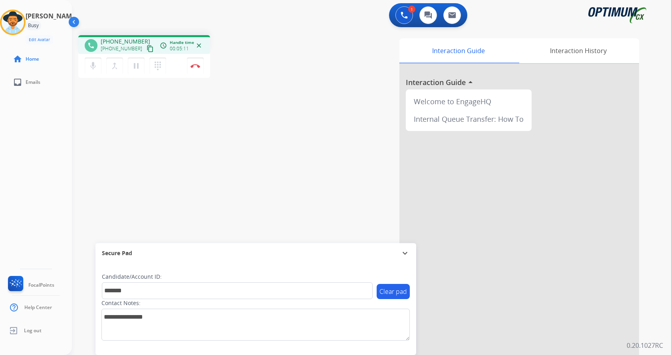
click at [160, 128] on div "phone [PHONE_NUMBER] [PHONE_NUMBER] content_copy access_time Call metrics Queue…" at bounding box center [362, 195] width 580 height 333
click at [191, 121] on div "phone [PHONE_NUMBER] [PHONE_NUMBER] content_copy access_time Call metrics Queue…" at bounding box center [362, 195] width 580 height 333
click at [196, 64] on img at bounding box center [195, 66] width 10 height 4
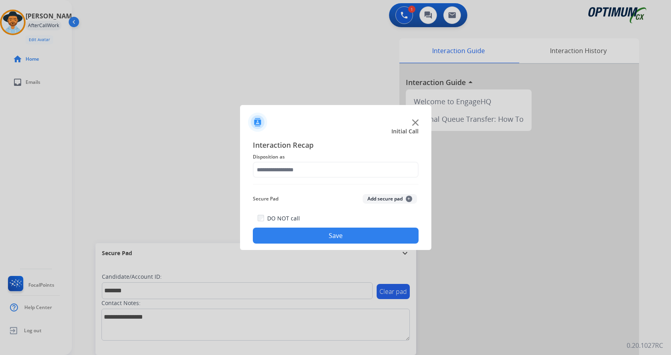
click at [386, 196] on button "Add secure pad +" at bounding box center [390, 199] width 54 height 10
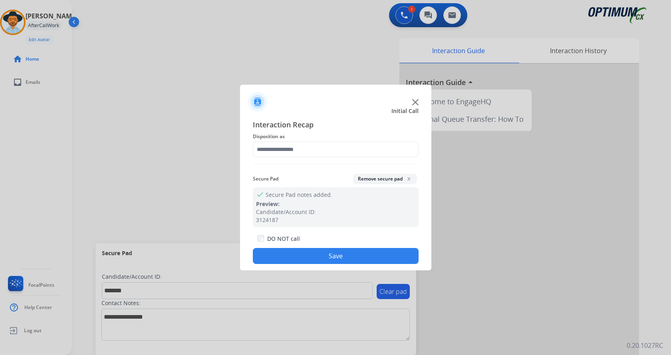
click at [295, 139] on span "Disposition as" at bounding box center [336, 137] width 166 height 10
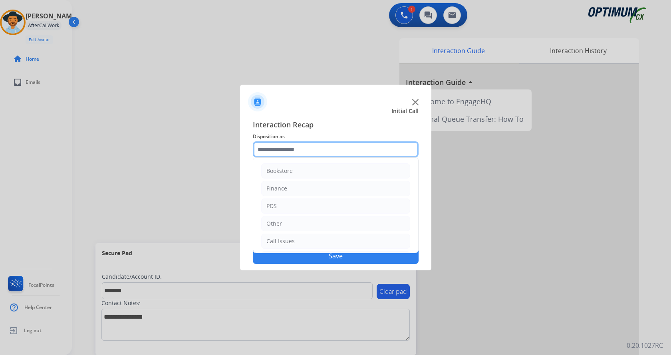
click at [297, 148] on input "text" at bounding box center [336, 149] width 166 height 16
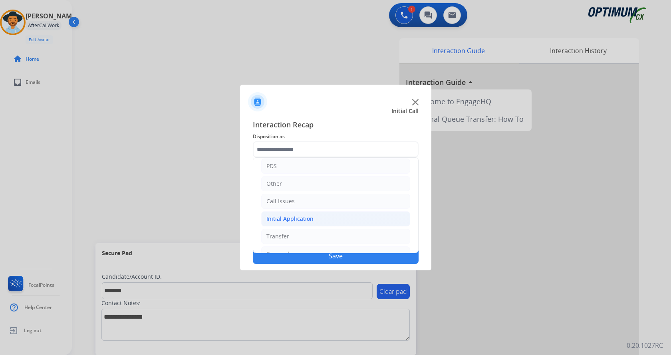
click at [306, 217] on div "Initial Application" at bounding box center [289, 219] width 47 height 8
click at [323, 233] on div "Credential Resend (Initial application)" at bounding box center [332, 236] width 101 height 8
type input "**********"
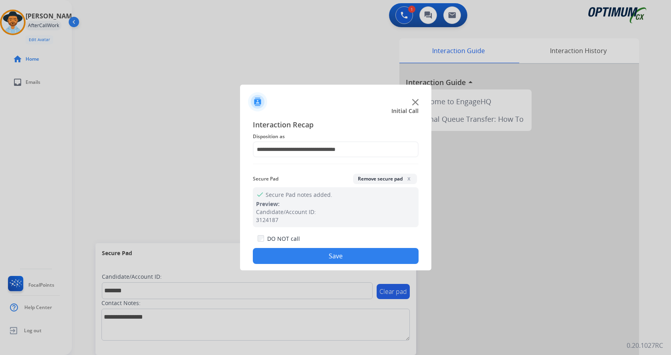
click at [319, 254] on button "Save" at bounding box center [336, 256] width 166 height 16
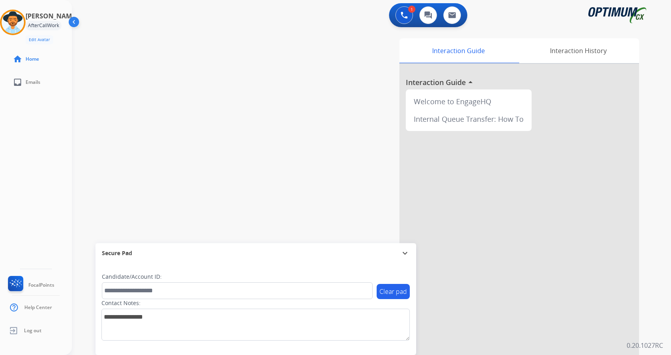
click at [197, 92] on div "swap_horiz Break voice bridge close_fullscreen Connect 3-Way Call merge_type Se…" at bounding box center [362, 195] width 580 height 333
click at [182, 104] on div "swap_horiz Break voice bridge close_fullscreen Connect 3-Way Call merge_type Se…" at bounding box center [362, 195] width 580 height 333
click at [203, 55] on div "swap_horiz Break voice bridge close_fullscreen Connect 3-Way Call merge_type Se…" at bounding box center [362, 195] width 580 height 333
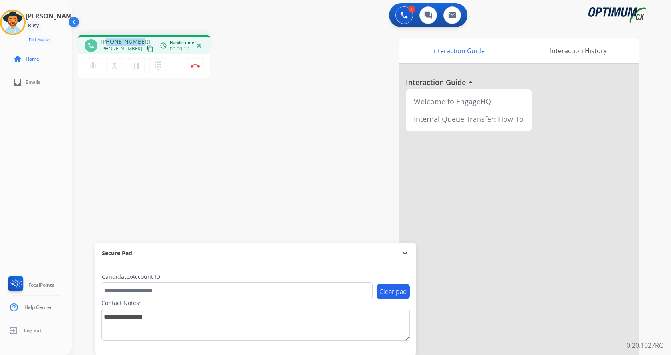
drag, startPoint x: 107, startPoint y: 42, endPoint x: 140, endPoint y: 39, distance: 32.9
click at [140, 39] on div "[PHONE_NUMBER] [PHONE_NUMBER] content_copy" at bounding box center [128, 46] width 54 height 16
copy span "3016751747"
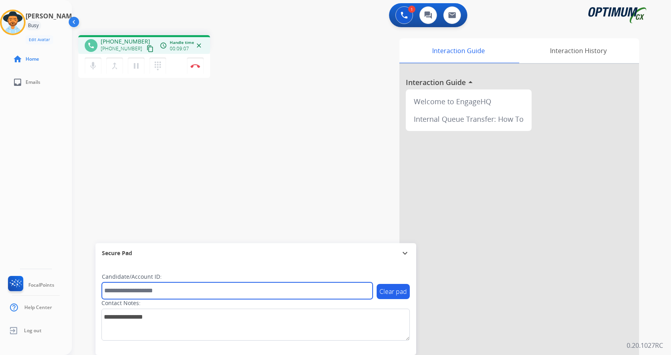
click at [164, 290] on input "text" at bounding box center [237, 290] width 271 height 17
paste input "*******"
type input "*******"
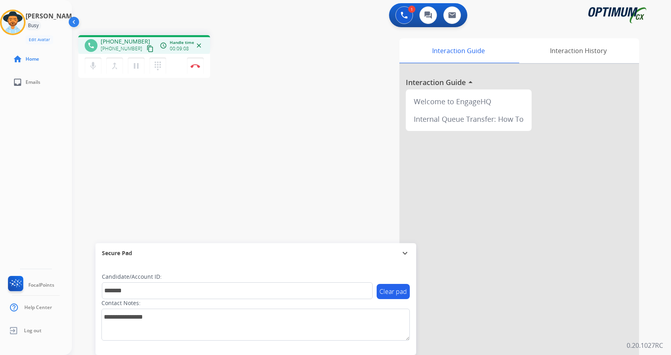
click at [153, 182] on div "phone [PHONE_NUMBER] [PHONE_NUMBER] content_copy access_time Call metrics Queue…" at bounding box center [362, 195] width 580 height 333
click at [198, 63] on button "Disconnect" at bounding box center [195, 65] width 17 height 17
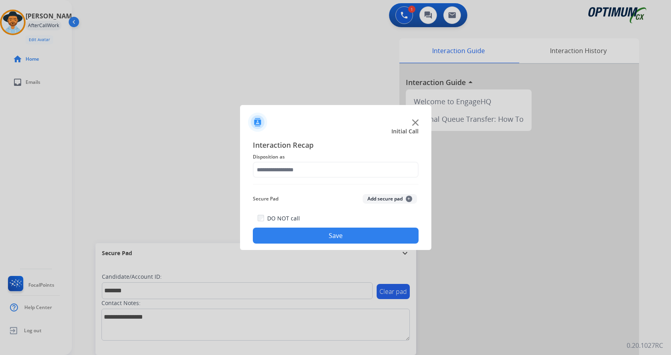
click at [381, 199] on button "Add secure pad +" at bounding box center [390, 199] width 54 height 10
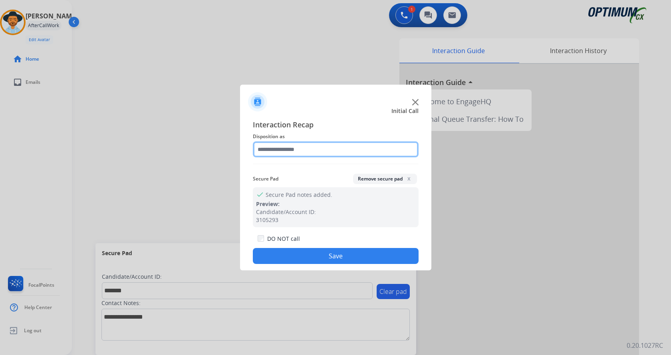
click at [292, 152] on input "text" at bounding box center [336, 149] width 166 height 16
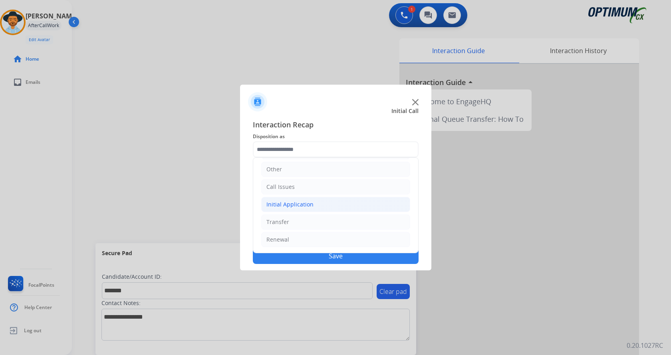
click at [328, 204] on li "Initial Application" at bounding box center [335, 204] width 149 height 15
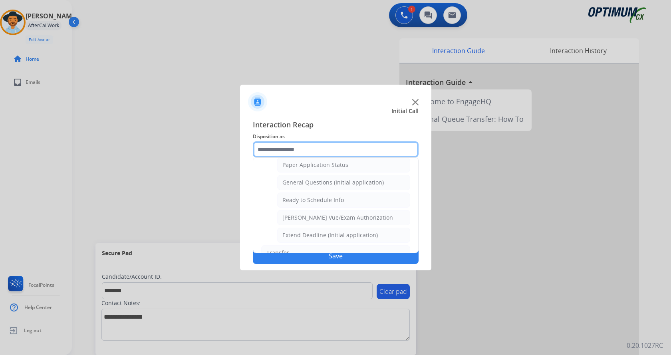
scroll to position [454, 0]
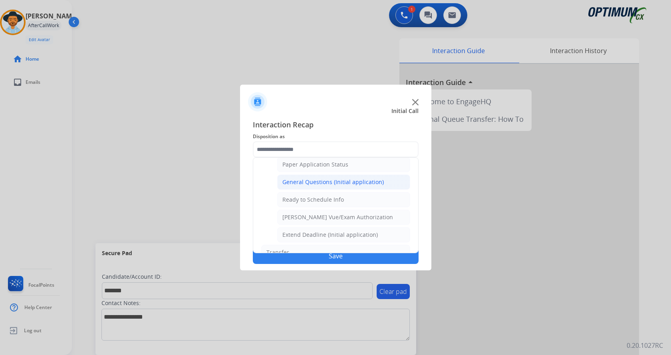
click at [335, 183] on div "General Questions (Initial application)" at bounding box center [332, 182] width 101 height 8
type input "**********"
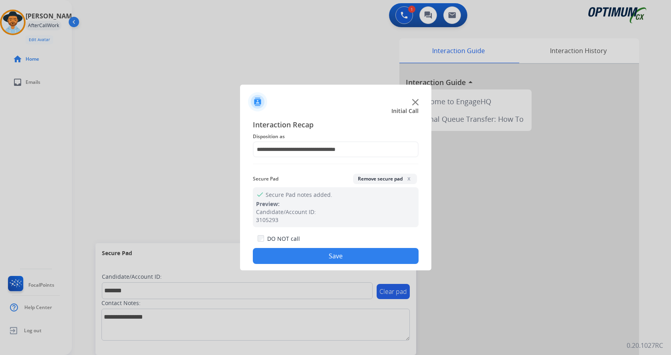
click at [333, 255] on button "Save" at bounding box center [336, 256] width 166 height 16
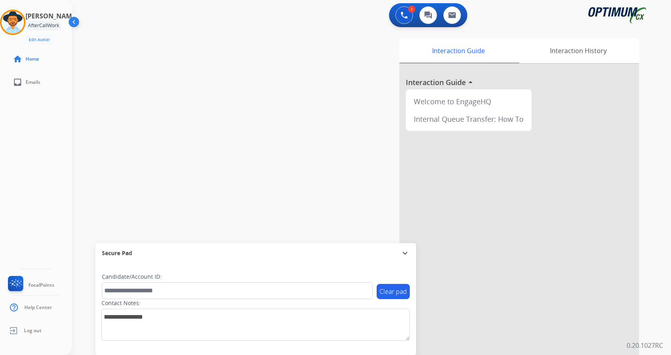
drag, startPoint x: 216, startPoint y: 141, endPoint x: 197, endPoint y: 10, distance: 133.0
click at [216, 141] on div "swap_horiz Break voice bridge close_fullscreen Connect 3-Way Call merge_type Se…" at bounding box center [362, 195] width 580 height 333
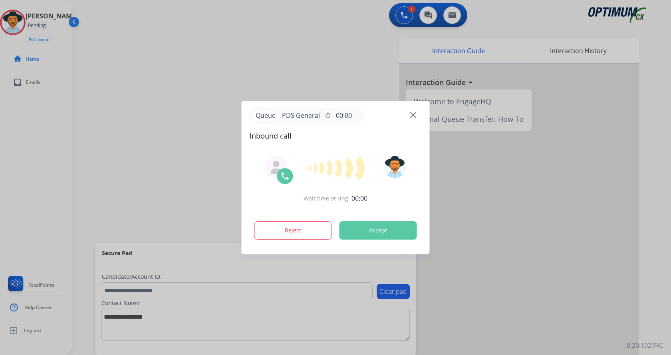
click at [255, 58] on div at bounding box center [335, 177] width 671 height 355
click at [365, 227] on button "Accept" at bounding box center [377, 230] width 77 height 18
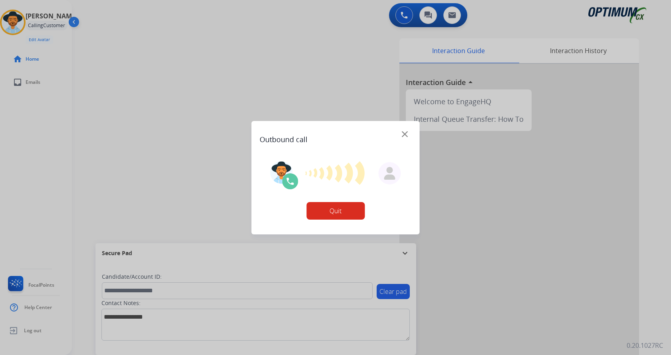
click at [251, 61] on div at bounding box center [335, 177] width 671 height 355
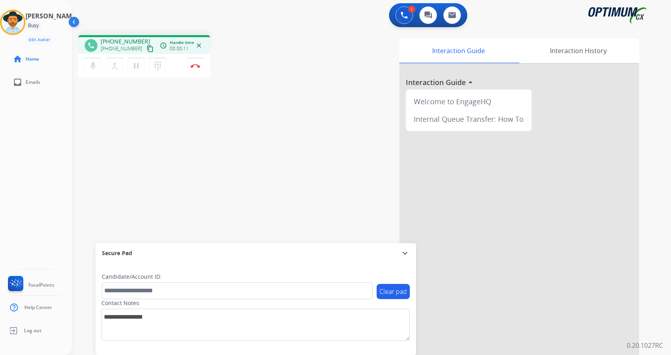
click at [241, 46] on div "phone [PHONE_NUMBER] [PHONE_NUMBER] content_copy access_time Call metrics Queue…" at bounding box center [183, 57] width 210 height 45
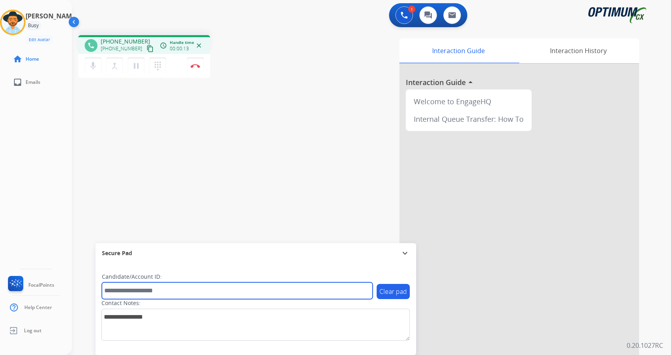
click at [200, 289] on input "text" at bounding box center [237, 290] width 271 height 17
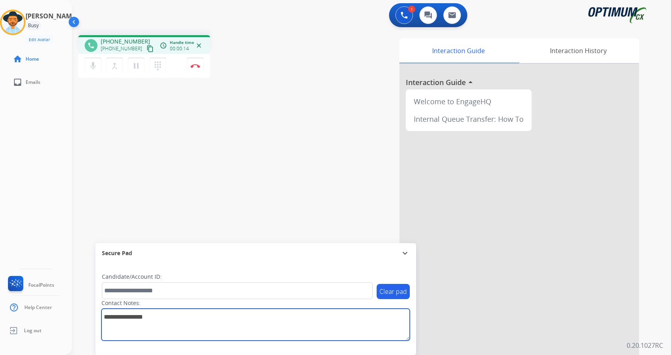
click at [181, 317] on textarea at bounding box center [255, 325] width 308 height 32
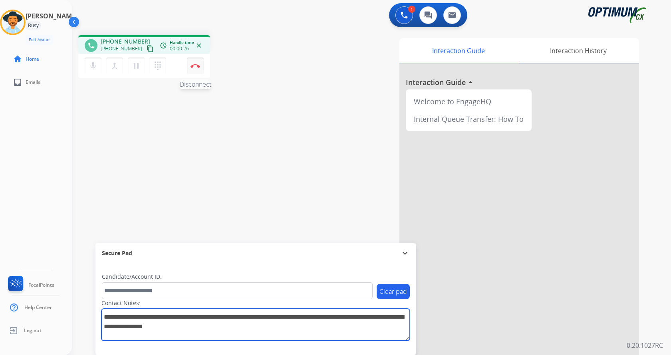
type textarea "**********"
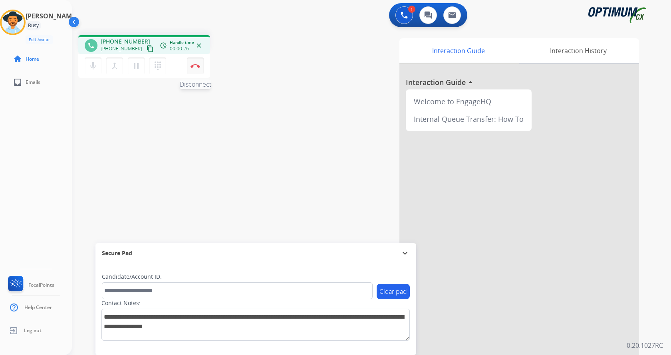
click at [194, 68] on button "Disconnect" at bounding box center [195, 65] width 17 height 17
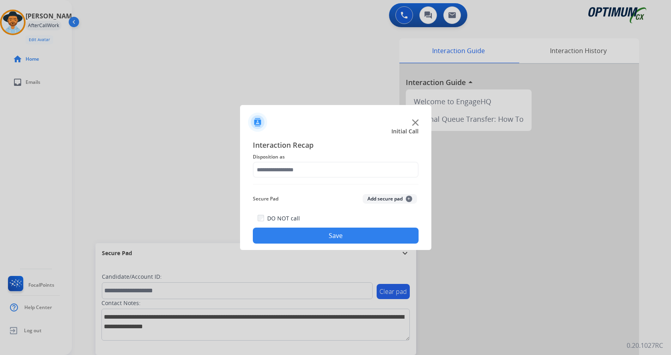
click at [386, 198] on button "Add secure pad +" at bounding box center [390, 199] width 54 height 10
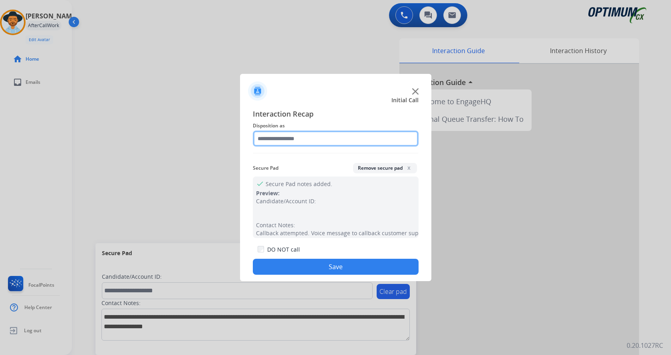
click at [316, 145] on input "text" at bounding box center [336, 139] width 166 height 16
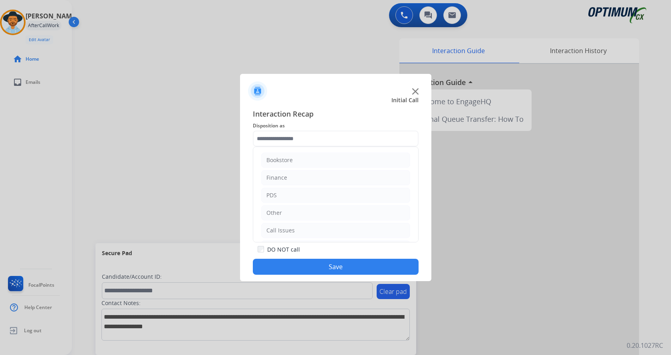
click at [321, 111] on span "Interaction Recap" at bounding box center [336, 114] width 166 height 13
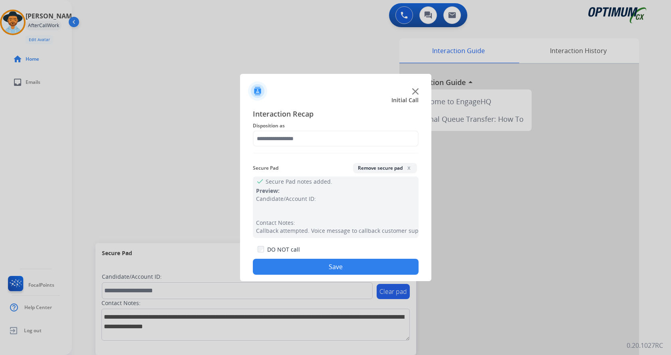
scroll to position [9, 0]
click at [223, 147] on div at bounding box center [335, 177] width 671 height 355
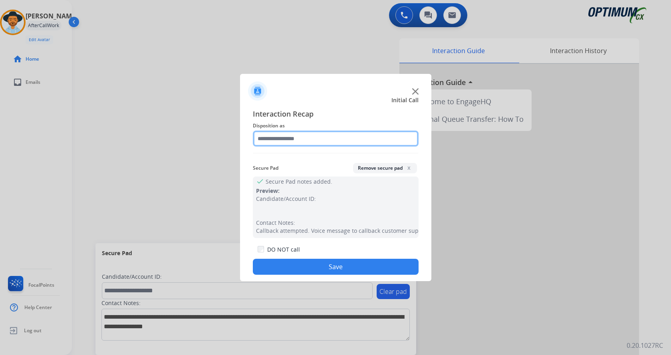
click at [281, 136] on input "text" at bounding box center [336, 139] width 166 height 16
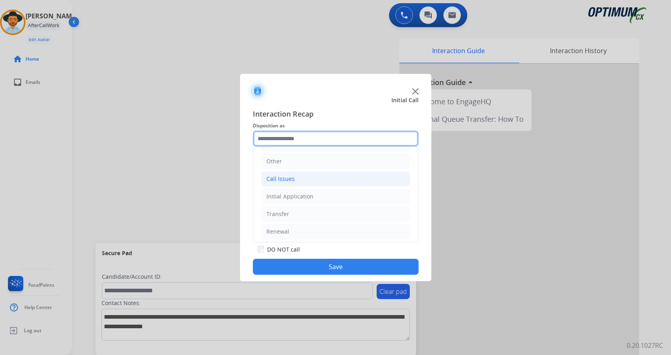
scroll to position [54, 0]
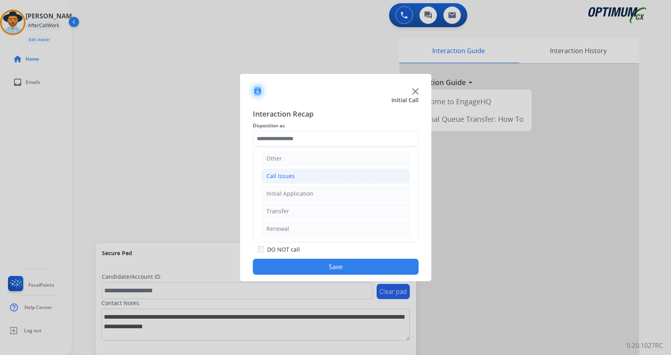
click at [295, 174] on li "Call Issues" at bounding box center [335, 175] width 149 height 15
click at [303, 192] on div "Voicemail" at bounding box center [295, 194] width 26 height 8
type input "*********"
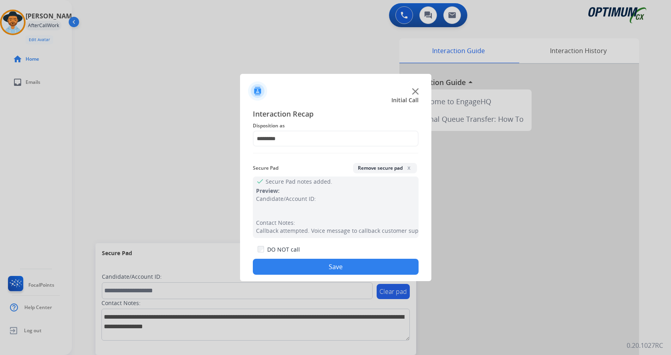
drag, startPoint x: 308, startPoint y: 267, endPoint x: 202, endPoint y: 167, distance: 145.2
click at [307, 268] on button "Save" at bounding box center [336, 267] width 166 height 16
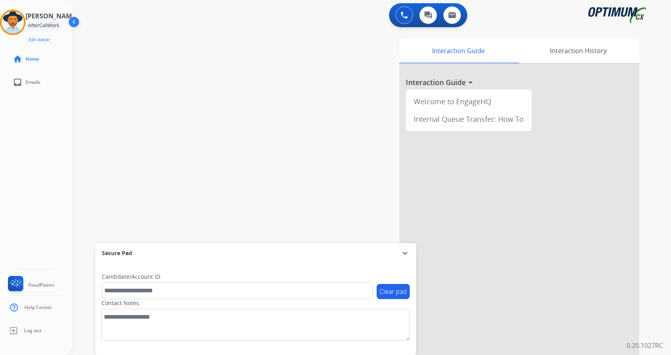
click at [155, 108] on div "swap_horiz Break voice bridge close_fullscreen Connect 3-Way Call merge_type Se…" at bounding box center [362, 195] width 580 height 333
click at [558, 43] on div "Interaction History" at bounding box center [578, 50] width 122 height 25
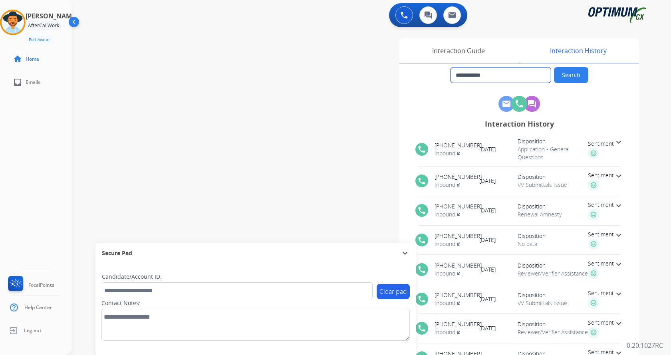
drag, startPoint x: 467, startPoint y: 75, endPoint x: 505, endPoint y: 75, distance: 38.3
click at [505, 75] on input "**********" at bounding box center [500, 74] width 100 height 15
click at [190, 43] on div "**********" at bounding box center [362, 195] width 580 height 333
drag, startPoint x: 45, startPoint y: 147, endPoint x: 97, endPoint y: 16, distance: 140.9
click at [45, 147] on div "[PERSON_NAME] Available Edit Avatar Agent: [PERSON_NAME] Profile: Gen_Bilingual…" at bounding box center [36, 177] width 72 height 355
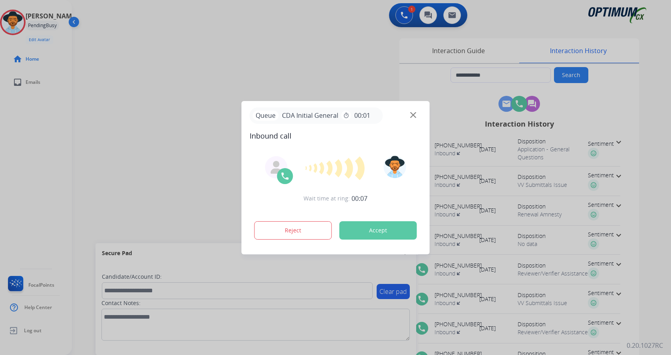
type input "**********"
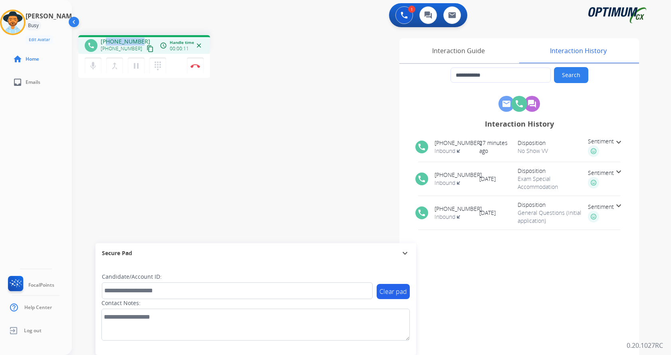
drag, startPoint x: 108, startPoint y: 40, endPoint x: 139, endPoint y: 41, distance: 30.8
click at [139, 41] on span "[PHONE_NUMBER]" at bounding box center [126, 42] width 50 height 8
copy span "2086471143"
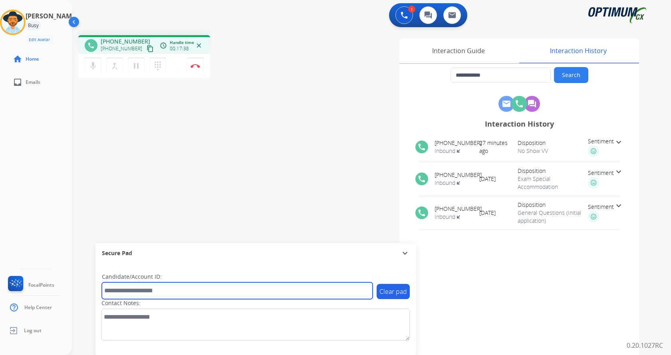
click at [154, 296] on input "text" at bounding box center [237, 290] width 271 height 17
paste input "*******"
type input "*******"
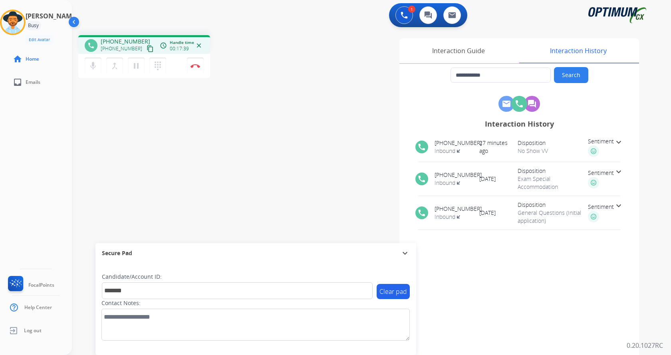
click at [138, 182] on div "**********" at bounding box center [362, 195] width 580 height 333
click at [208, 132] on div "**********" at bounding box center [362, 195] width 580 height 333
click at [194, 65] on img at bounding box center [195, 66] width 10 height 4
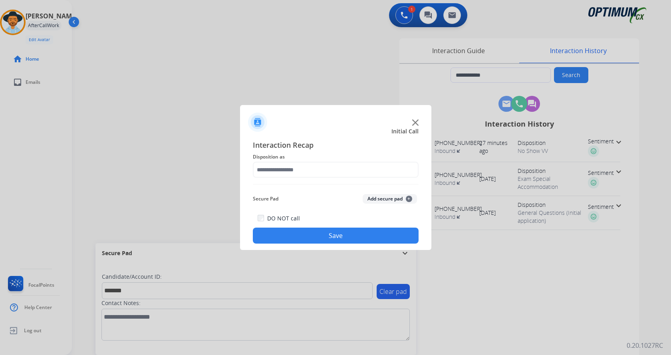
click at [376, 195] on button "Add secure pad +" at bounding box center [390, 199] width 54 height 10
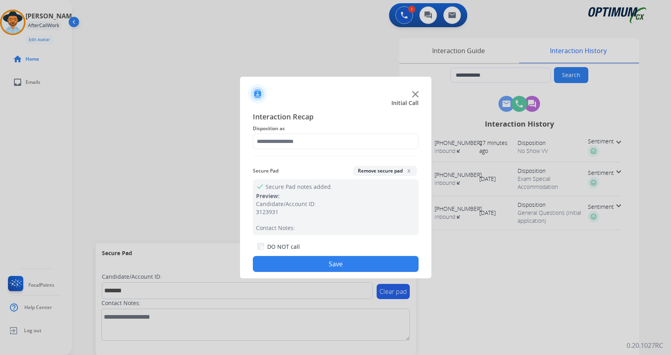
click at [336, 166] on div "Secure Pad Remove secure pad x" at bounding box center [336, 170] width 166 height 17
click at [328, 143] on input "text" at bounding box center [336, 141] width 166 height 16
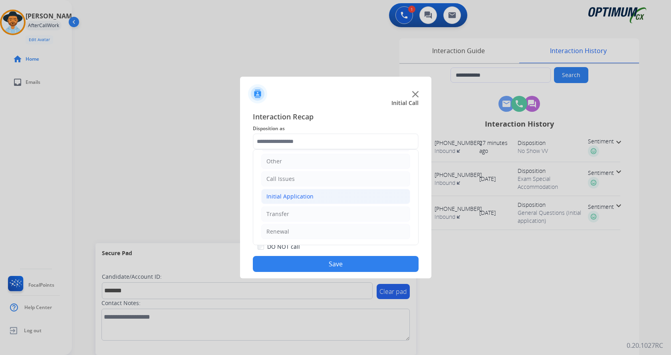
click at [330, 192] on li "Initial Application" at bounding box center [335, 196] width 149 height 15
